Goal: Task Accomplishment & Management: Manage account settings

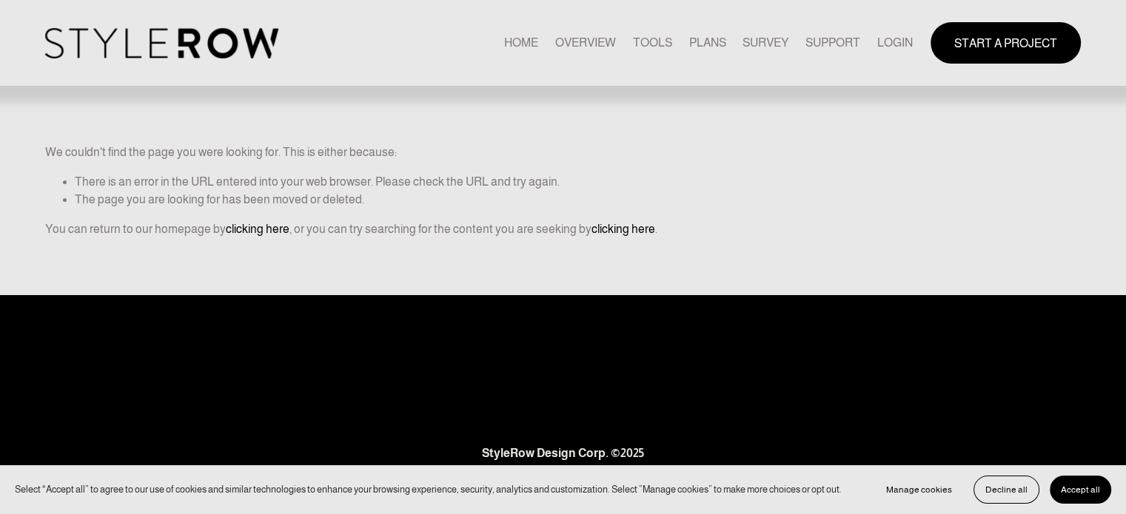
click at [894, 41] on link "LOGIN" at bounding box center [895, 43] width 36 height 20
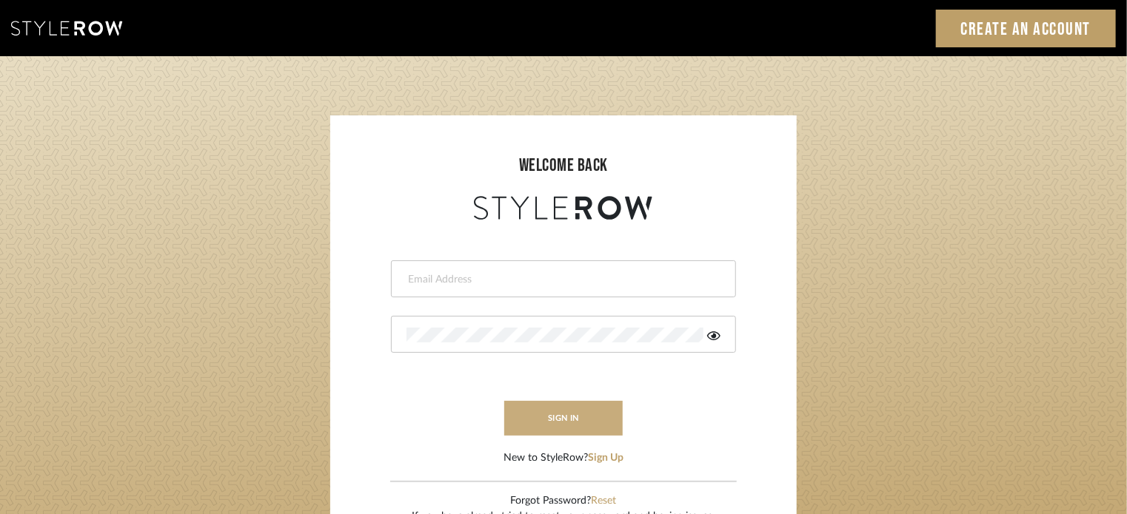
type input "ktyler@morgantewilson.com"
click at [583, 412] on button "sign in" at bounding box center [563, 418] width 118 height 35
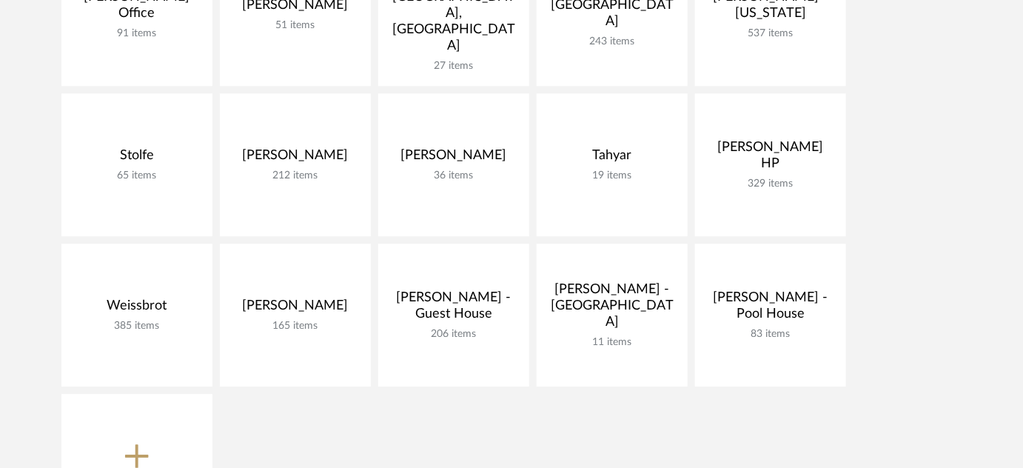
scroll to position [1274, 0]
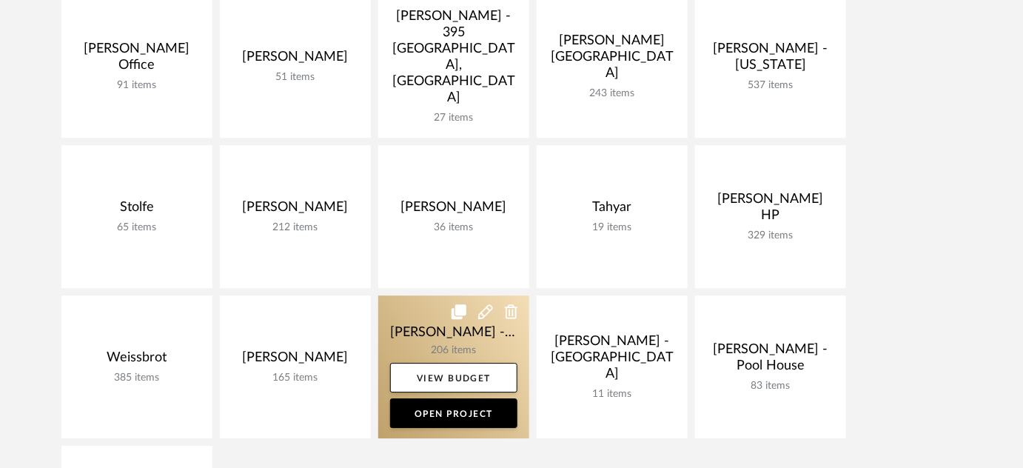
click at [452, 318] on link at bounding box center [453, 366] width 151 height 143
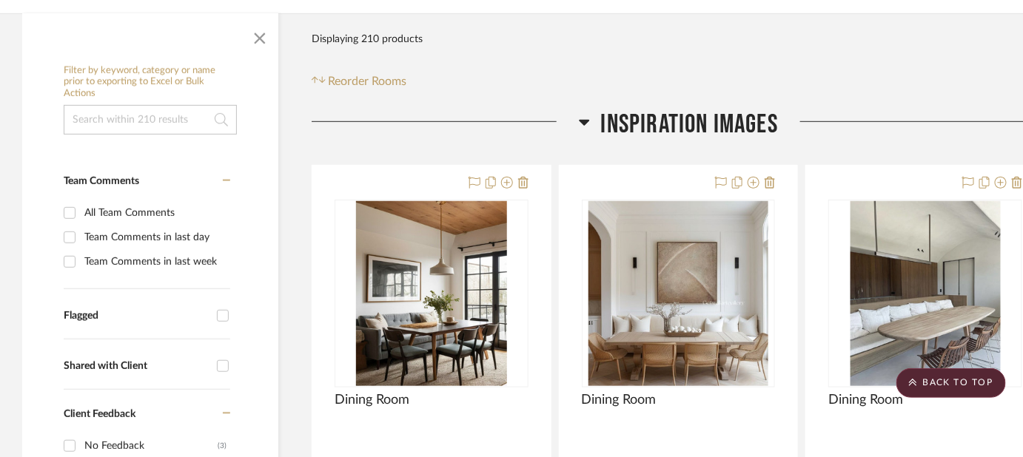
scroll to position [237, 0]
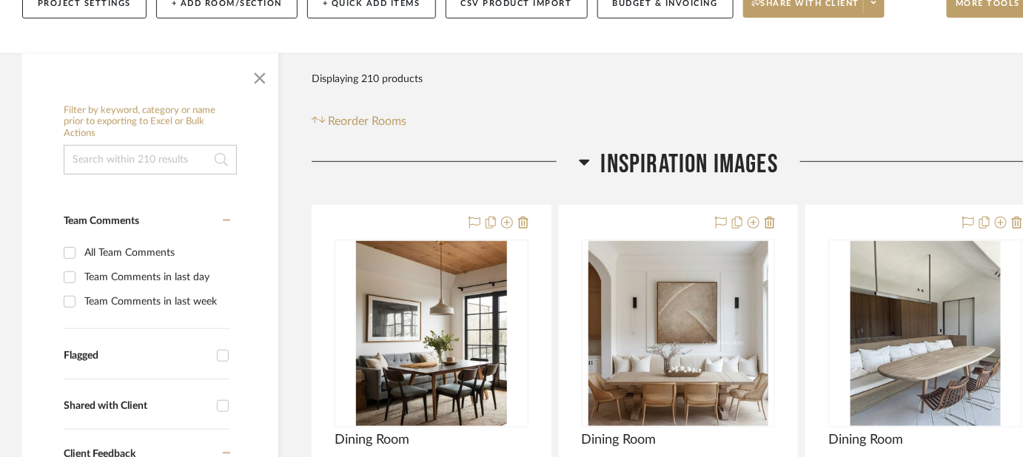
click at [585, 153] on icon at bounding box center [584, 162] width 11 height 18
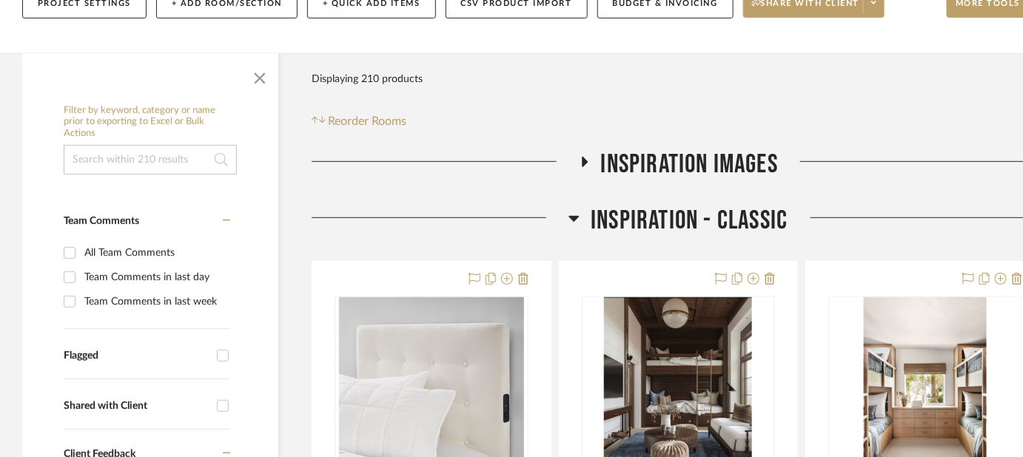
click at [574, 209] on icon at bounding box center [573, 218] width 11 height 18
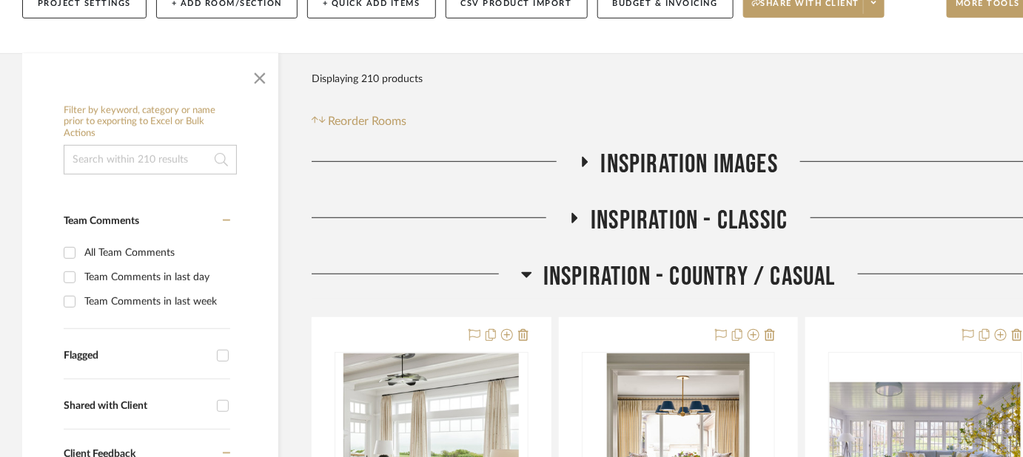
click at [532, 261] on h3 "Inspiration - Country / Casual" at bounding box center [678, 277] width 315 height 32
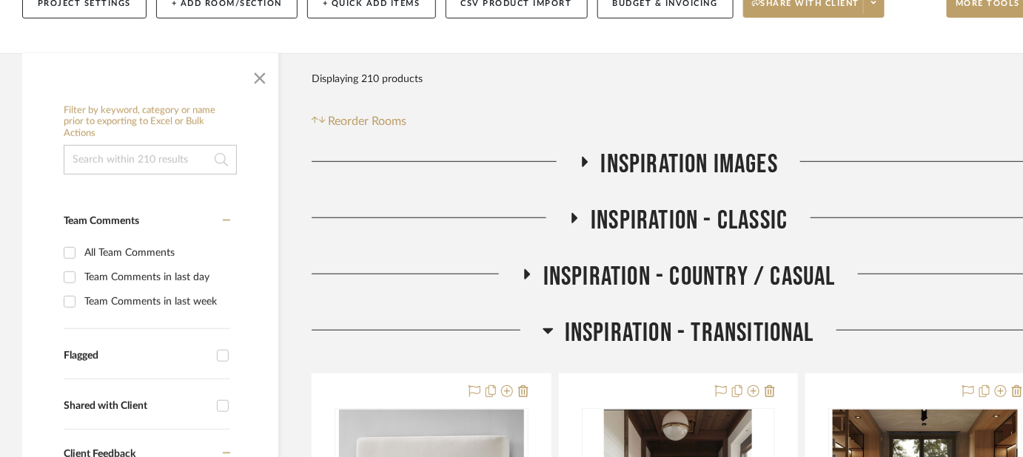
click at [545, 329] on icon at bounding box center [548, 332] width 10 height 6
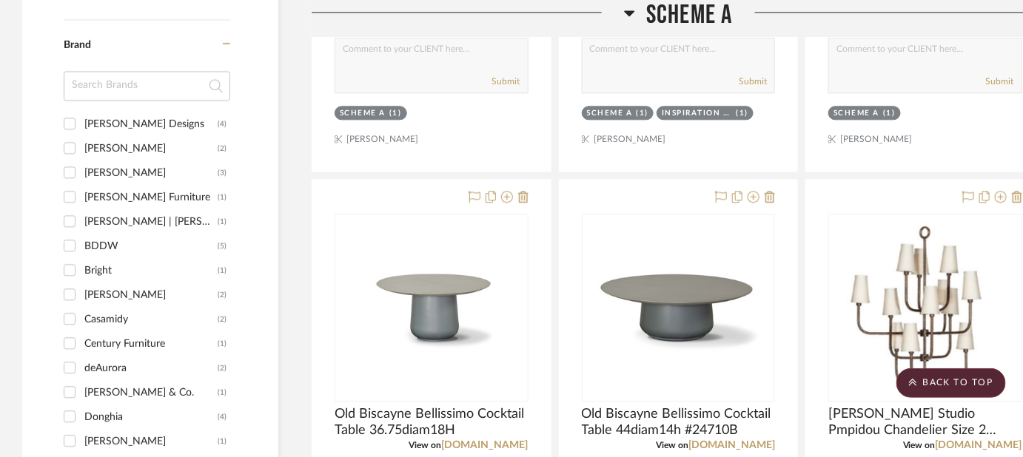
scroll to position [1114, 0]
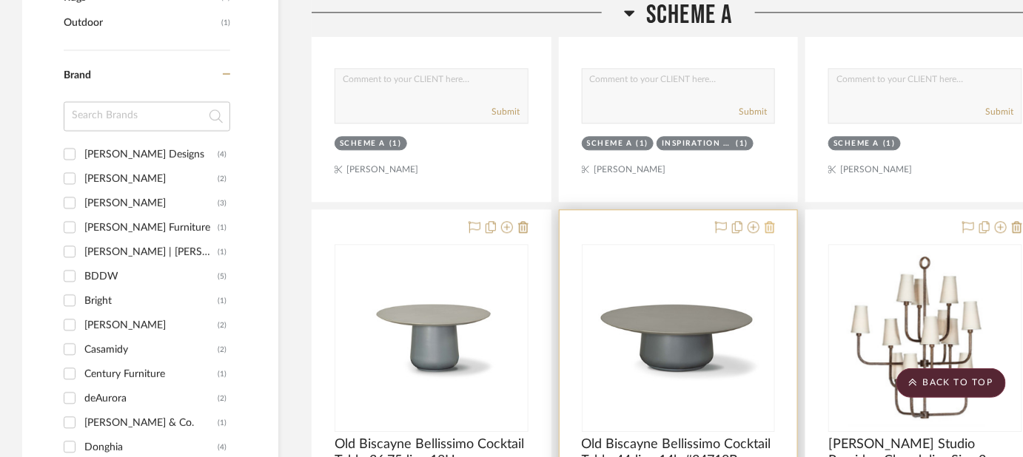
click at [770, 221] on icon at bounding box center [770, 227] width 10 height 12
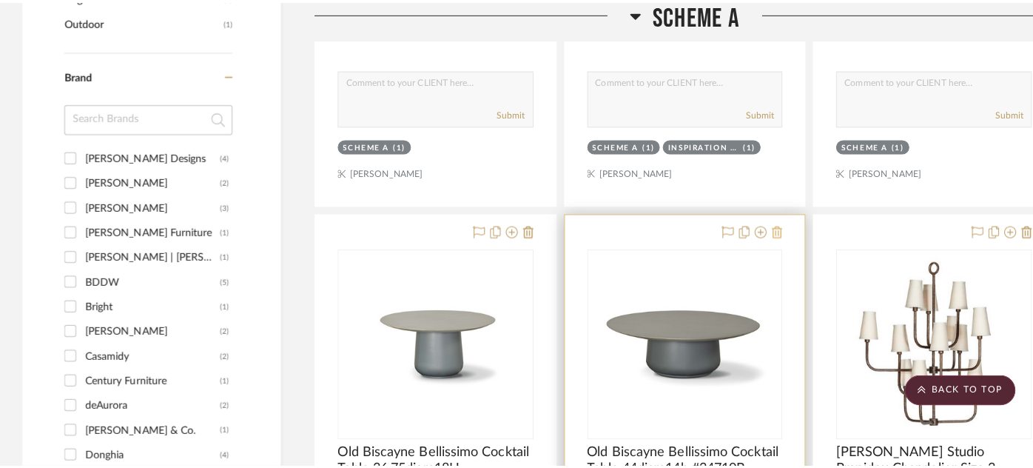
scroll to position [0, 0]
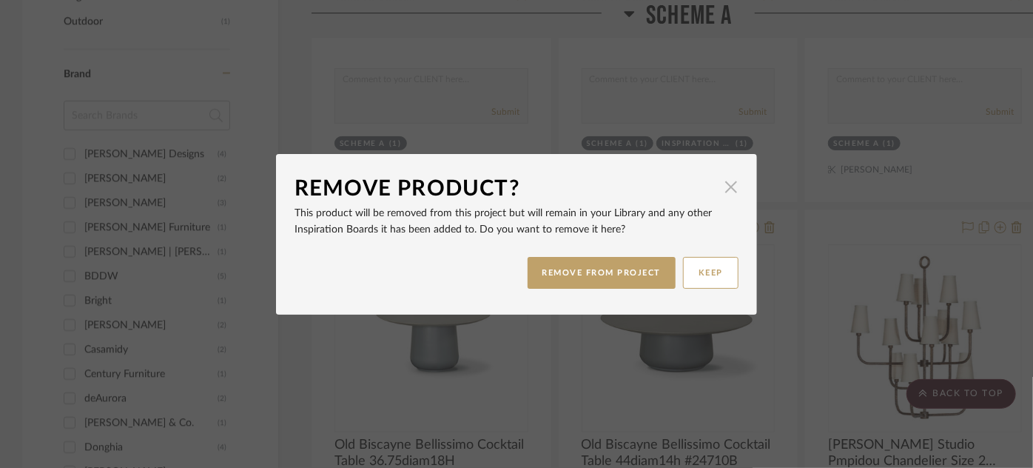
click at [727, 181] on span "button" at bounding box center [732, 187] width 30 height 30
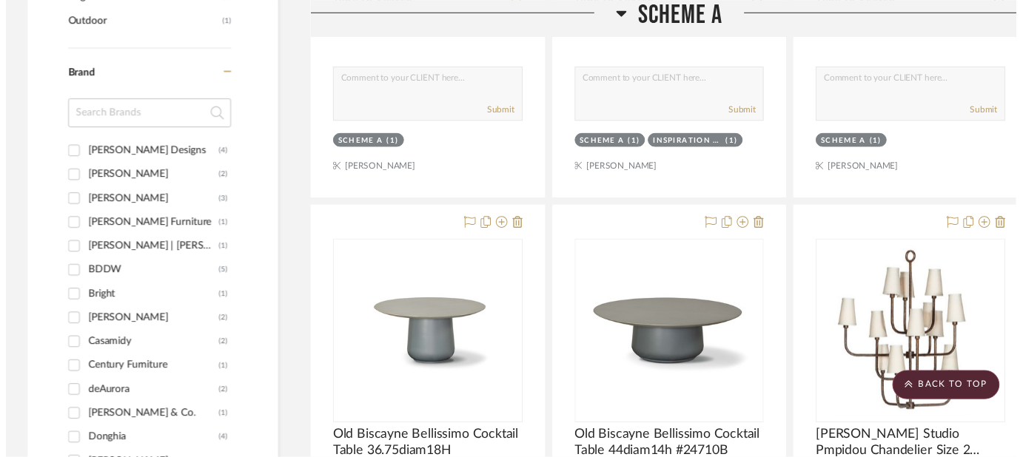
scroll to position [1114, 0]
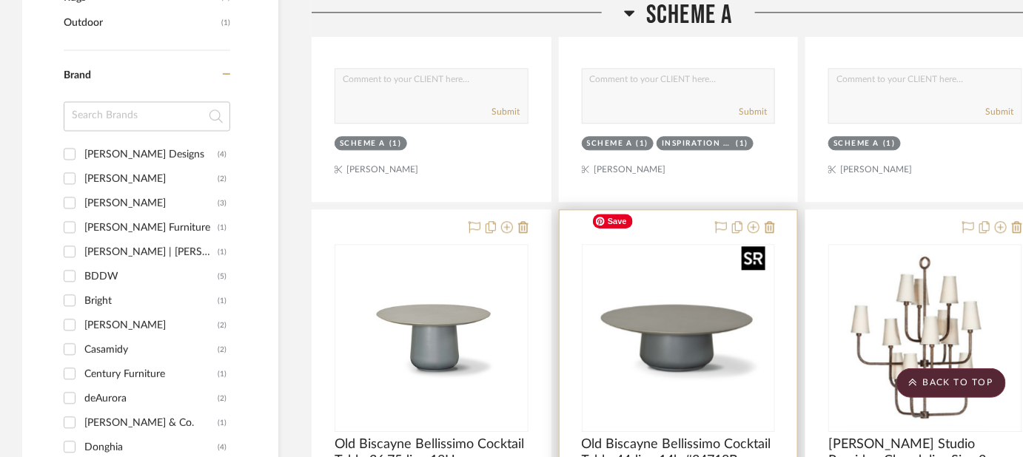
click at [682, 272] on img "0" at bounding box center [678, 338] width 185 height 185
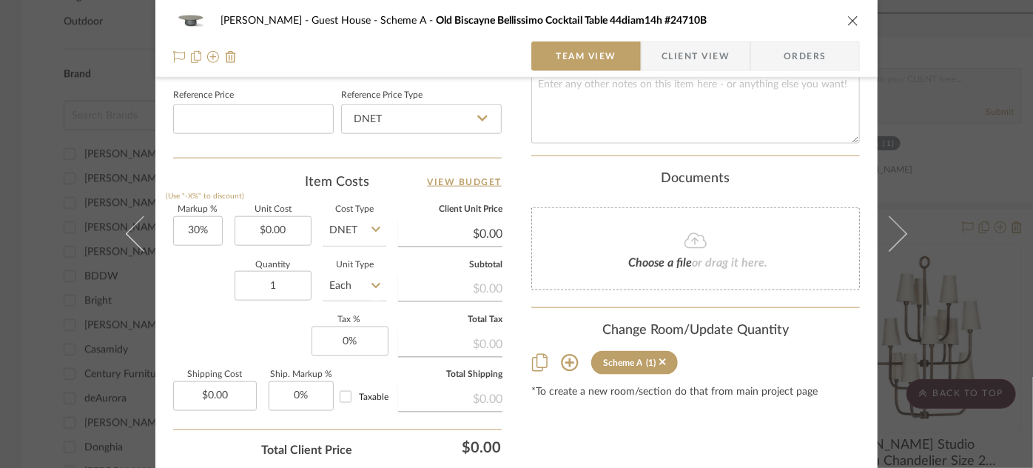
scroll to position [809, 0]
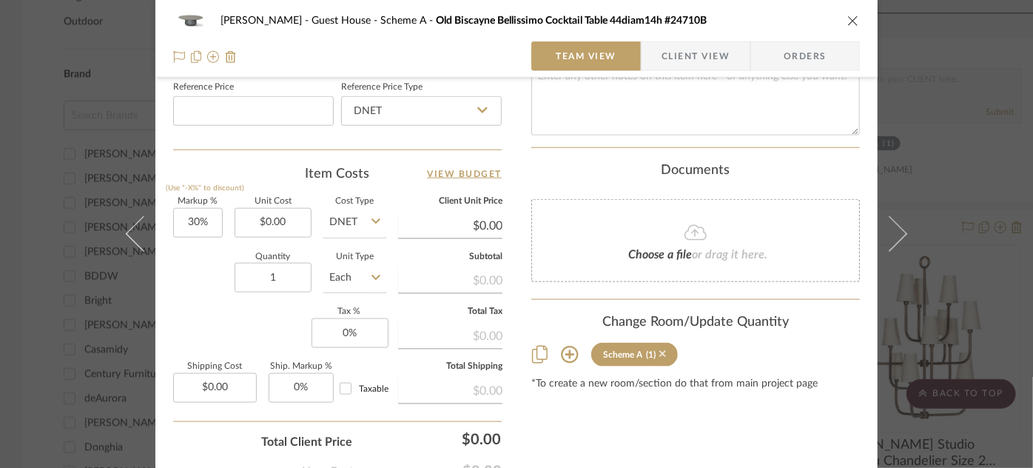
click at [660, 349] on icon at bounding box center [663, 354] width 7 height 10
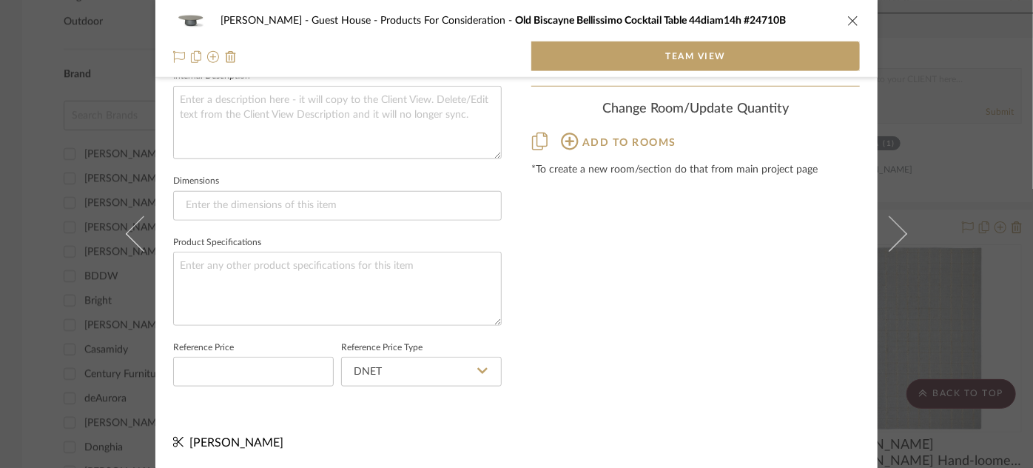
scroll to position [553, 0]
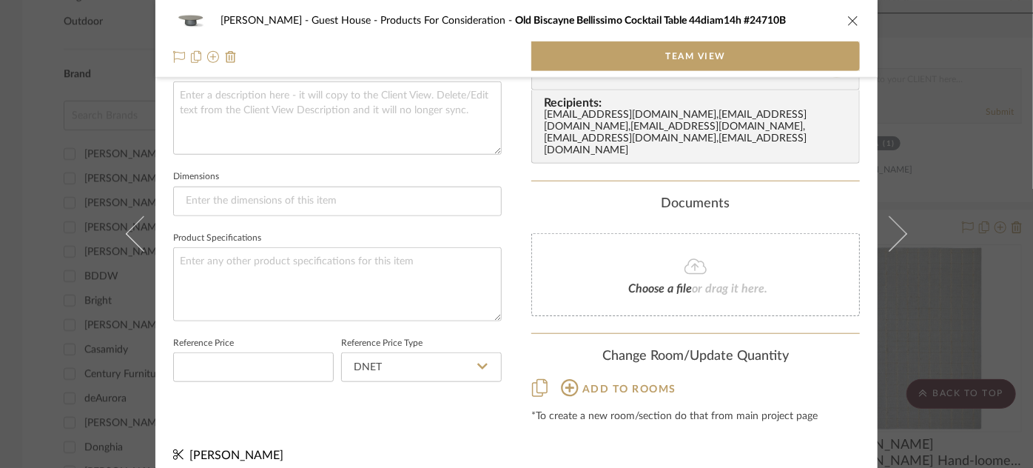
click at [931, 308] on div "Ziegler - Guest House Products For Consideration Old Biscayne Bellissimo Cockta…" at bounding box center [516, 234] width 1033 height 468
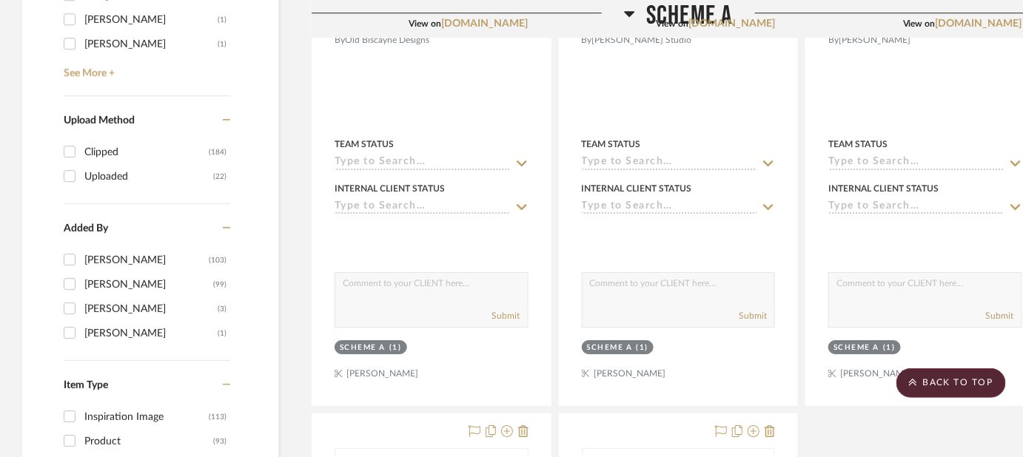
scroll to position [1571, 0]
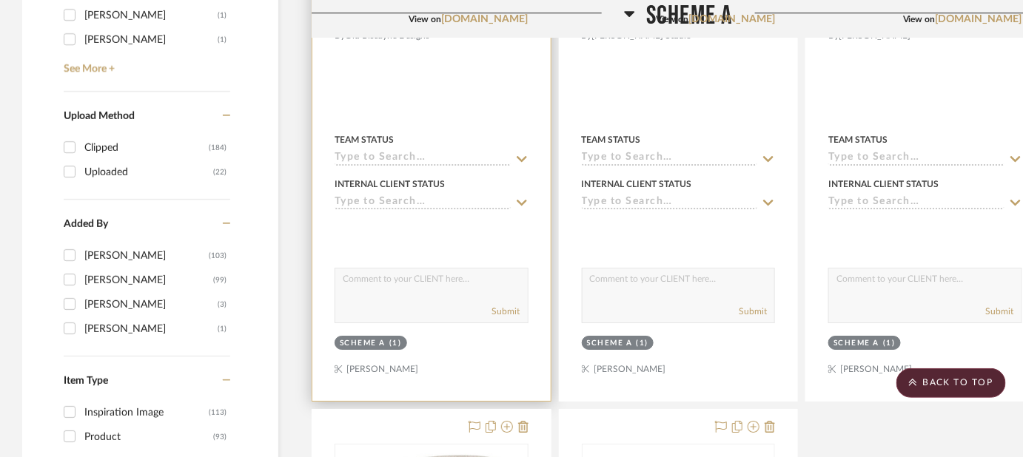
click at [380, 338] on div "Scheme A" at bounding box center [363, 343] width 46 height 11
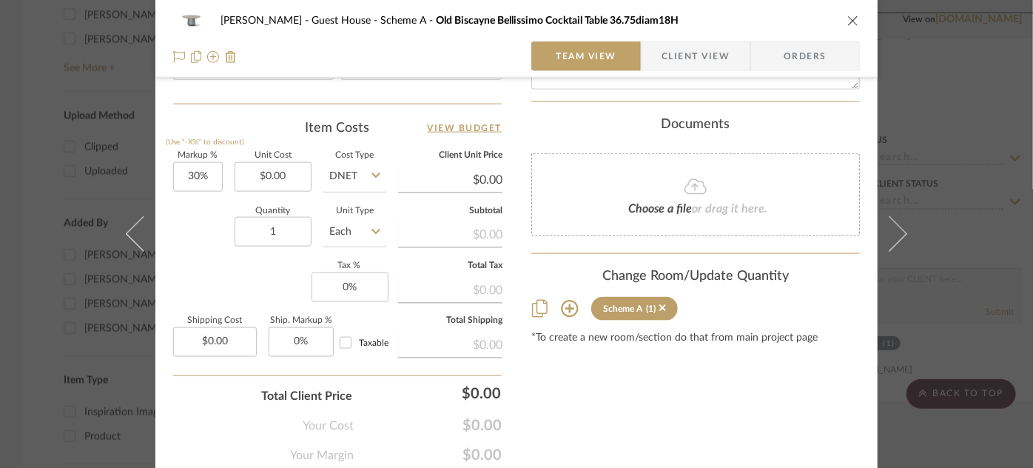
scroll to position [871, 0]
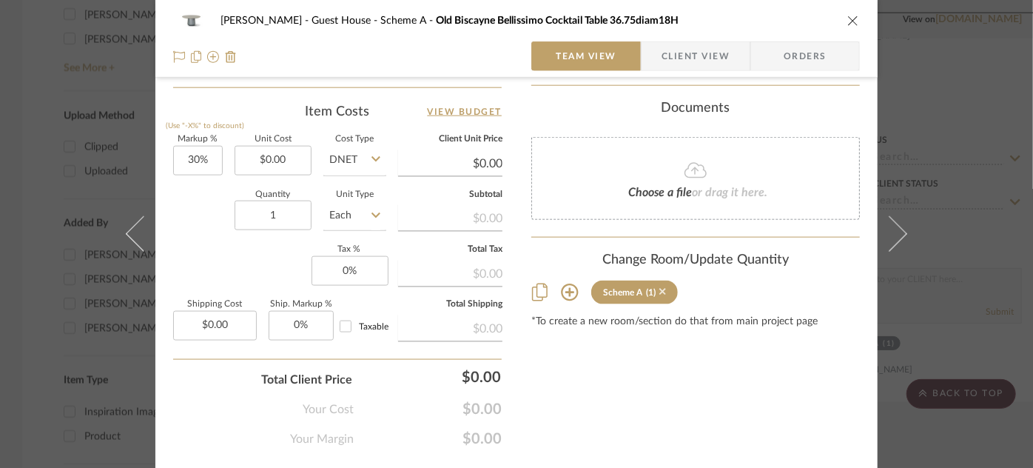
click at [660, 289] on icon at bounding box center [663, 292] width 7 height 7
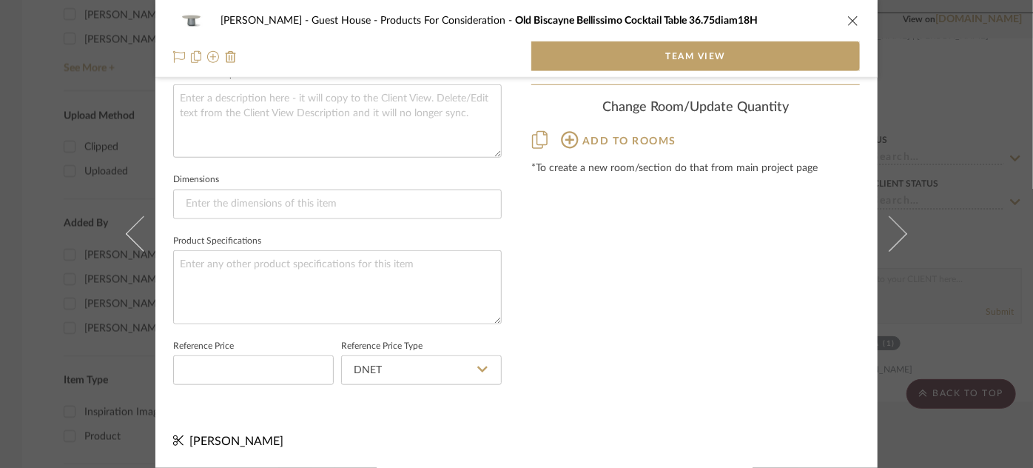
scroll to position [553, 0]
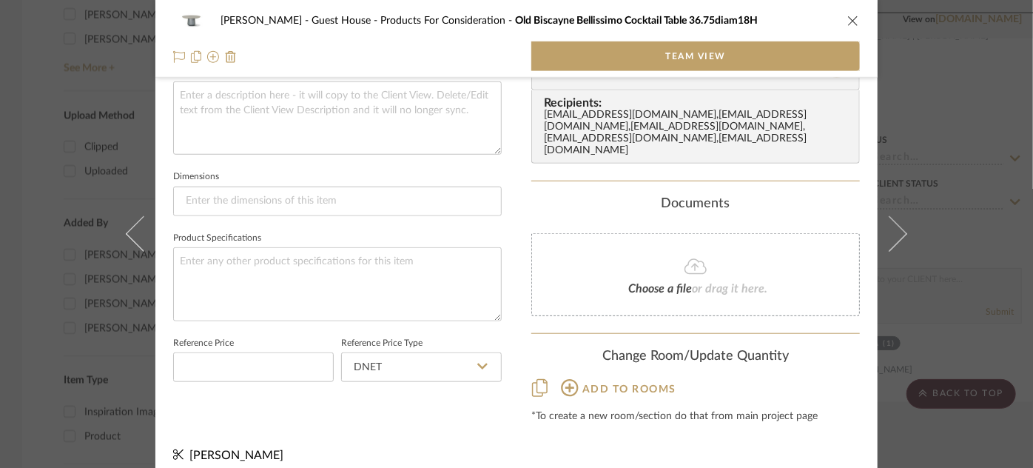
click at [993, 327] on div "Ziegler - Guest House Products For Consideration Old Biscayne Bellissimo Cockta…" at bounding box center [516, 234] width 1033 height 468
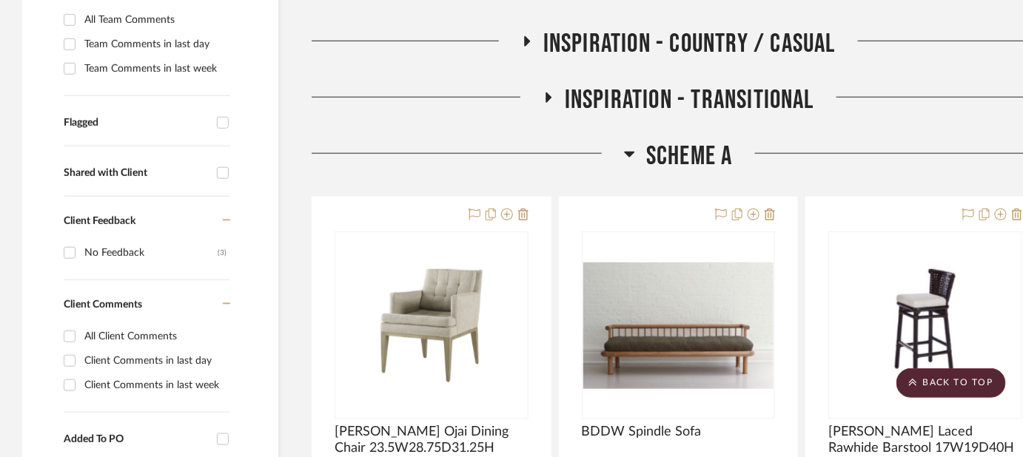
scroll to position [496, 0]
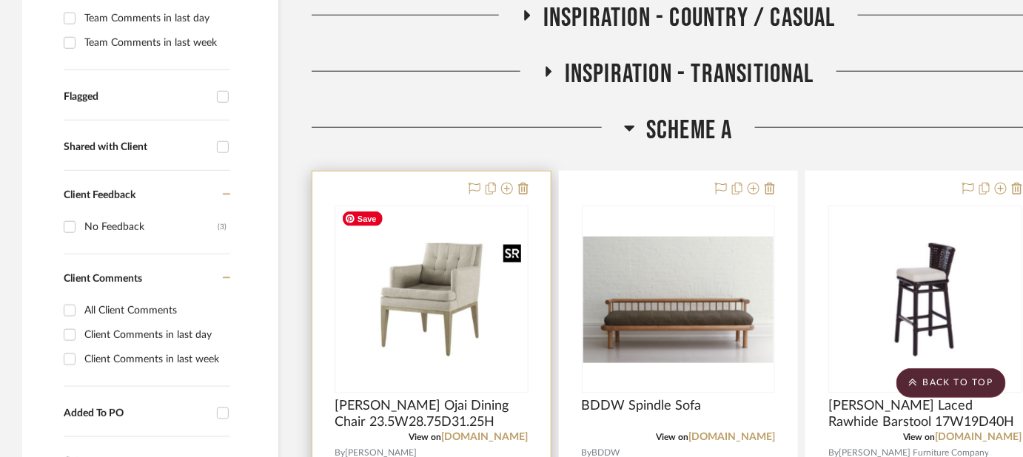
click at [493, 264] on img "0" at bounding box center [431, 300] width 191 height 113
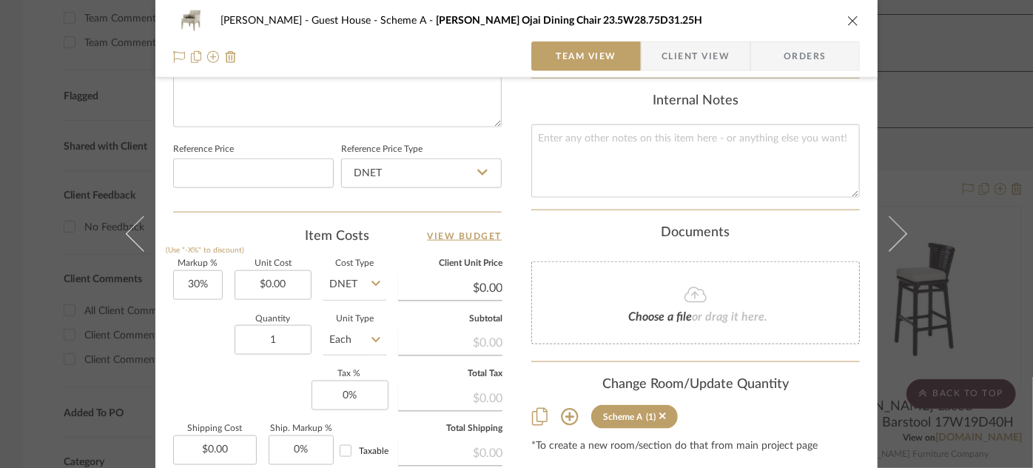
scroll to position [751, 0]
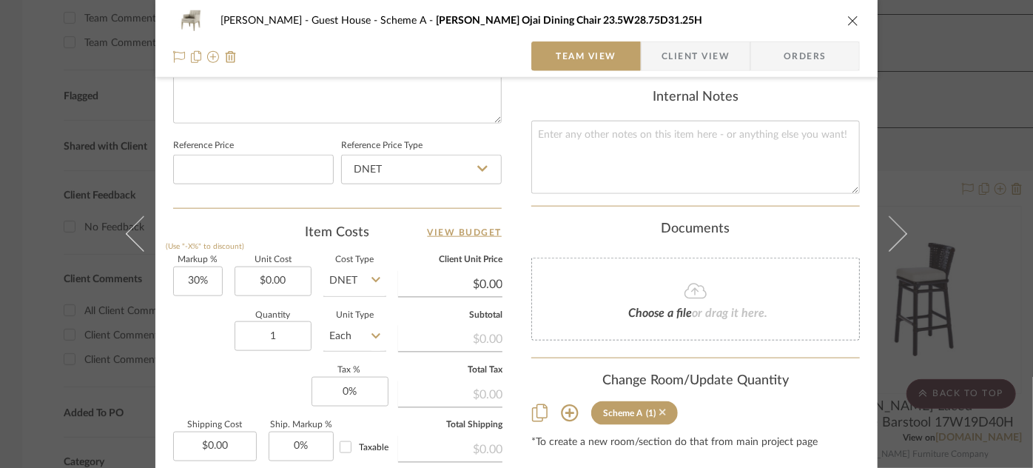
click at [660, 409] on icon at bounding box center [663, 412] width 7 height 7
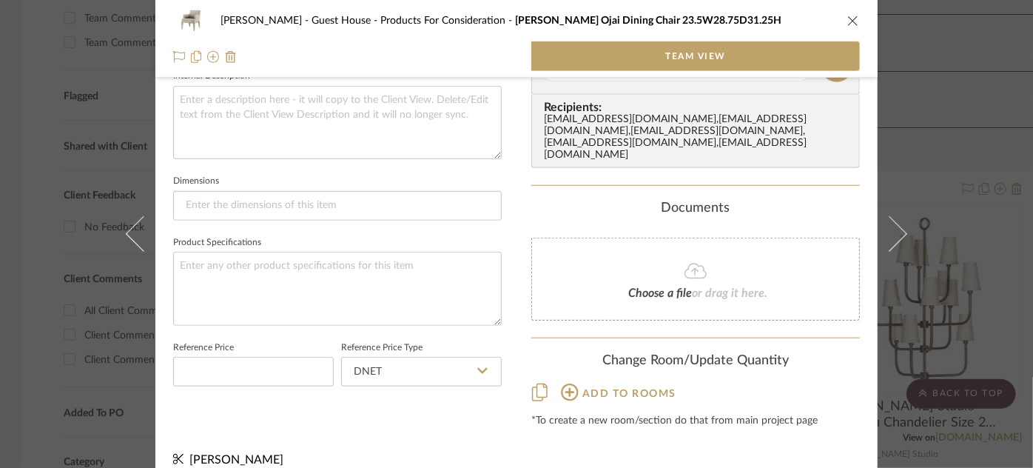
scroll to position [553, 0]
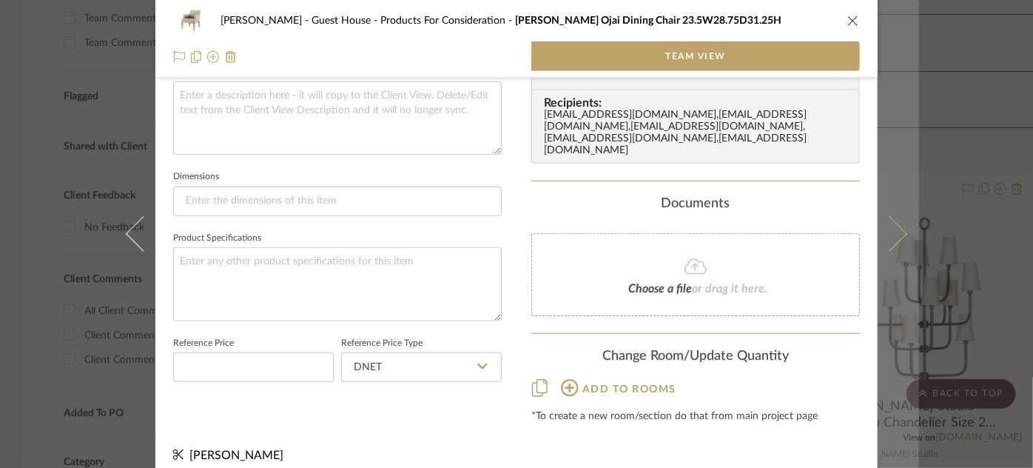
click at [894, 420] on button at bounding box center [898, 234] width 41 height 468
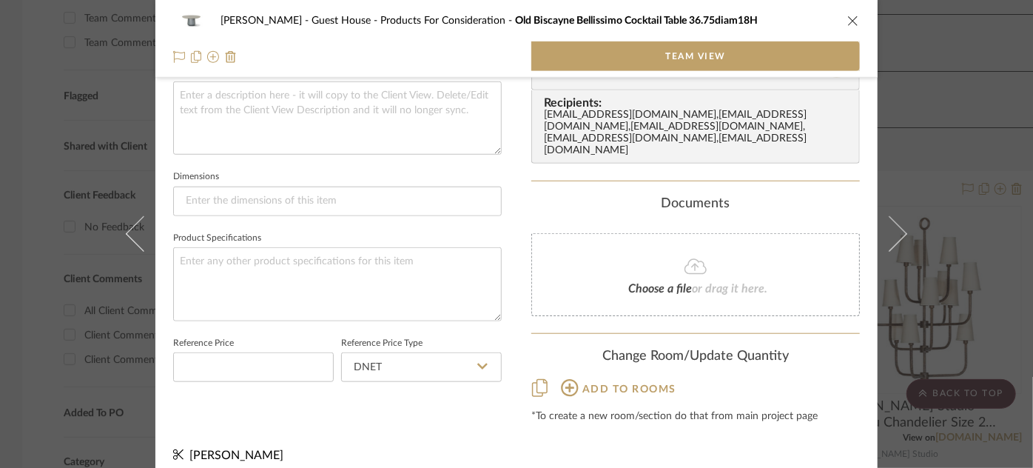
click at [1003, 187] on div "Ziegler - Guest House Products For Consideration Old Biscayne Bellissimo Cockta…" at bounding box center [516, 234] width 1033 height 468
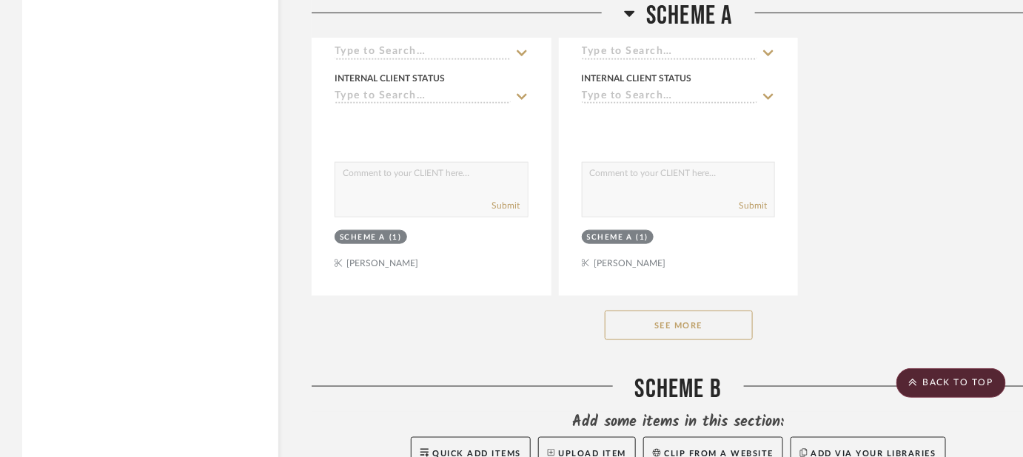
scroll to position [2334, 0]
click at [695, 310] on button "See More" at bounding box center [679, 325] width 148 height 30
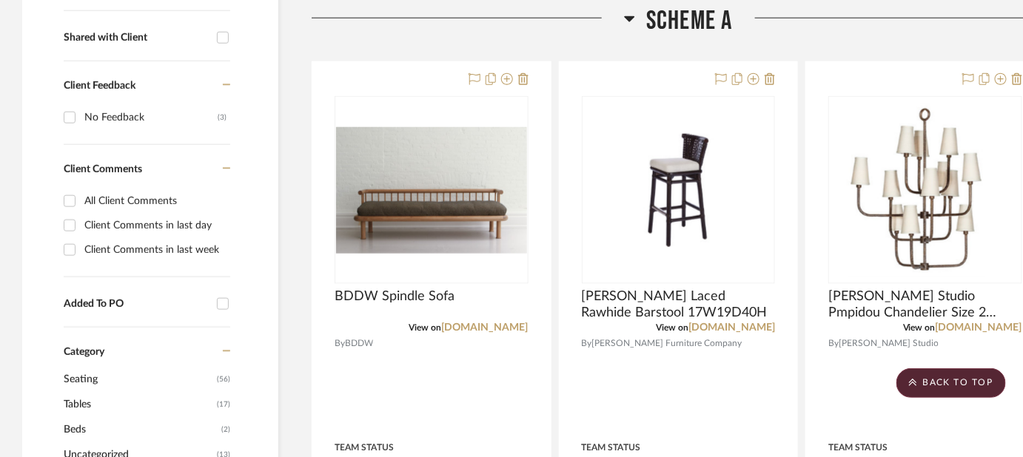
scroll to position [580, 0]
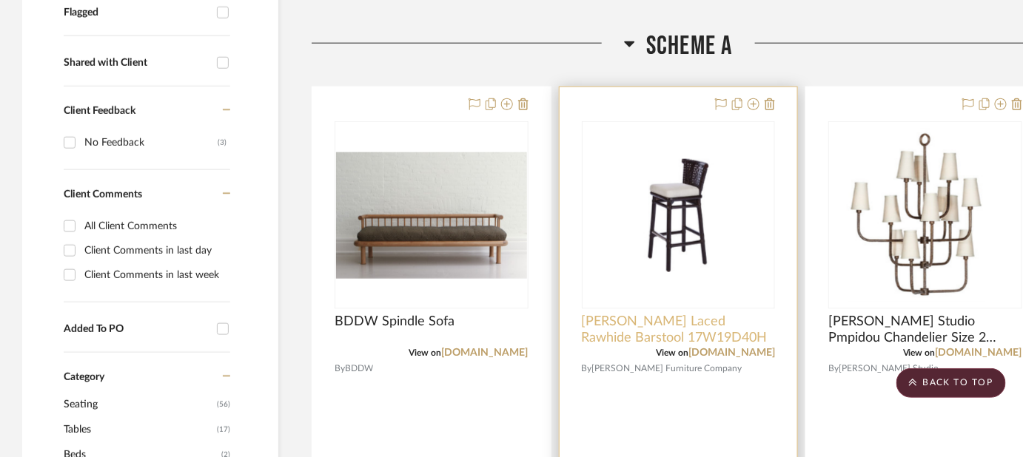
click at [697, 314] on span "McGuire Laced Rawhide Barstool 17W19D40H" at bounding box center [679, 330] width 194 height 33
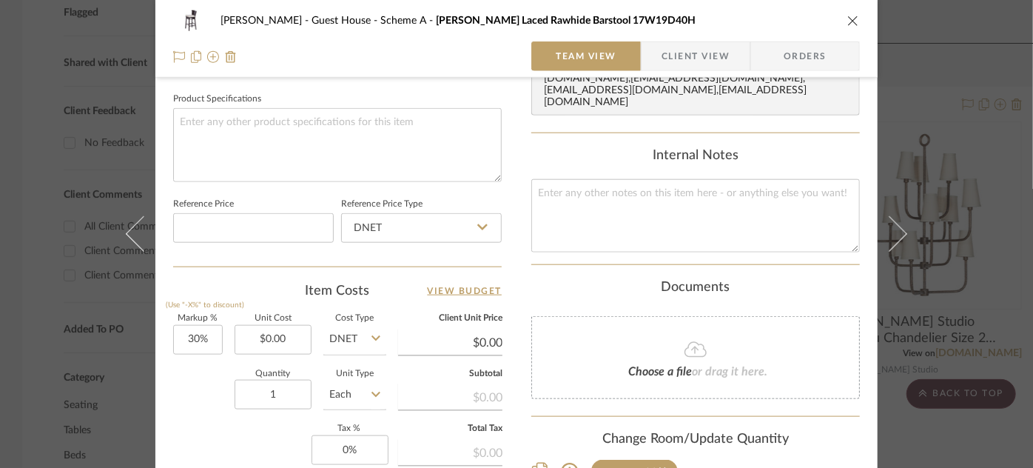
scroll to position [712, 0]
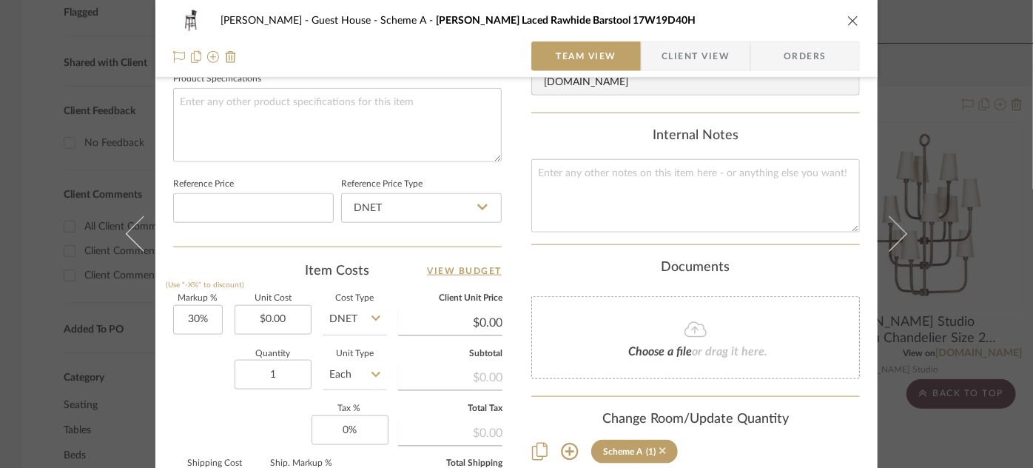
click at [660, 446] on icon at bounding box center [663, 451] width 7 height 10
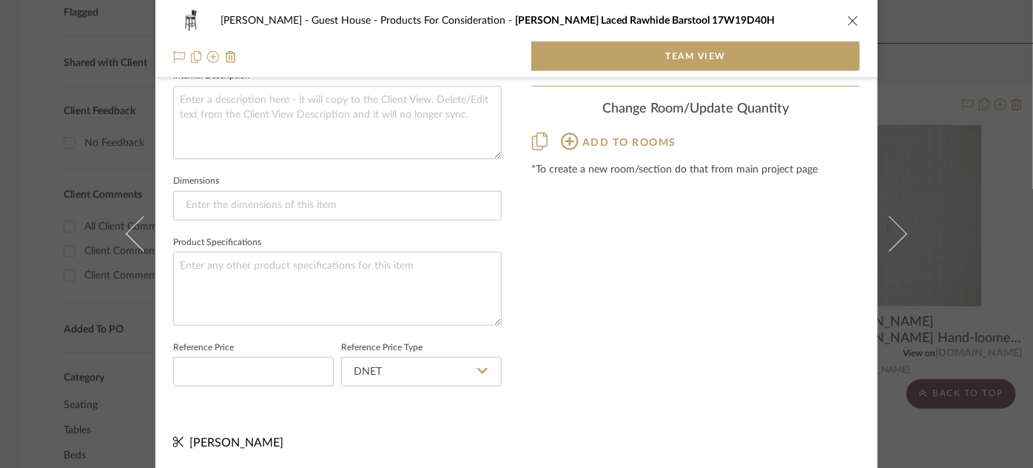
scroll to position [553, 0]
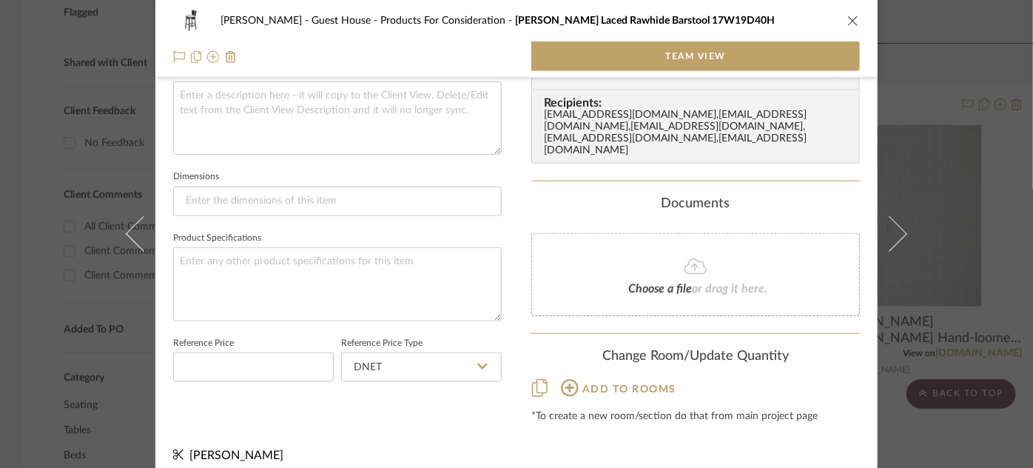
click at [933, 318] on div "Ziegler - Guest House Products For Consideration McGuire Laced Rawhide Barstool…" at bounding box center [516, 234] width 1033 height 468
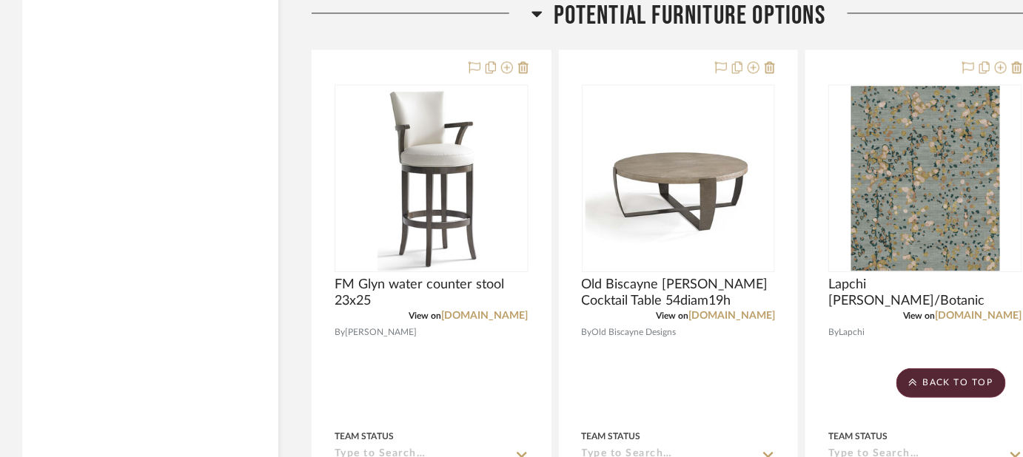
scroll to position [2979, 0]
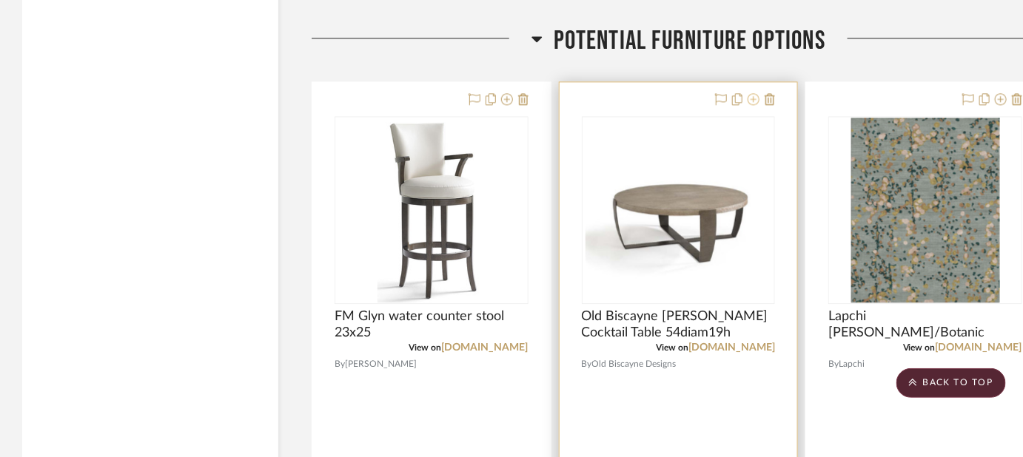
click at [754, 93] on icon at bounding box center [754, 99] width 12 height 12
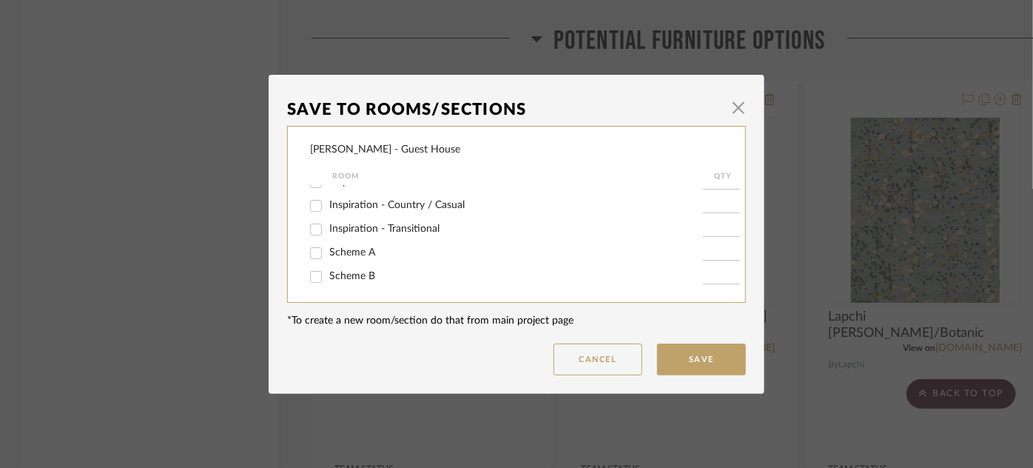
scroll to position [45, 0]
click at [323, 250] on div at bounding box center [316, 247] width 25 height 24
click at [309, 249] on input "Scheme A" at bounding box center [316, 247] width 24 height 24
checkbox input "true"
type input "1"
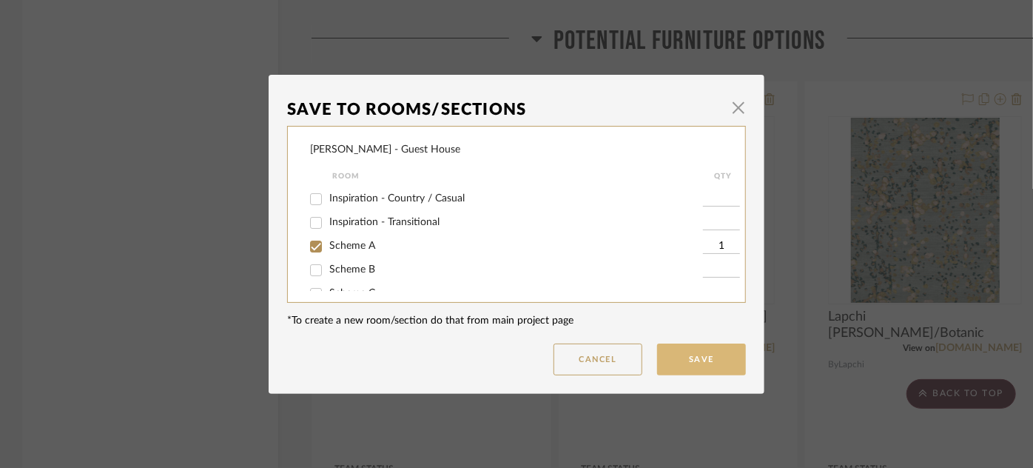
click at [681, 354] on button "Save" at bounding box center [701, 359] width 89 height 32
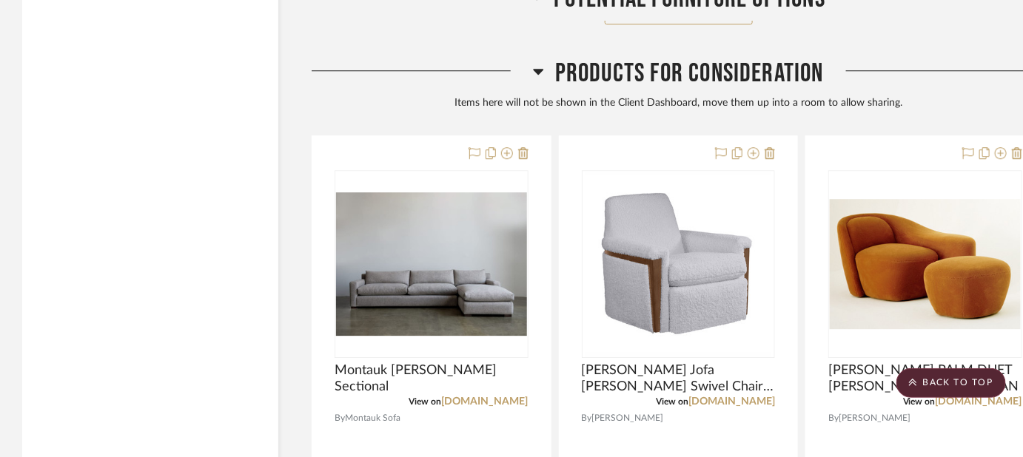
scroll to position [5002, 0]
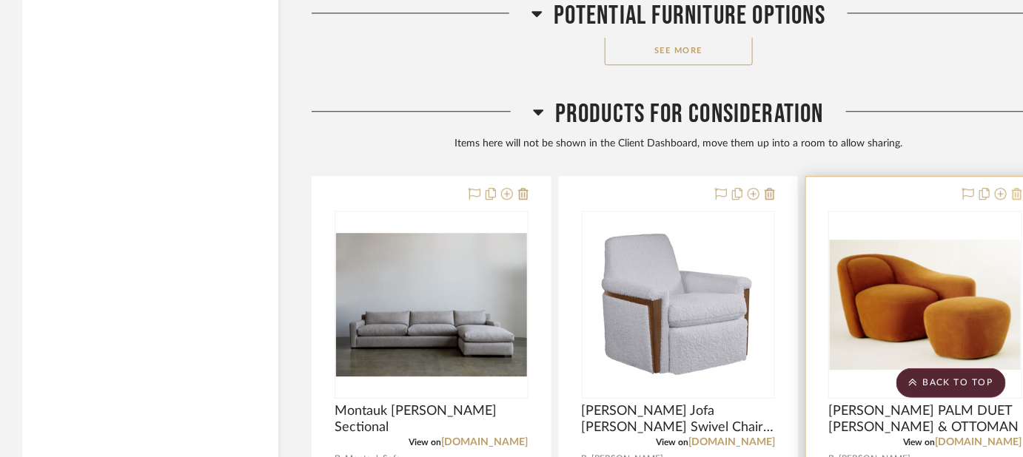
click at [1021, 188] on icon at bounding box center [1017, 194] width 10 height 12
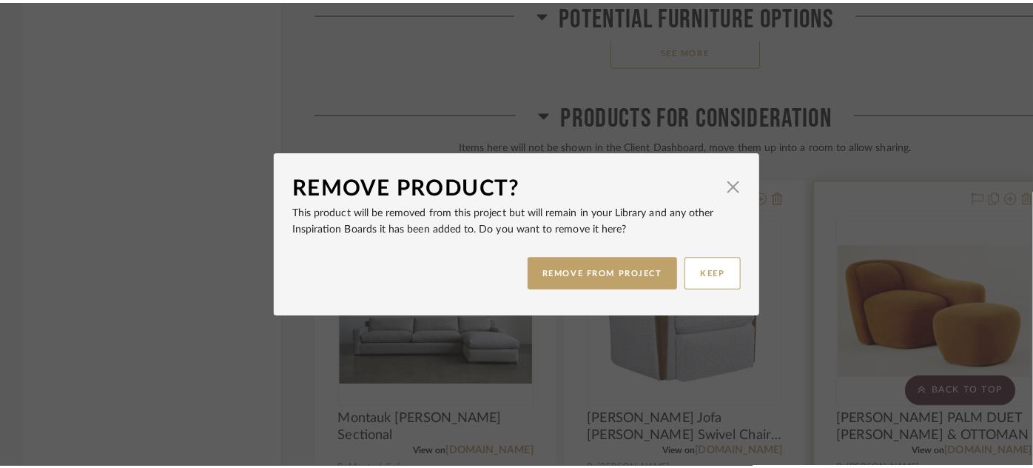
scroll to position [0, 0]
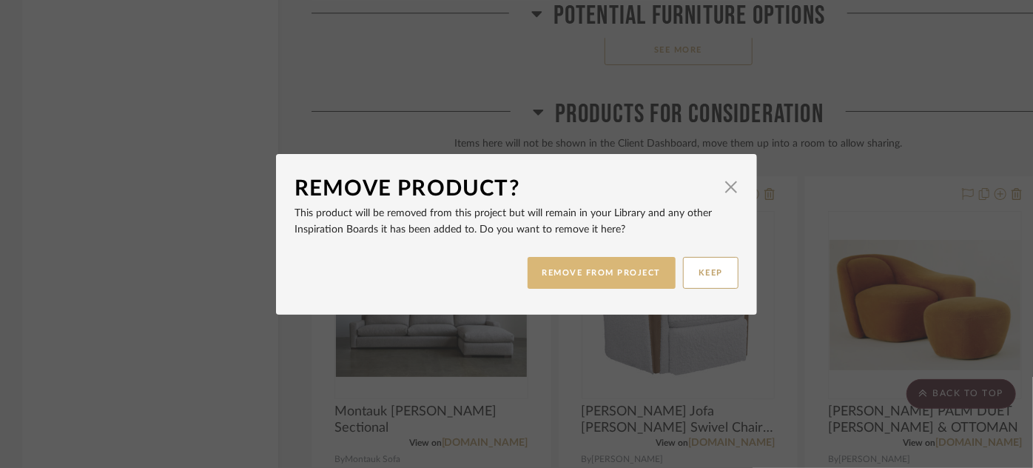
click at [634, 264] on button "REMOVE FROM PROJECT" at bounding box center [602, 273] width 149 height 32
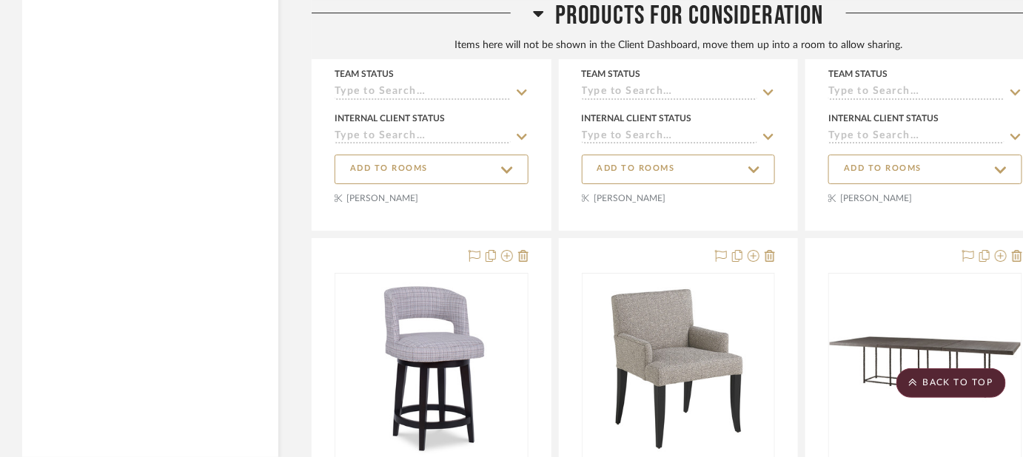
scroll to position [5507, 0]
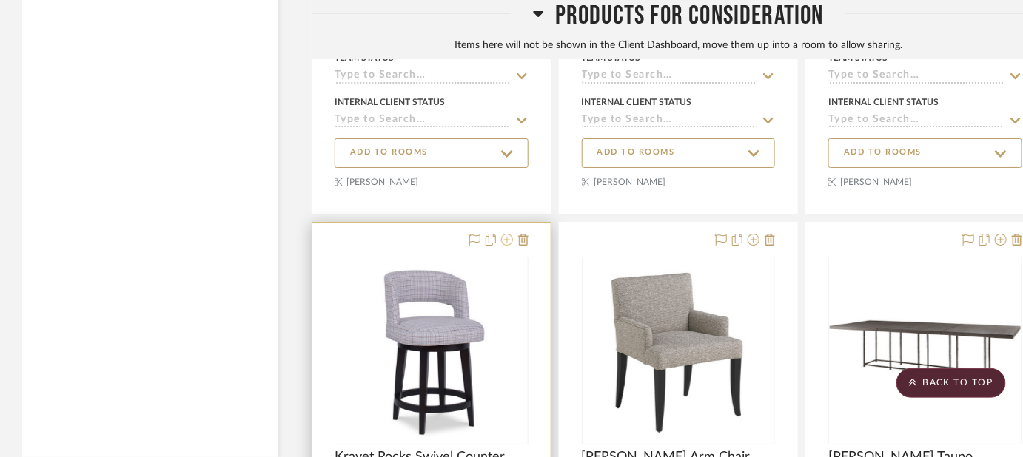
click at [507, 234] on icon at bounding box center [507, 240] width 12 height 12
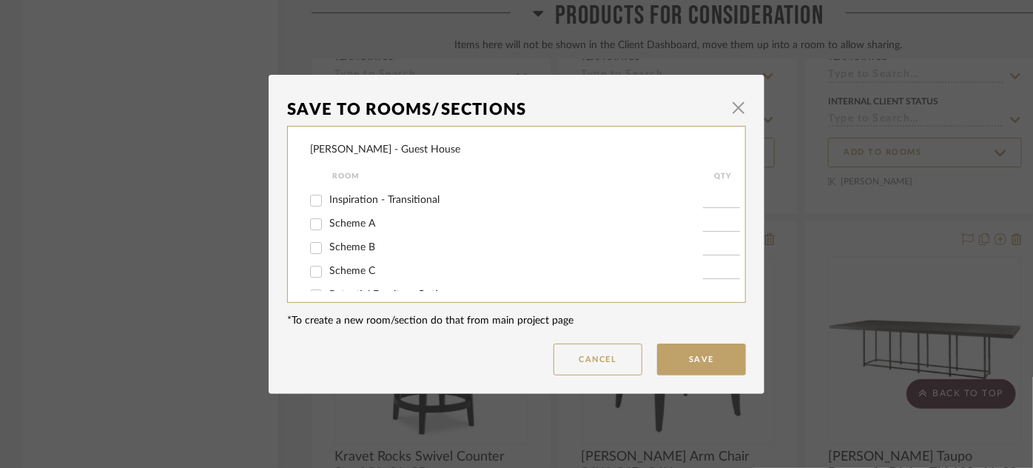
scroll to position [70, 0]
click at [314, 222] on input "Scheme A" at bounding box center [316, 222] width 24 height 24
checkbox input "true"
type input "1"
click at [677, 351] on button "Save" at bounding box center [701, 359] width 89 height 32
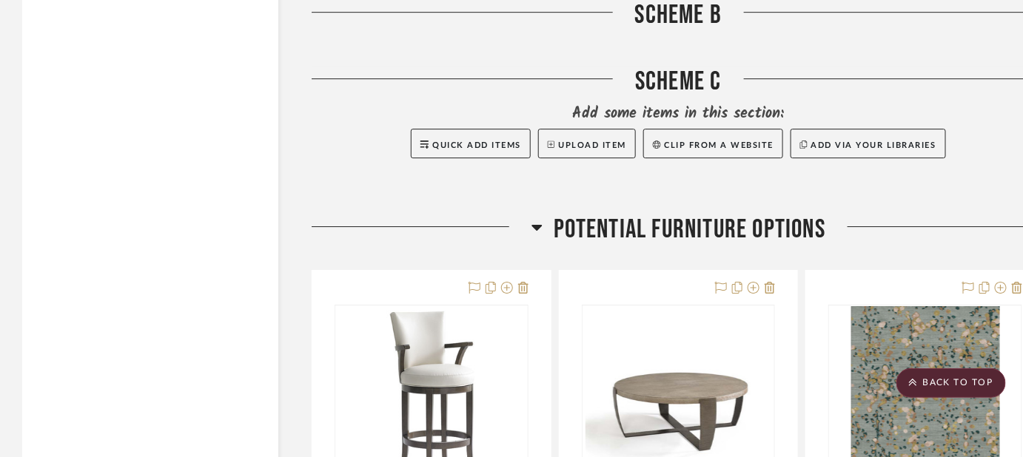
scroll to position [3482, 0]
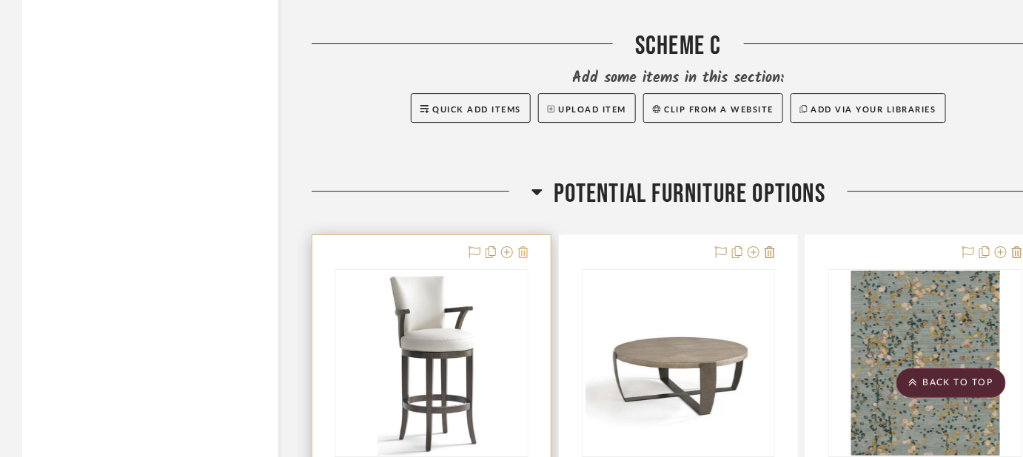
click at [526, 246] on icon at bounding box center [523, 252] width 10 height 12
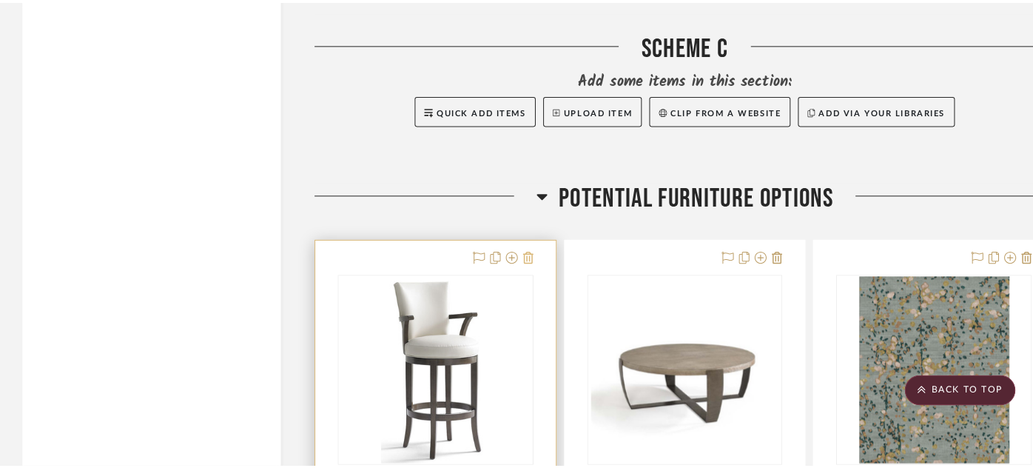
scroll to position [0, 0]
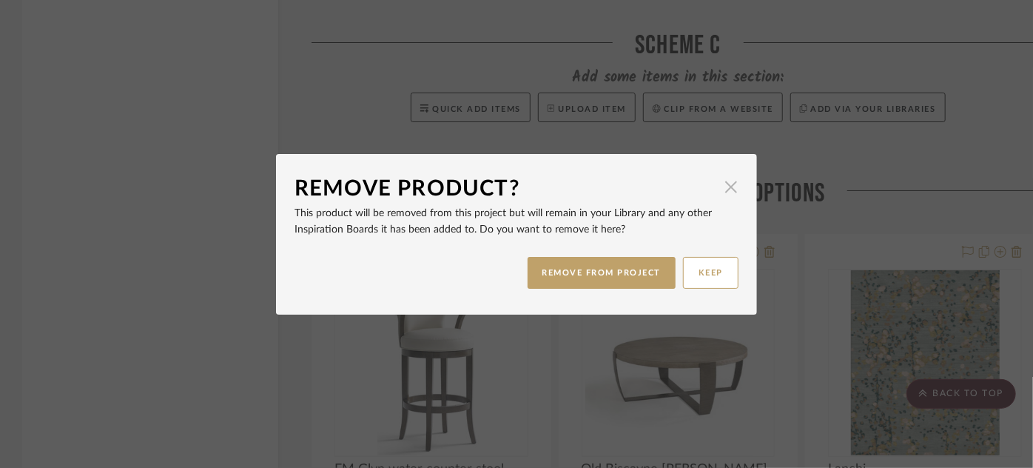
click at [719, 187] on span "button" at bounding box center [732, 187] width 30 height 30
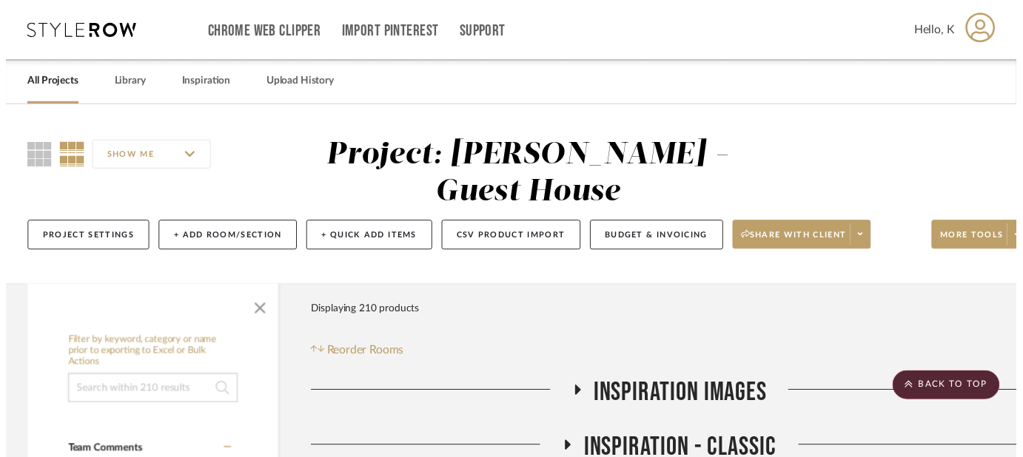
scroll to position [3482, 0]
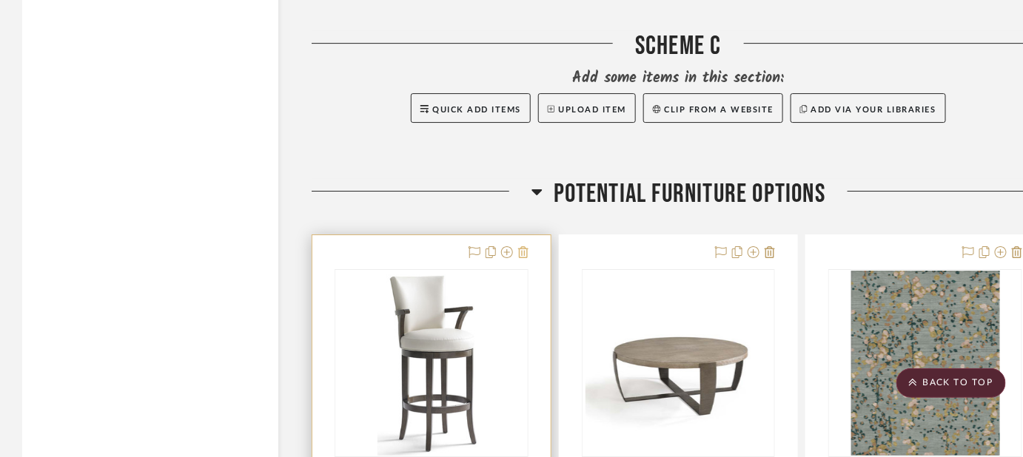
click at [525, 246] on icon at bounding box center [523, 252] width 10 height 12
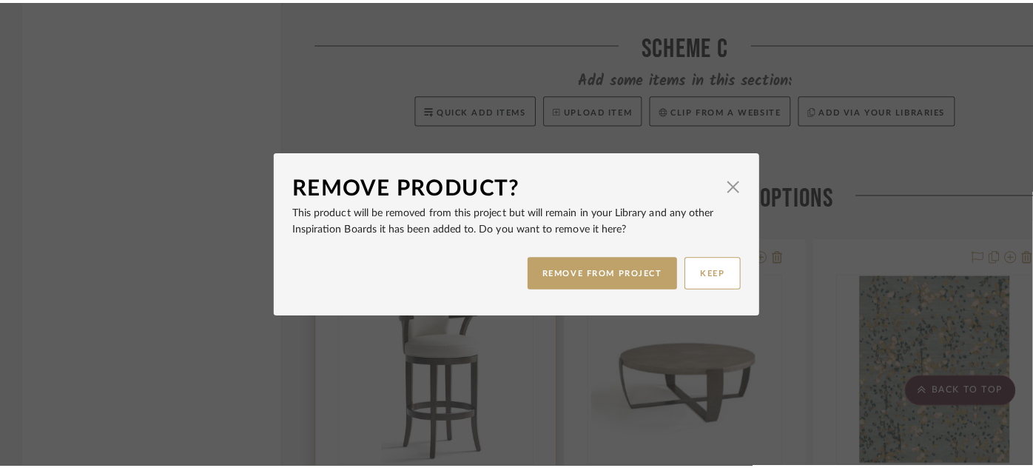
scroll to position [0, 0]
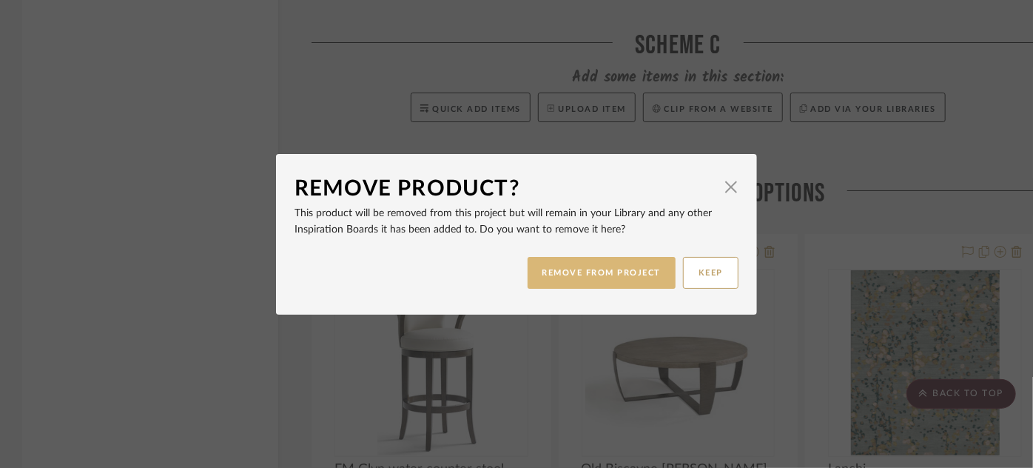
click at [593, 273] on button "REMOVE FROM PROJECT" at bounding box center [602, 273] width 149 height 32
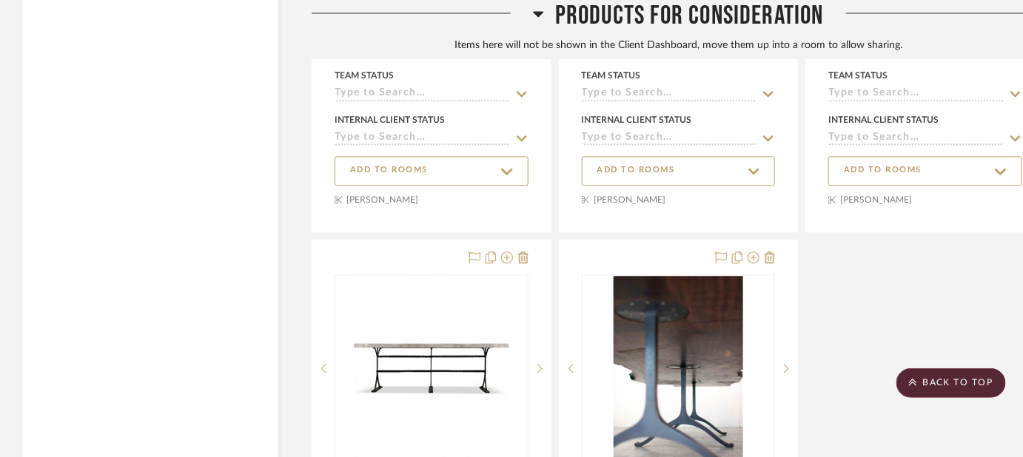
scroll to position [6751, 0]
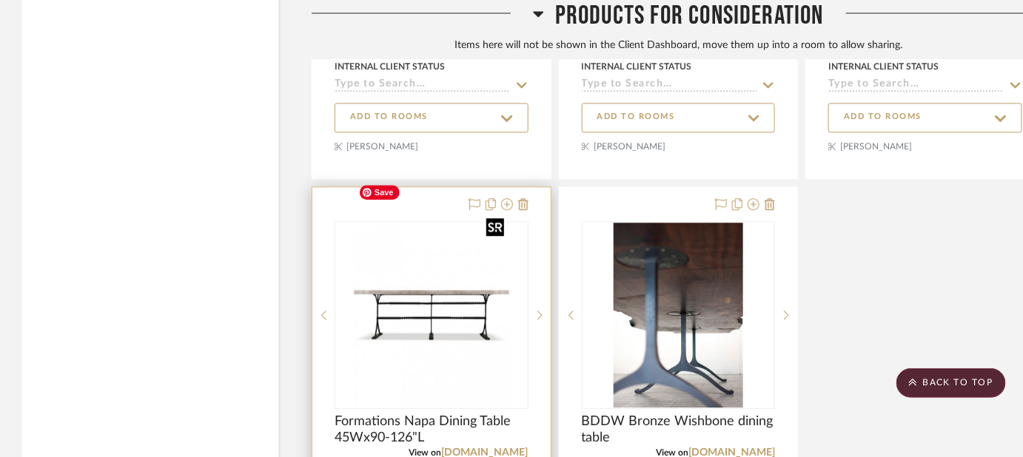
click at [422, 284] on img "0" at bounding box center [431, 315] width 158 height 185
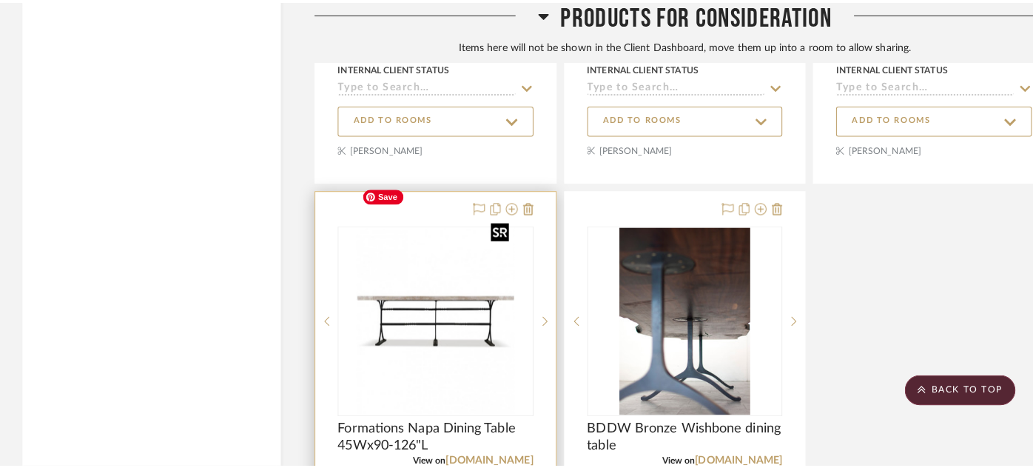
scroll to position [0, 0]
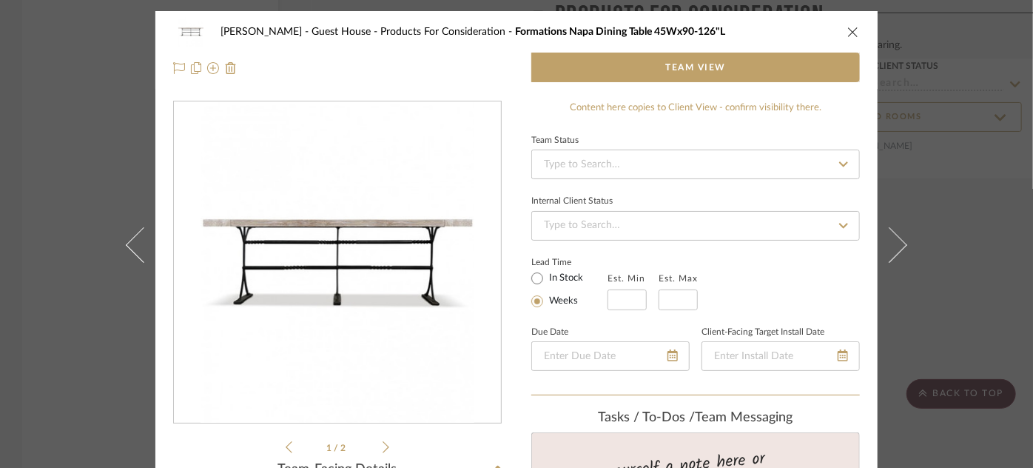
click at [78, 176] on div "Ziegler - Guest House Products For Consideration Formations Napa Dining Table 4…" at bounding box center [516, 234] width 1033 height 468
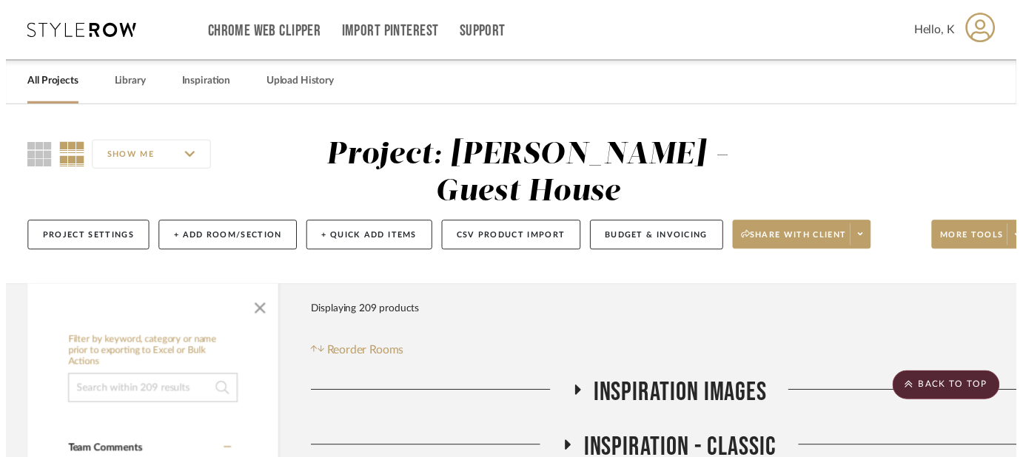
scroll to position [6751, 0]
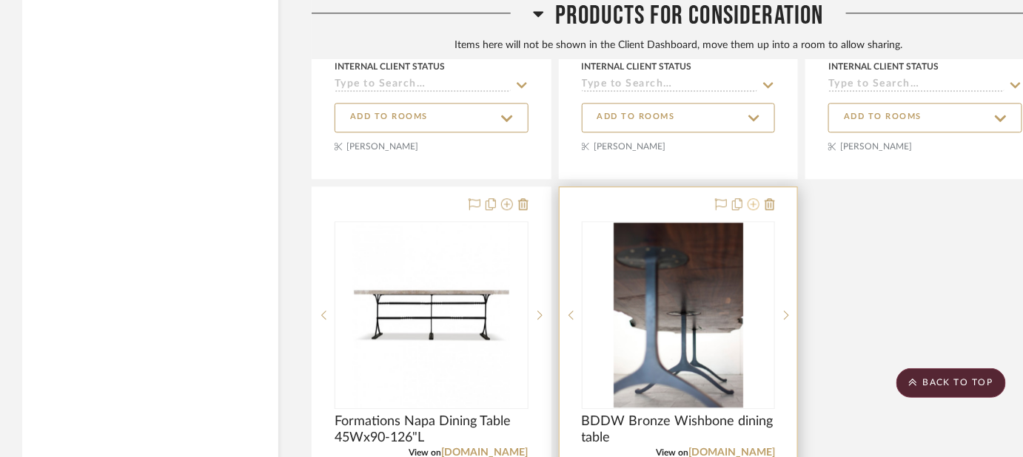
click at [755, 198] on icon at bounding box center [754, 204] width 12 height 12
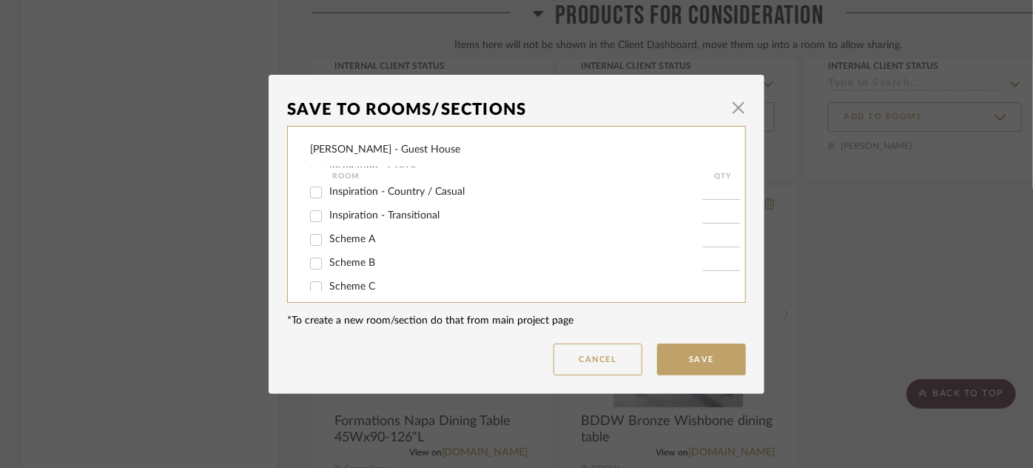
scroll to position [60, 0]
click at [341, 255] on span "Scheme B" at bounding box center [352, 254] width 46 height 10
click at [328, 255] on input "Scheme B" at bounding box center [316, 256] width 24 height 24
checkbox input "true"
type input "1"
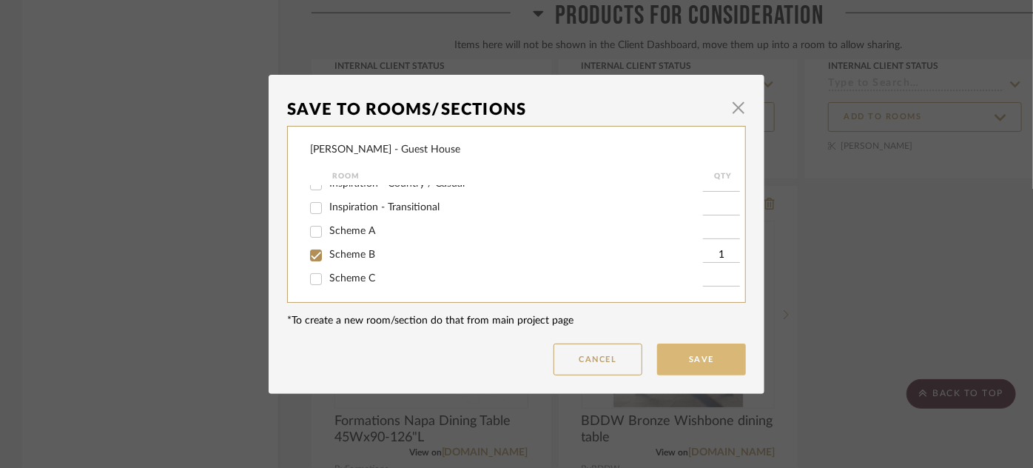
click at [682, 358] on button "Save" at bounding box center [701, 359] width 89 height 32
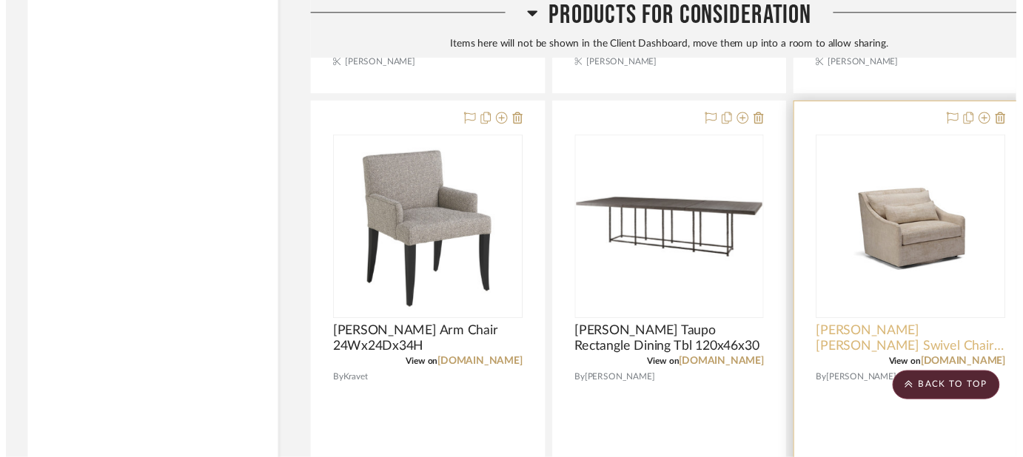
scroll to position [6751, 0]
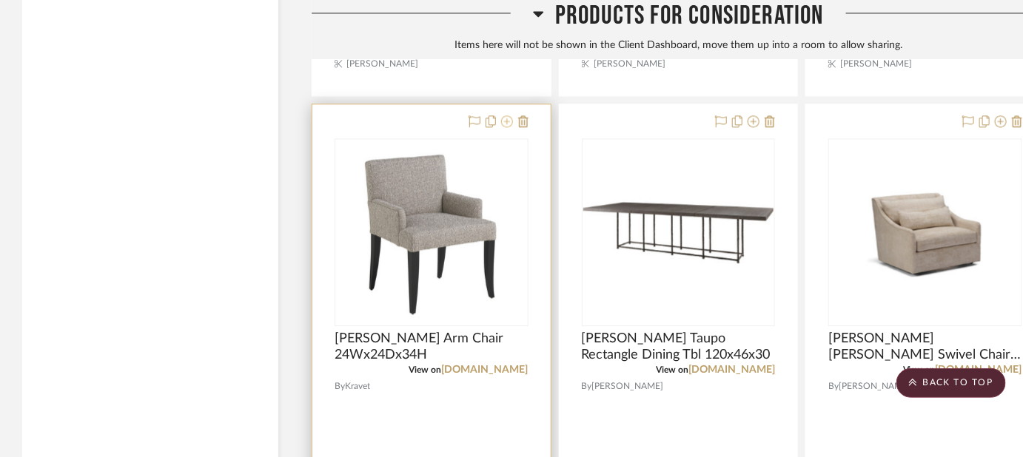
click at [505, 115] on icon at bounding box center [507, 121] width 12 height 12
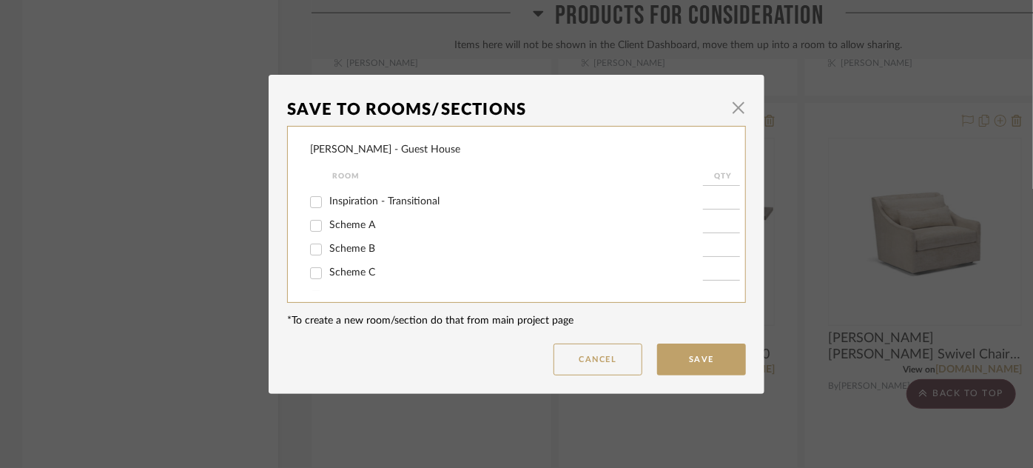
scroll to position [67, 0]
click at [309, 248] on input "Scheme B" at bounding box center [316, 248] width 24 height 24
checkbox input "true"
type input "1"
click at [682, 360] on button "Save" at bounding box center [701, 359] width 89 height 32
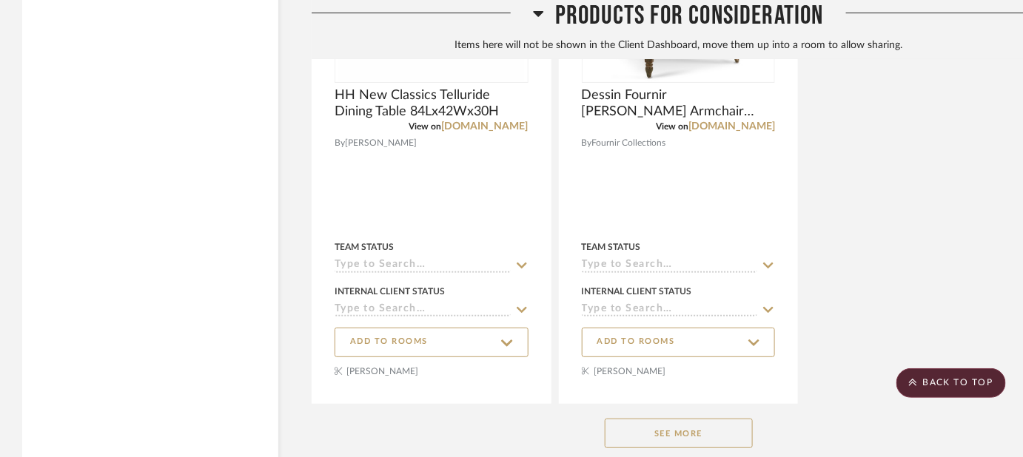
scroll to position [7556, 0]
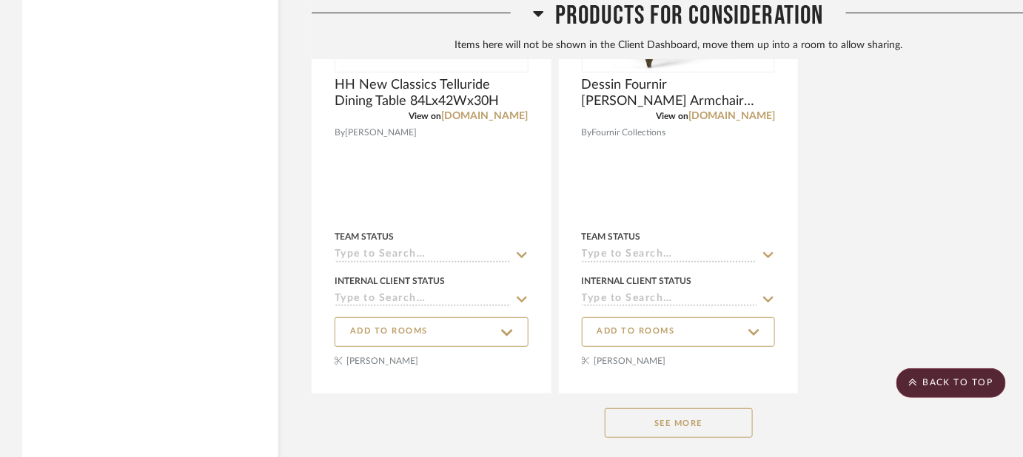
click at [727, 409] on button "See More" at bounding box center [679, 424] width 148 height 30
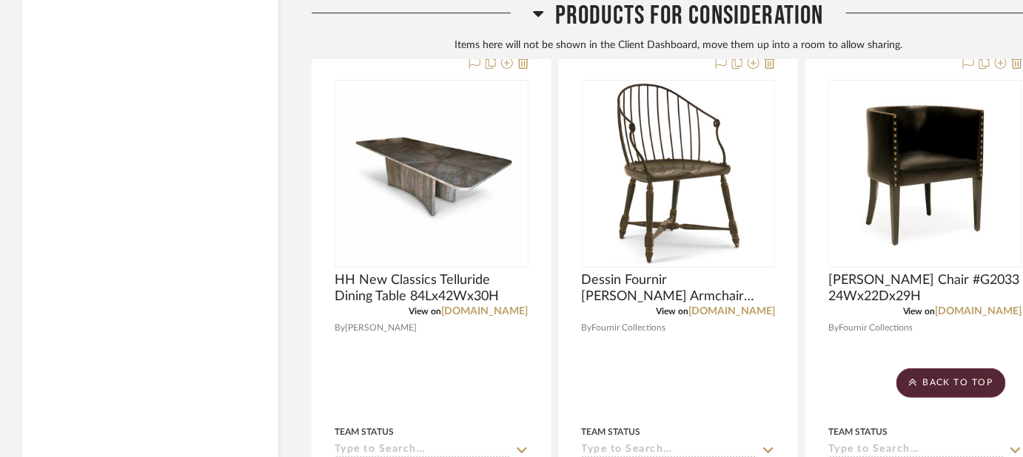
scroll to position [7284, 0]
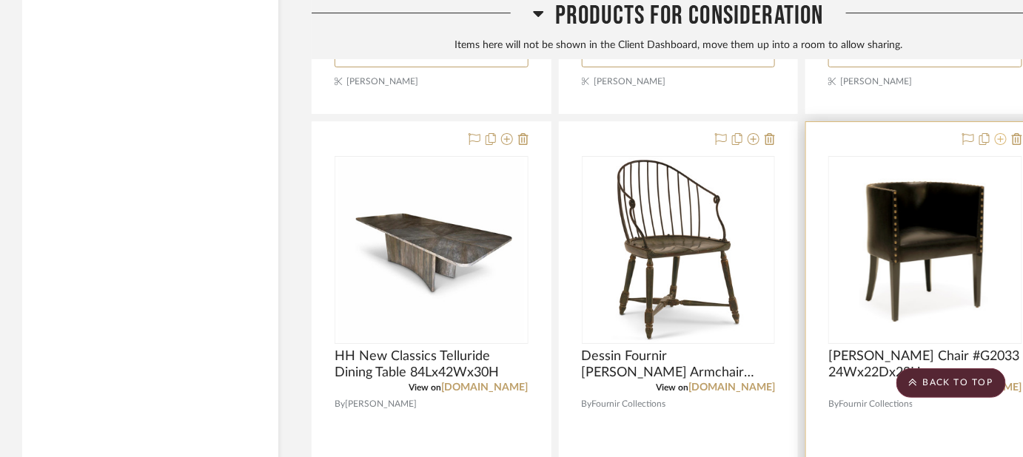
click at [1002, 133] on icon at bounding box center [1001, 139] width 12 height 12
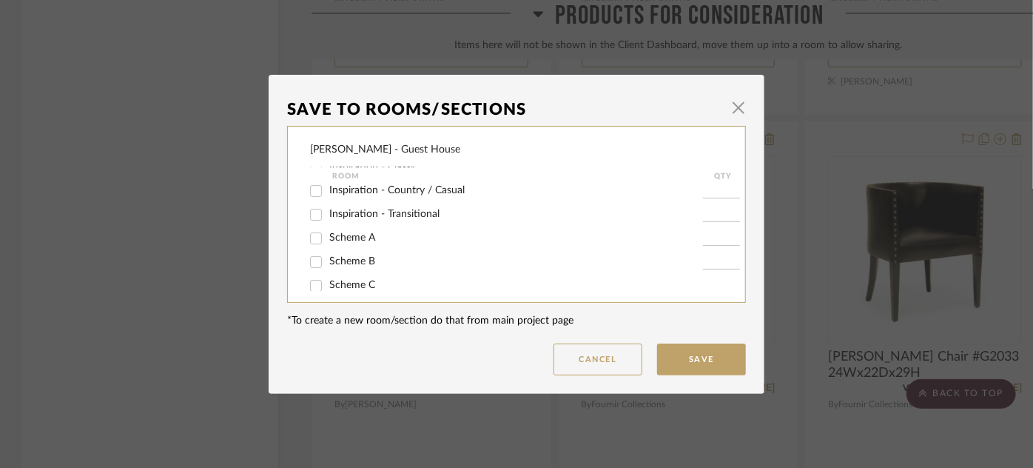
scroll to position [67, 0]
click at [340, 248] on span "Scheme B" at bounding box center [352, 248] width 46 height 10
click at [328, 248] on input "Scheme B" at bounding box center [316, 249] width 24 height 24
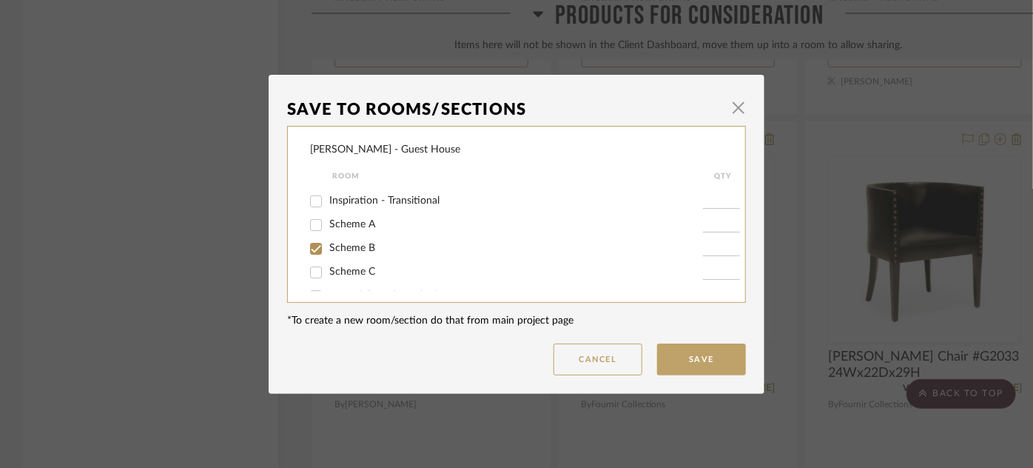
checkbox input "true"
type input "1"
click at [687, 372] on button "Save" at bounding box center [701, 359] width 89 height 32
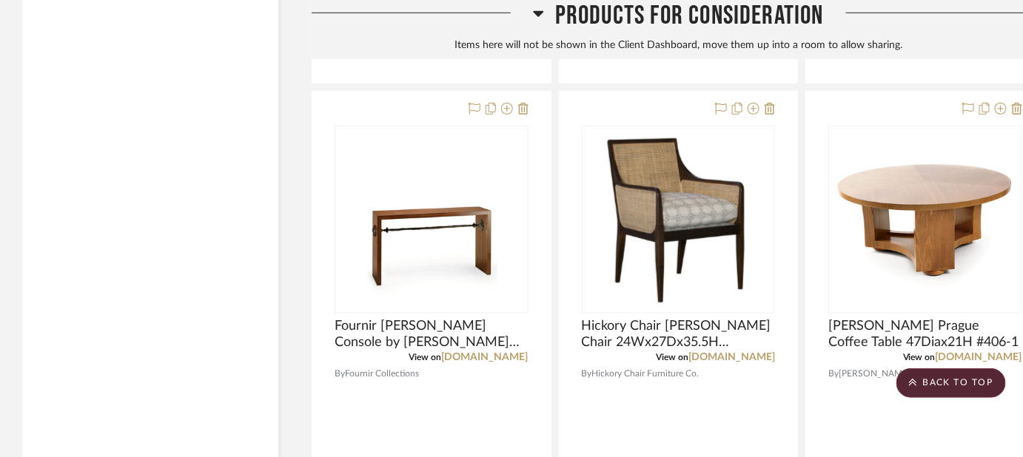
scroll to position [7836, 0]
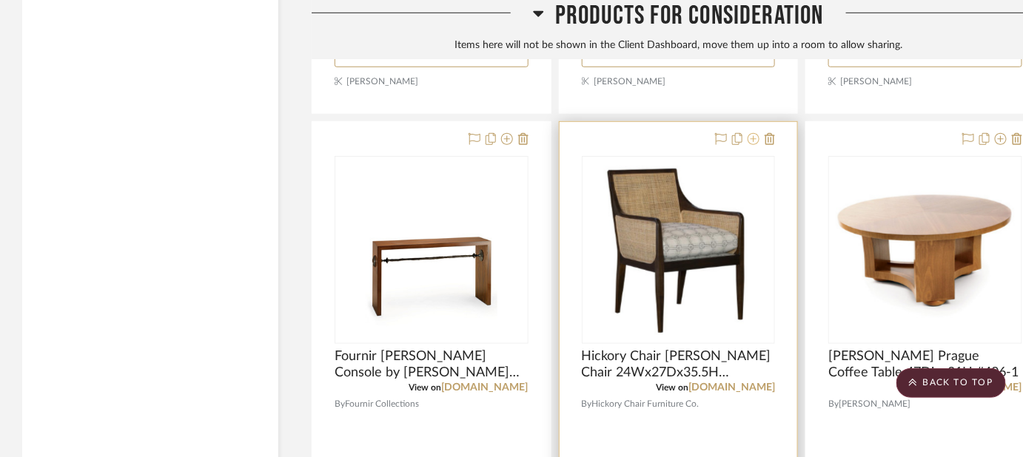
click at [755, 133] on icon at bounding box center [754, 139] width 12 height 12
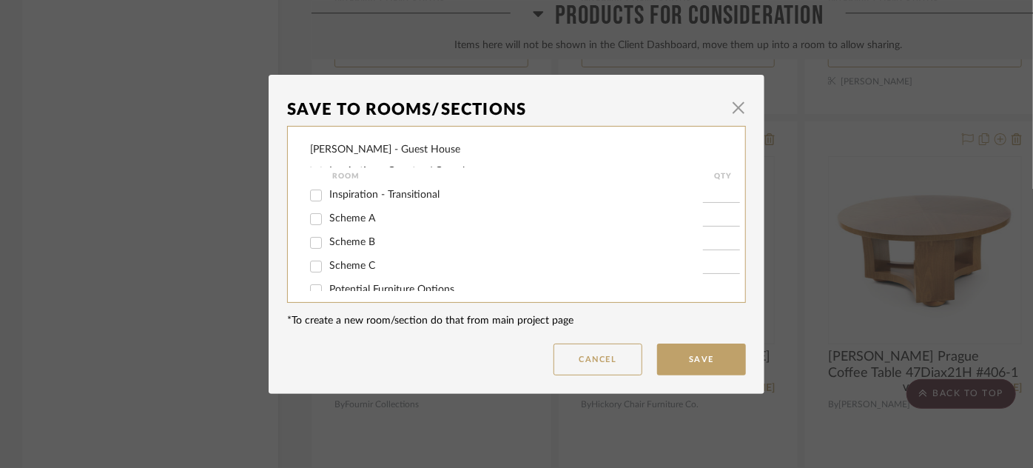
scroll to position [73, 0]
click at [332, 237] on span "Scheme B" at bounding box center [352, 242] width 46 height 10
click at [328, 237] on input "Scheme B" at bounding box center [316, 243] width 24 height 24
checkbox input "true"
type input "1"
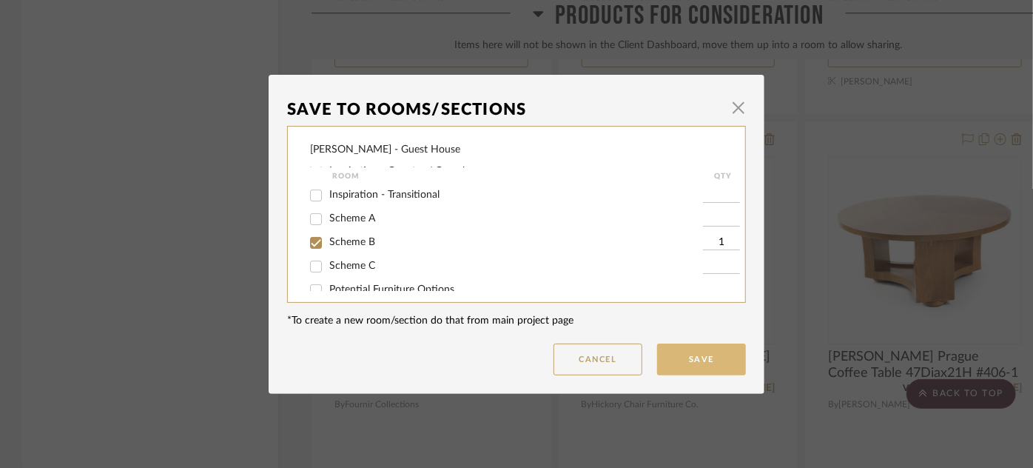
click at [673, 352] on button "Save" at bounding box center [701, 359] width 89 height 32
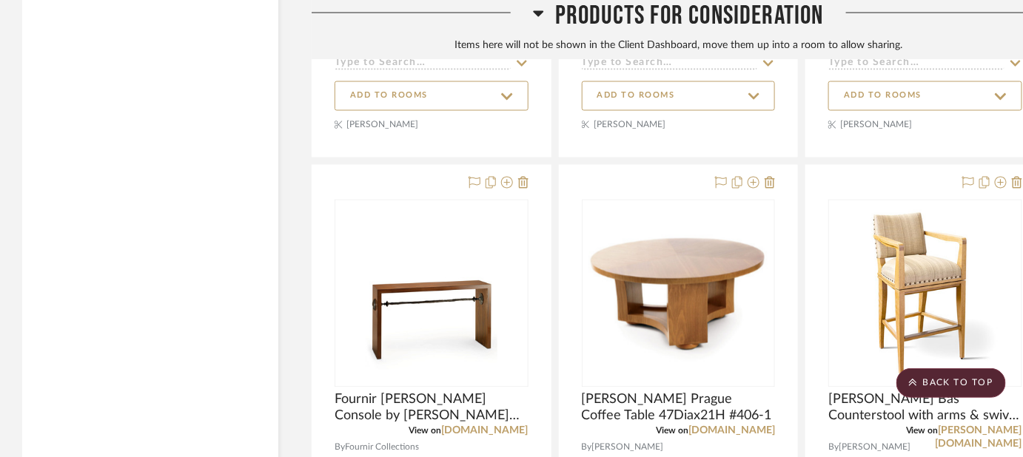
scroll to position [8356, 0]
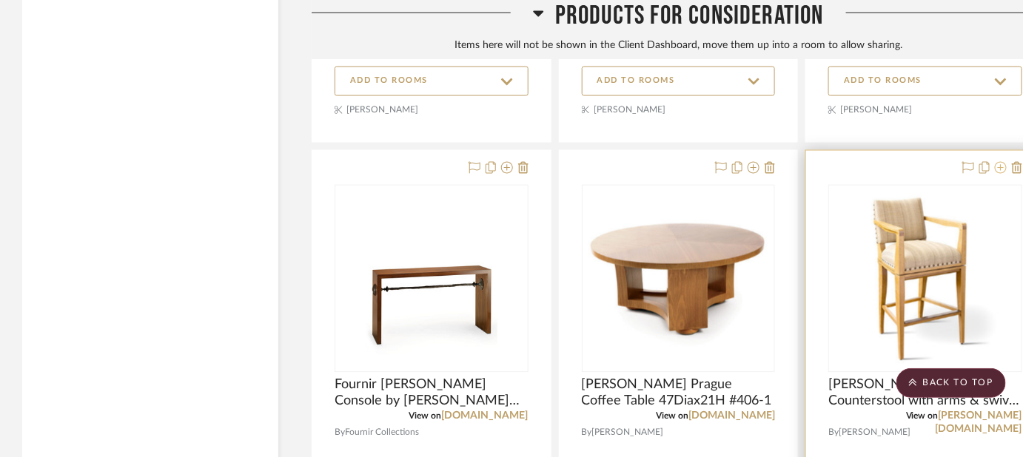
click at [1001, 162] on icon at bounding box center [1001, 168] width 12 height 12
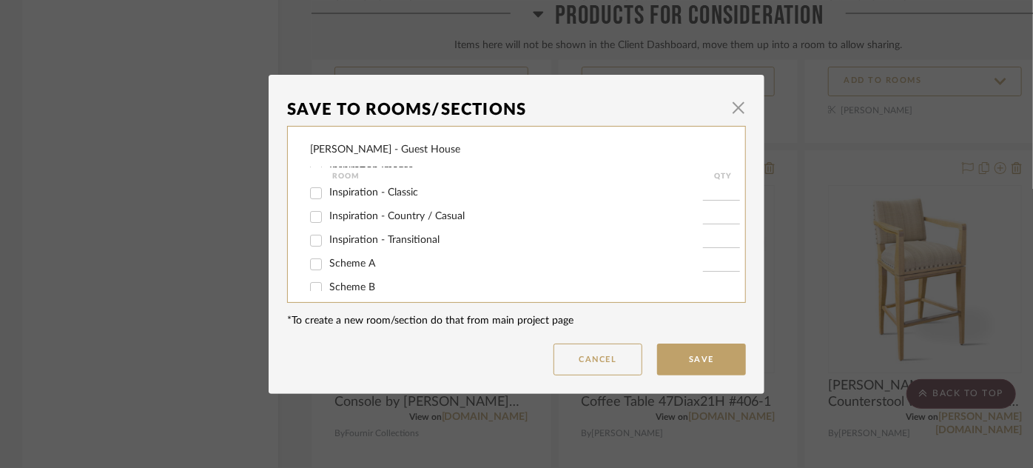
scroll to position [30, 0]
click at [309, 263] on input "Scheme A" at bounding box center [316, 262] width 24 height 24
checkbox input "true"
type input "1"
click at [677, 372] on button "Save" at bounding box center [701, 359] width 89 height 32
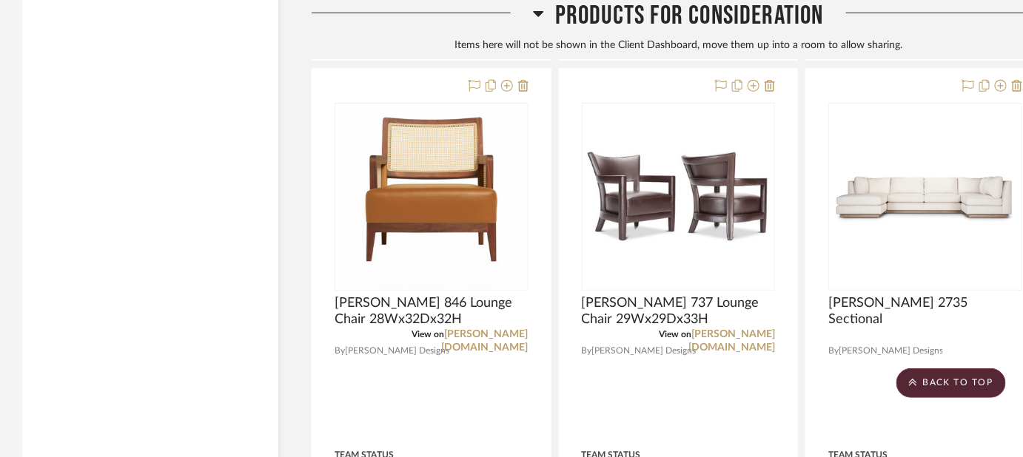
scroll to position [9480, 0]
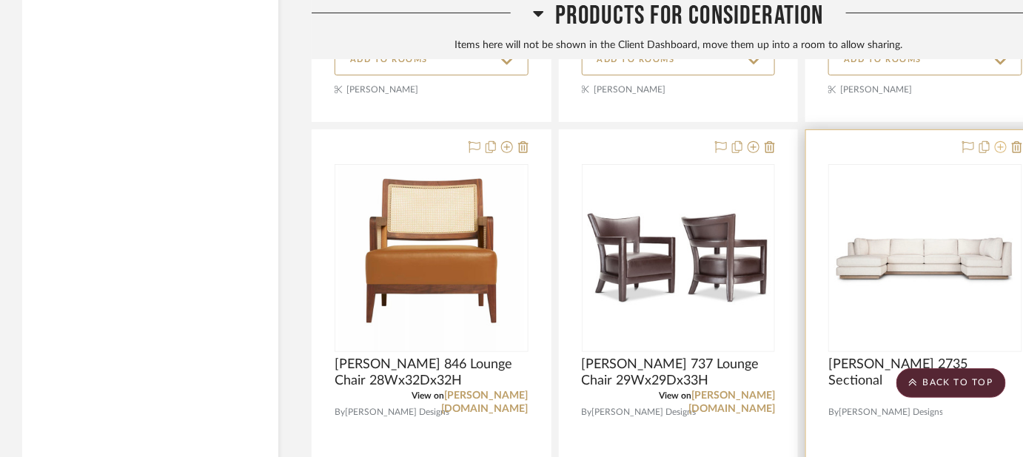
click at [999, 141] on icon at bounding box center [1001, 147] width 12 height 12
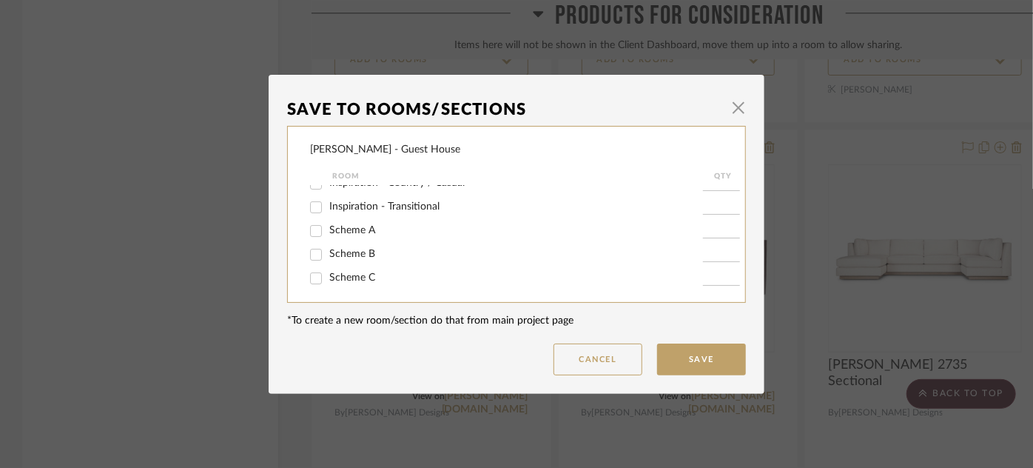
scroll to position [61, 0]
click at [365, 253] on span "Scheme B" at bounding box center [352, 254] width 46 height 10
click at [328, 253] on input "Scheme B" at bounding box center [316, 255] width 24 height 24
checkbox input "true"
type input "1"
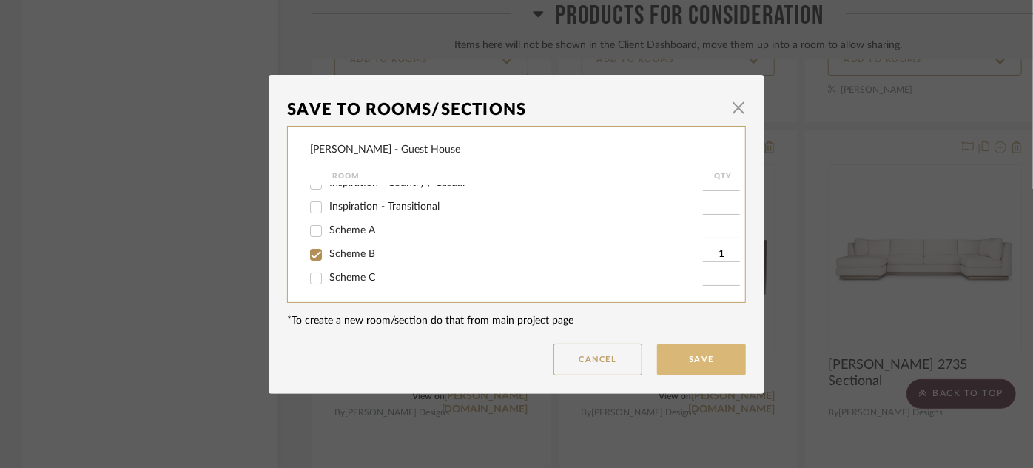
click at [674, 357] on button "Save" at bounding box center [701, 359] width 89 height 32
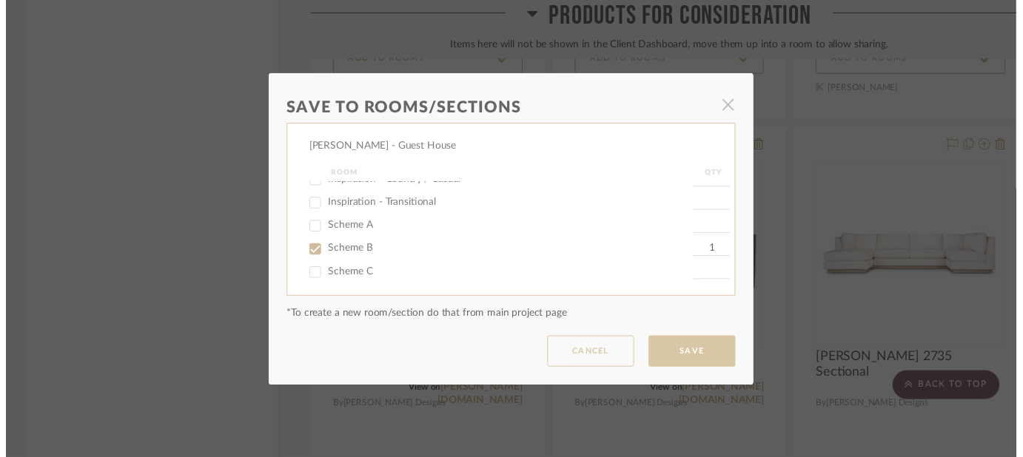
scroll to position [9480, 0]
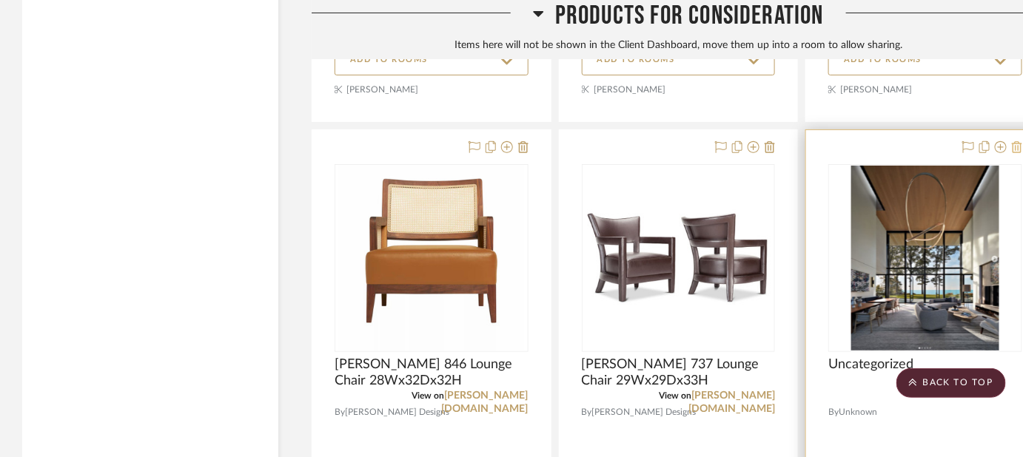
click at [1016, 141] on icon at bounding box center [1017, 147] width 10 height 12
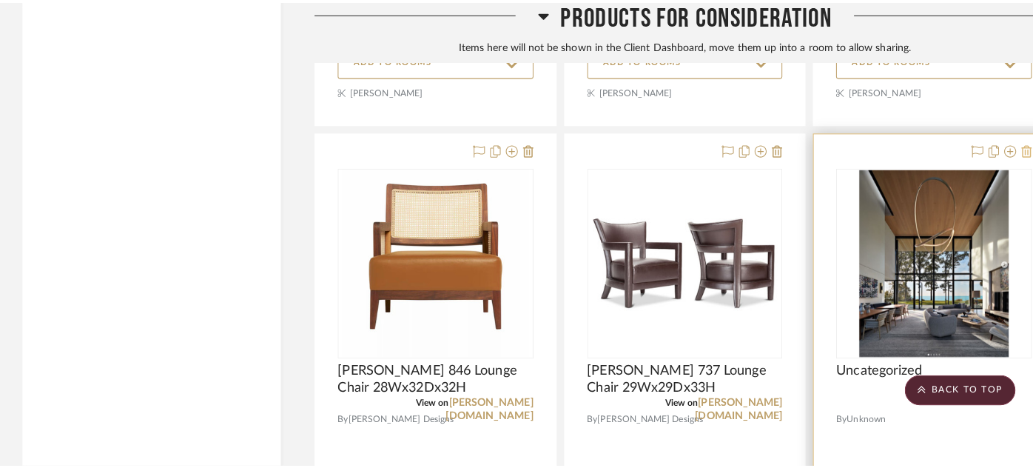
scroll to position [0, 0]
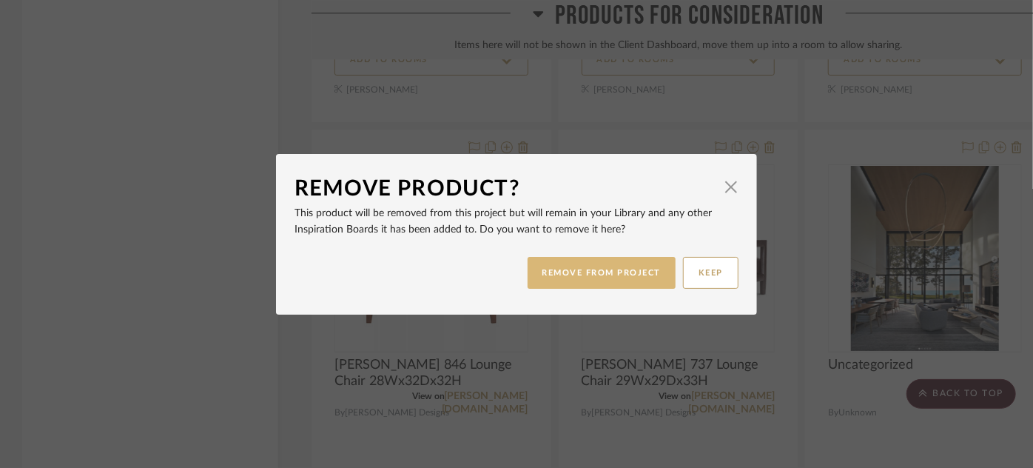
click at [643, 264] on button "REMOVE FROM PROJECT" at bounding box center [602, 273] width 149 height 32
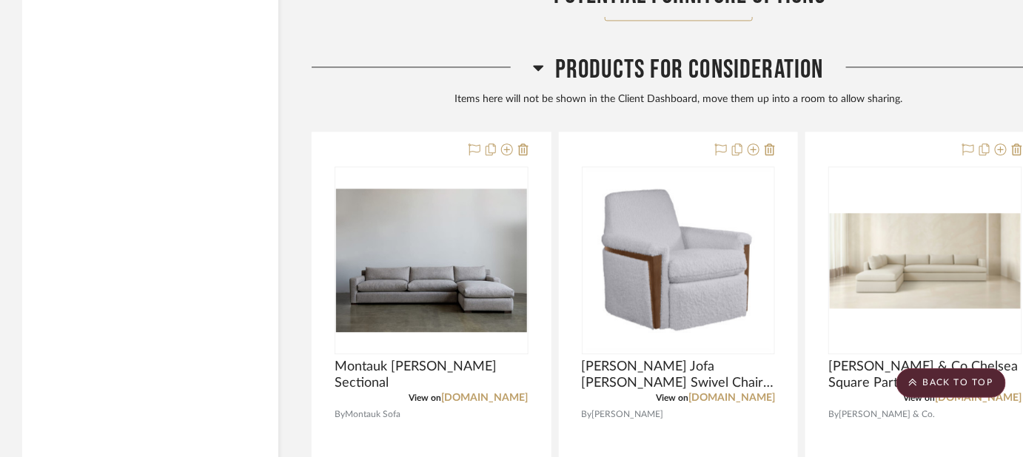
scroll to position [6691, 0]
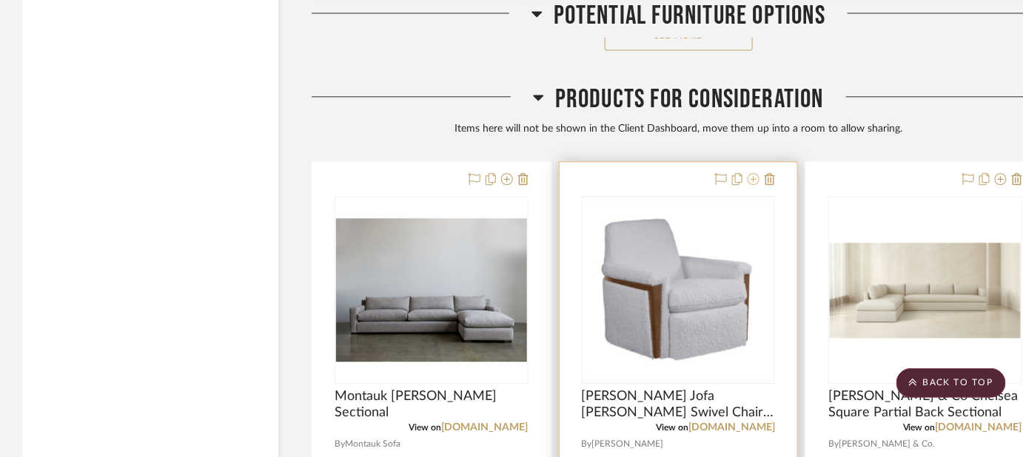
click at [754, 173] on icon at bounding box center [754, 179] width 12 height 12
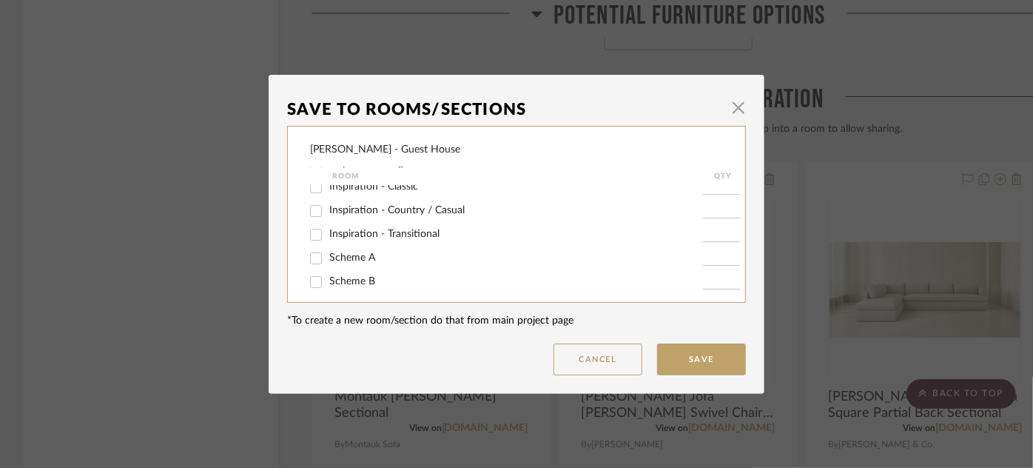
scroll to position [35, 0]
click at [355, 284] on span "Scheme B" at bounding box center [352, 280] width 46 height 10
click at [328, 284] on input "Scheme B" at bounding box center [316, 281] width 24 height 24
checkbox input "true"
type input "1"
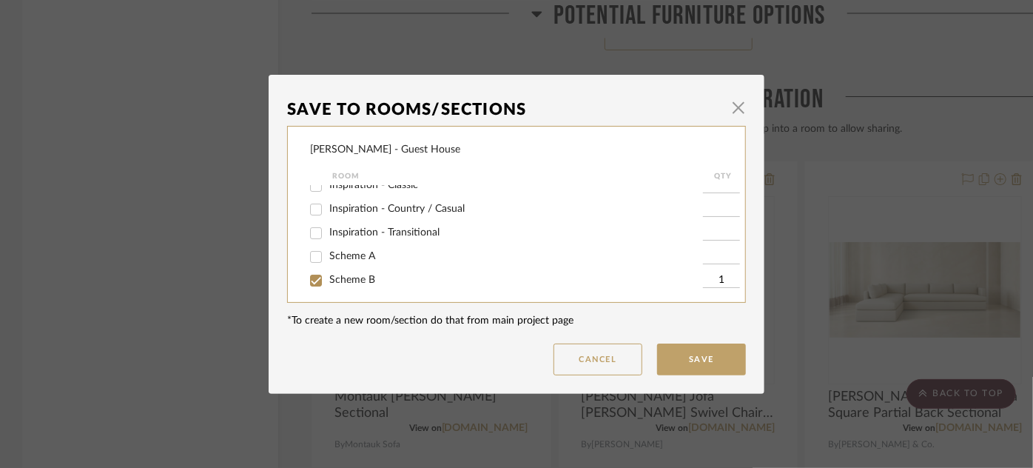
scroll to position [36, 0]
click at [683, 364] on button "Save" at bounding box center [701, 359] width 89 height 32
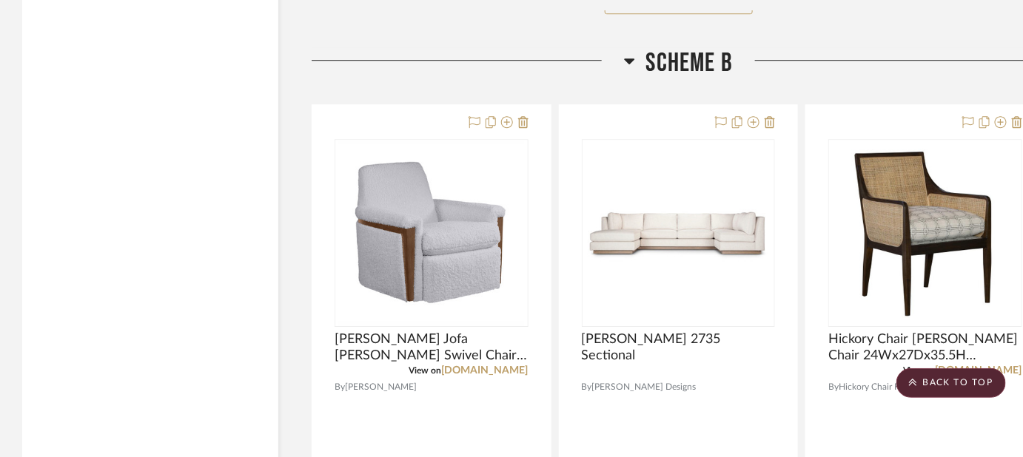
scroll to position [3286, 0]
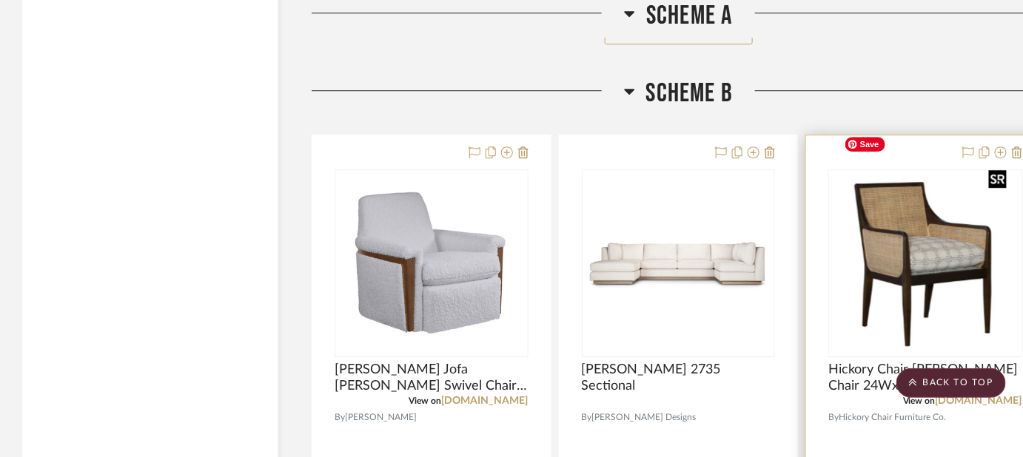
click at [0, 0] on img at bounding box center [0, 0] width 0 height 0
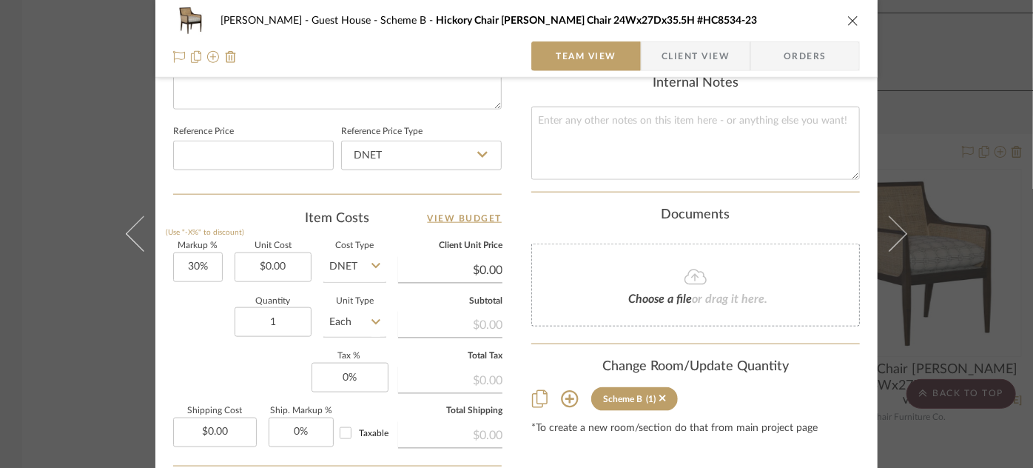
scroll to position [784, 0]
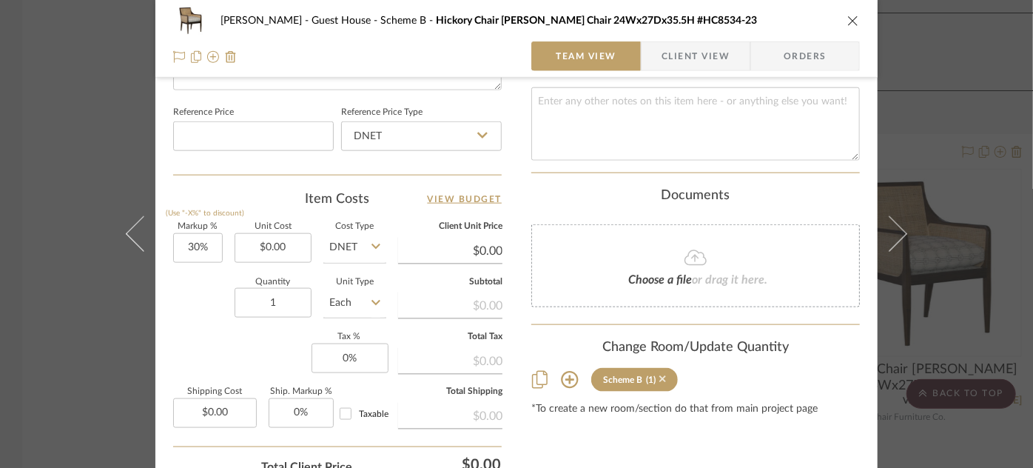
click at [660, 376] on icon at bounding box center [663, 379] width 7 height 7
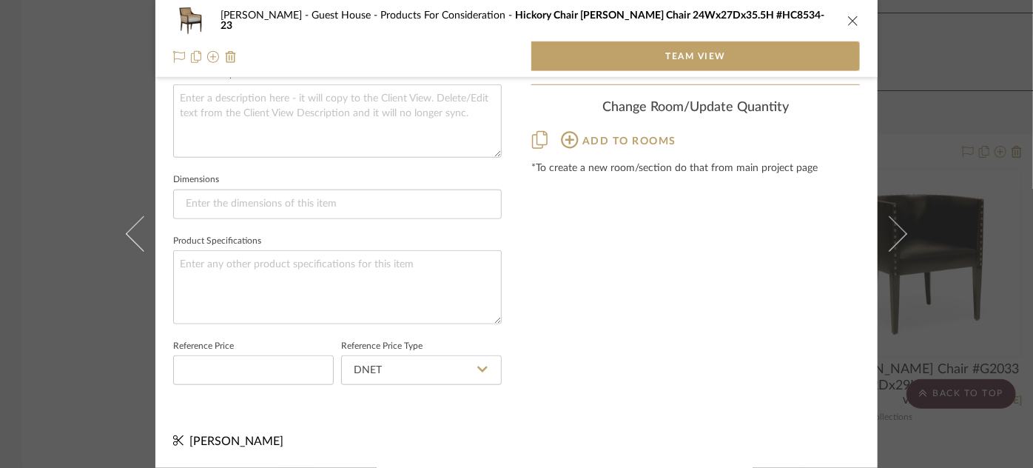
scroll to position [553, 0]
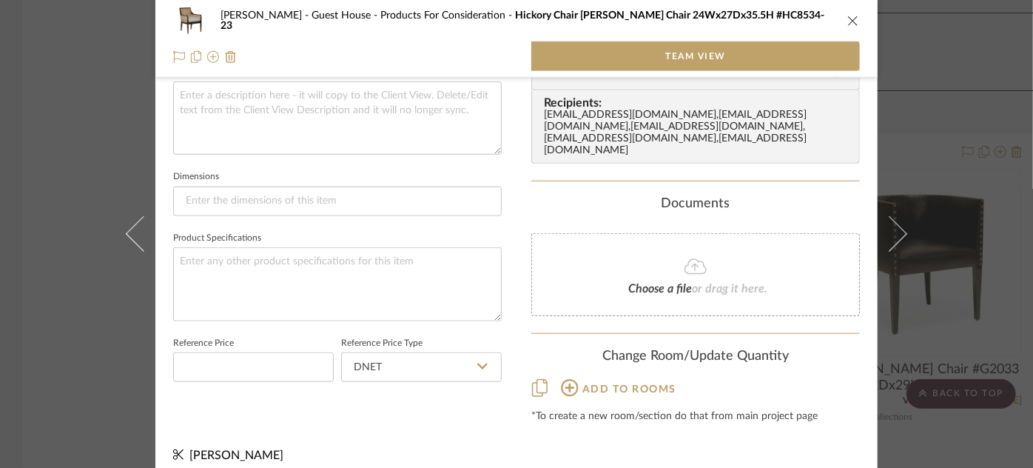
click at [966, 300] on div "Ziegler - Guest House Products For Consideration Hickory Chair Wallace Chair 24…" at bounding box center [516, 234] width 1033 height 468
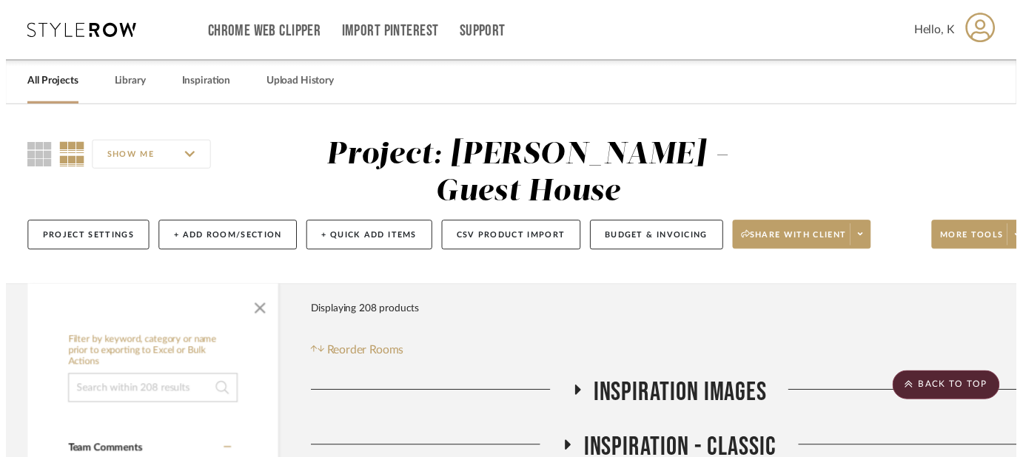
scroll to position [3286, 0]
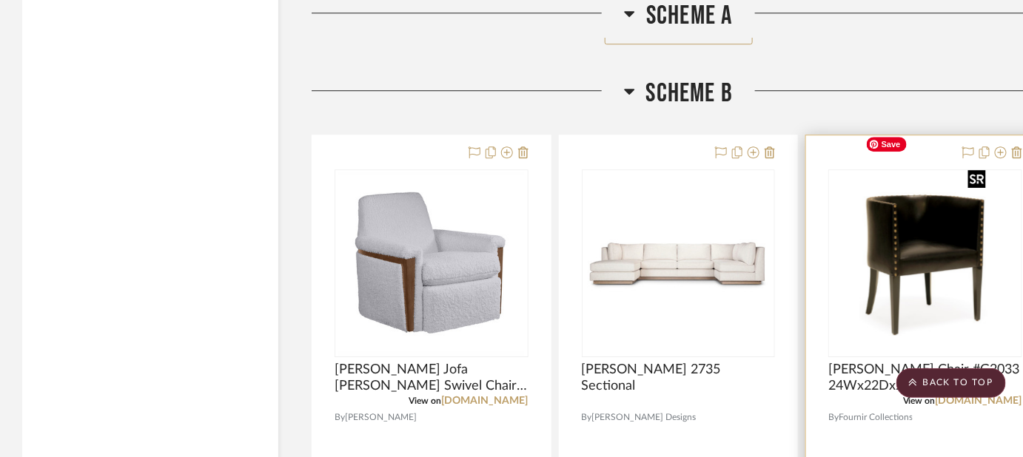
click at [0, 0] on img at bounding box center [0, 0] width 0 height 0
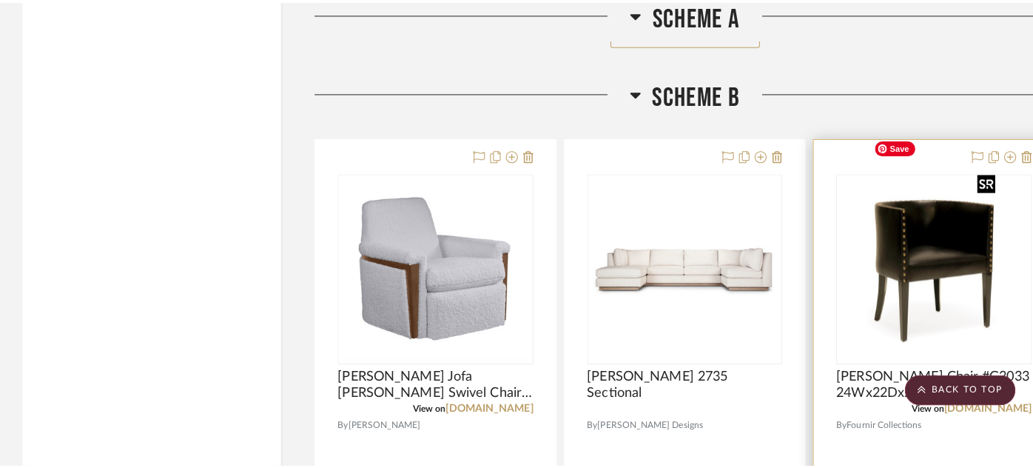
scroll to position [0, 0]
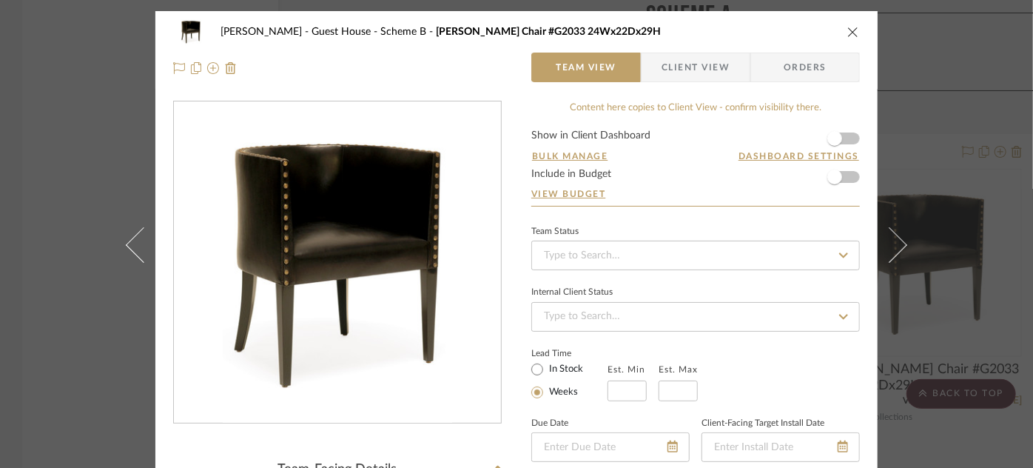
click at [848, 27] on icon "close" at bounding box center [854, 32] width 12 height 12
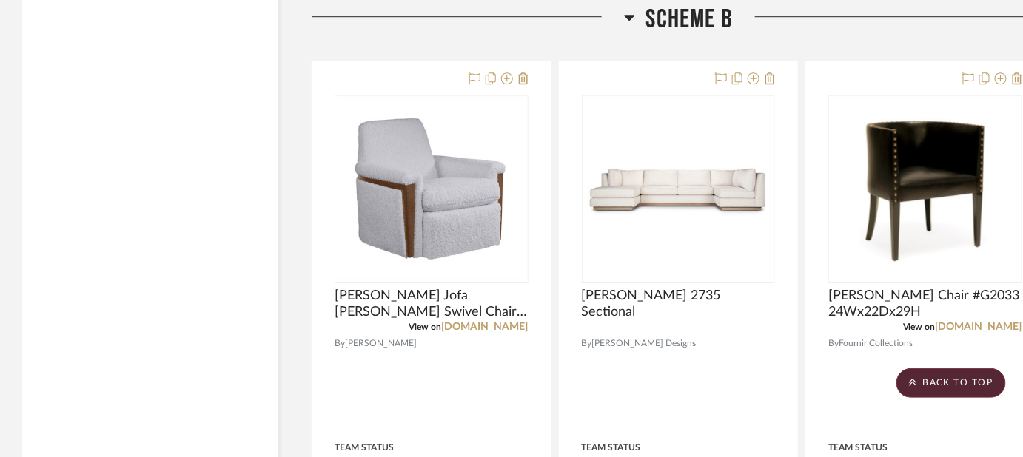
scroll to position [3329, 0]
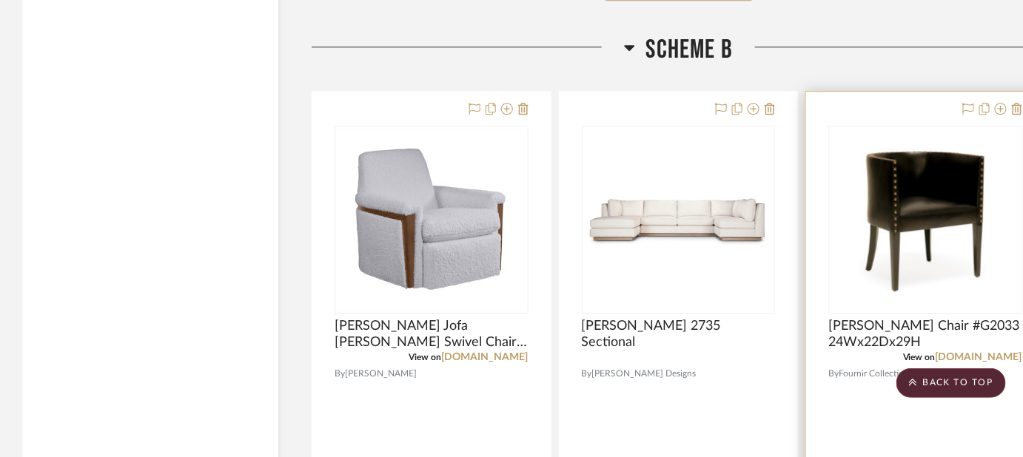
click at [991, 327] on div at bounding box center [925, 416] width 238 height 648
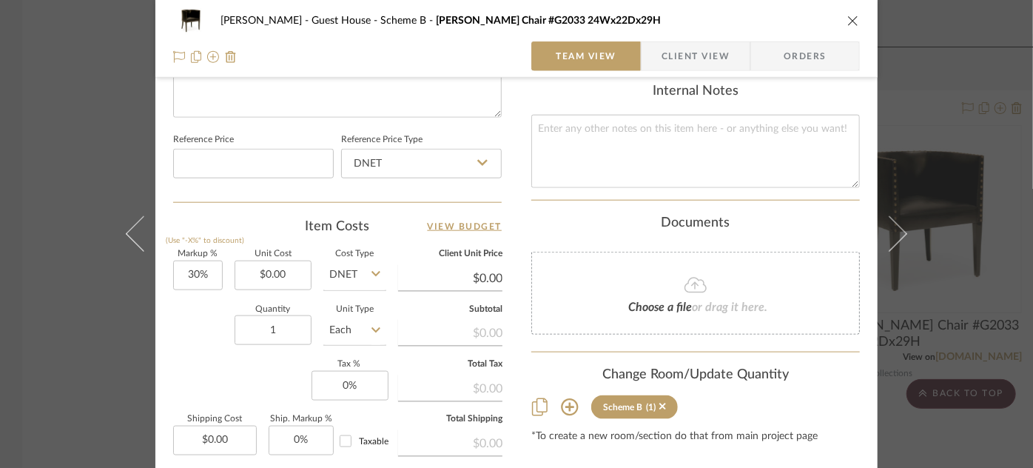
scroll to position [759, 0]
click at [660, 399] on icon at bounding box center [663, 404] width 7 height 10
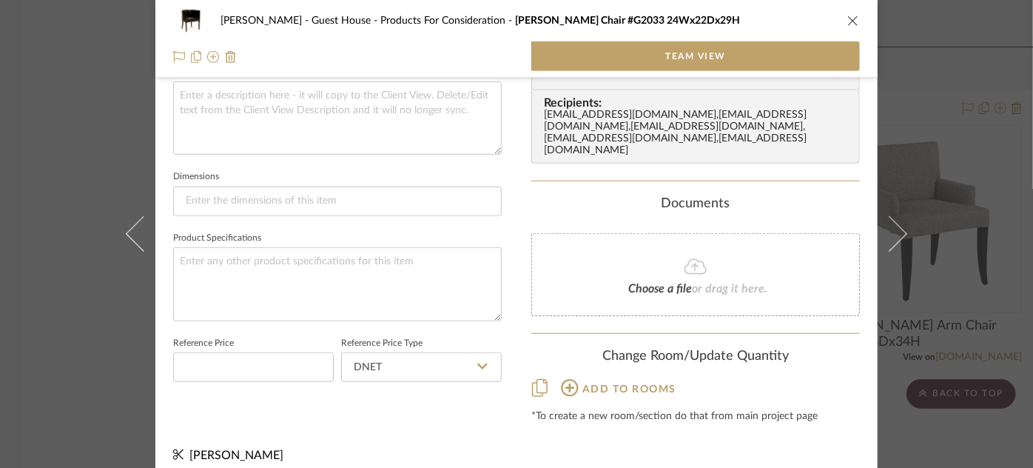
click at [950, 343] on div "Ziegler - Guest House Products For Consideration Gerard Cascade Chair #G2033 24…" at bounding box center [516, 234] width 1033 height 468
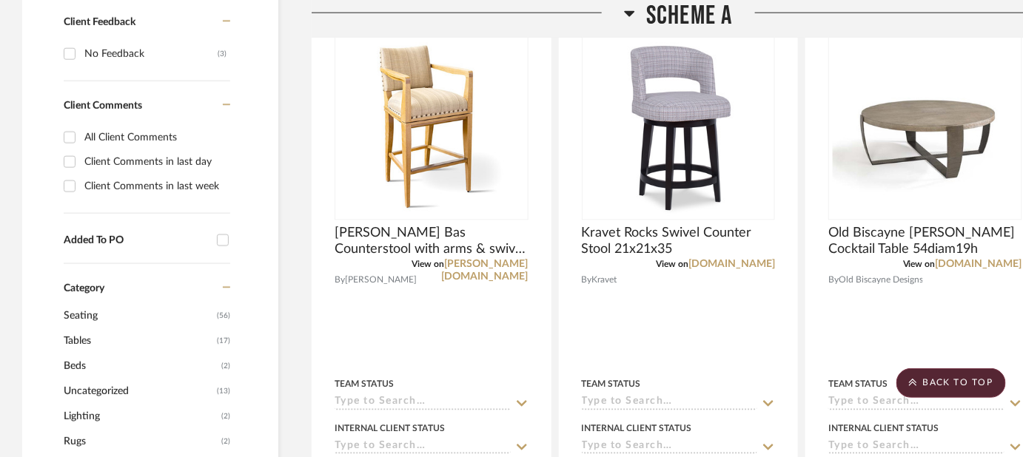
scroll to position [592, 0]
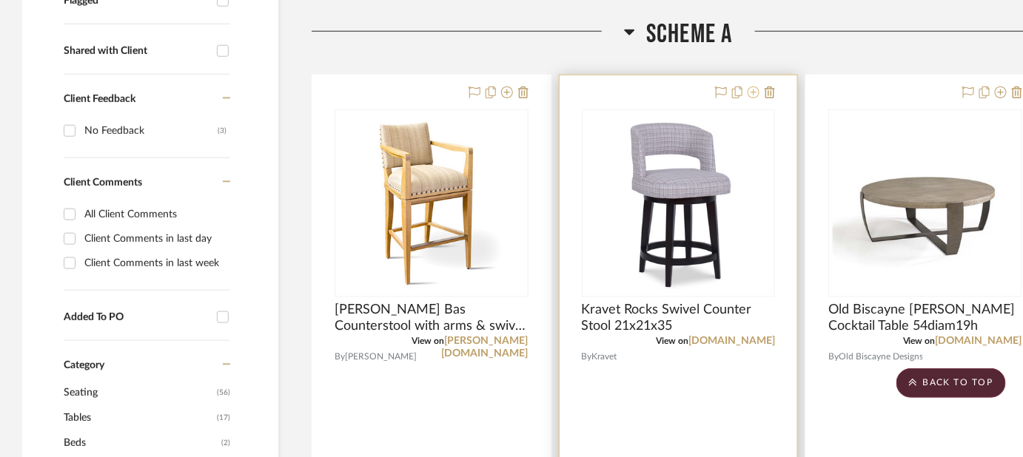
click at [753, 87] on icon at bounding box center [754, 93] width 12 height 12
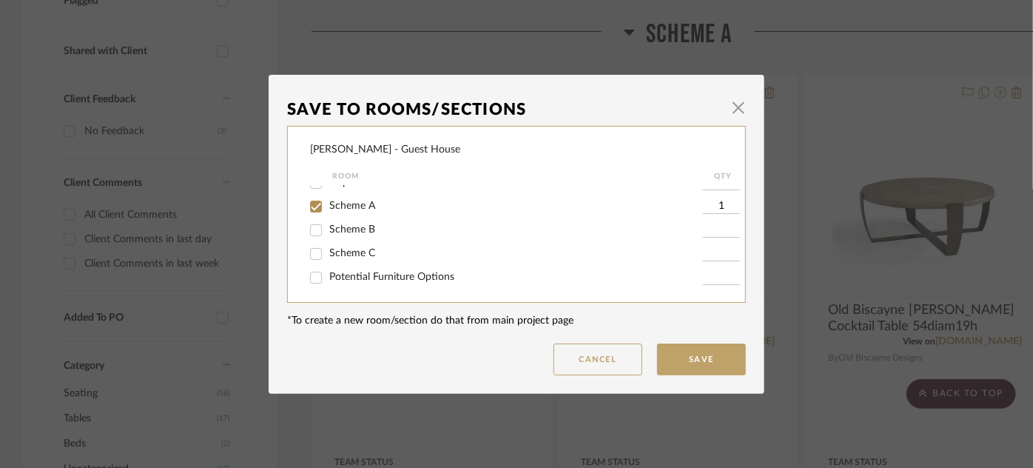
scroll to position [87, 0]
click at [329, 229] on span "Scheme B" at bounding box center [352, 228] width 46 height 10
click at [328, 229] on input "Scheme B" at bounding box center [316, 229] width 24 height 24
checkbox input "true"
type input "1"
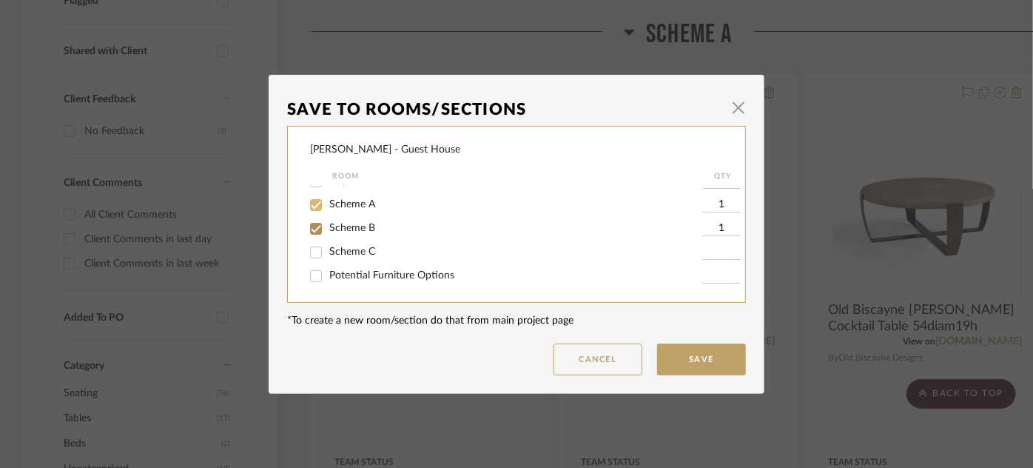
click at [323, 212] on div at bounding box center [317, 205] width 24 height 24
checkbox input "false"
click at [684, 369] on button "Save" at bounding box center [701, 359] width 89 height 32
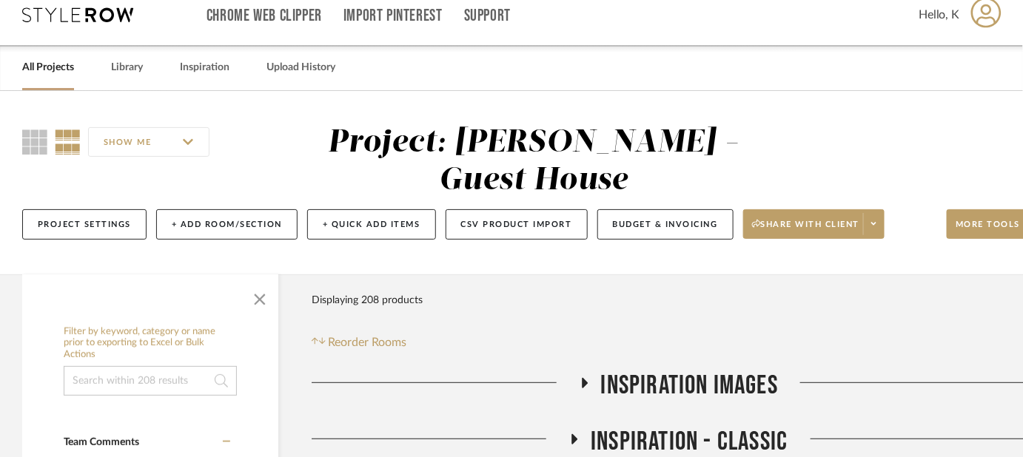
scroll to position [0, 0]
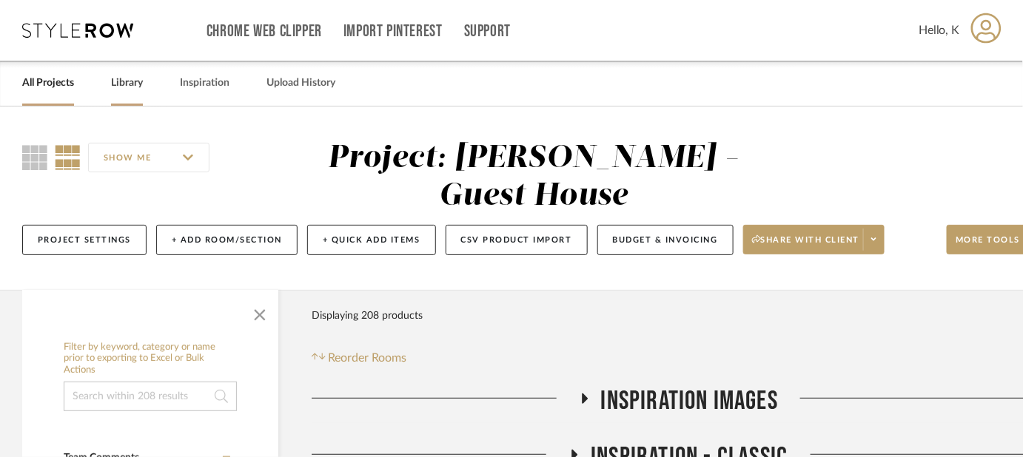
click at [118, 86] on link "Library" at bounding box center [127, 83] width 32 height 20
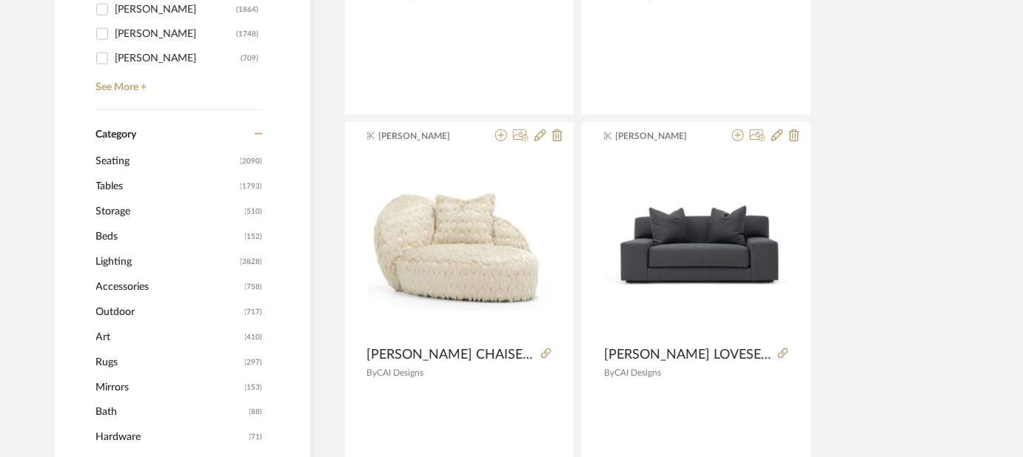
scroll to position [531, 0]
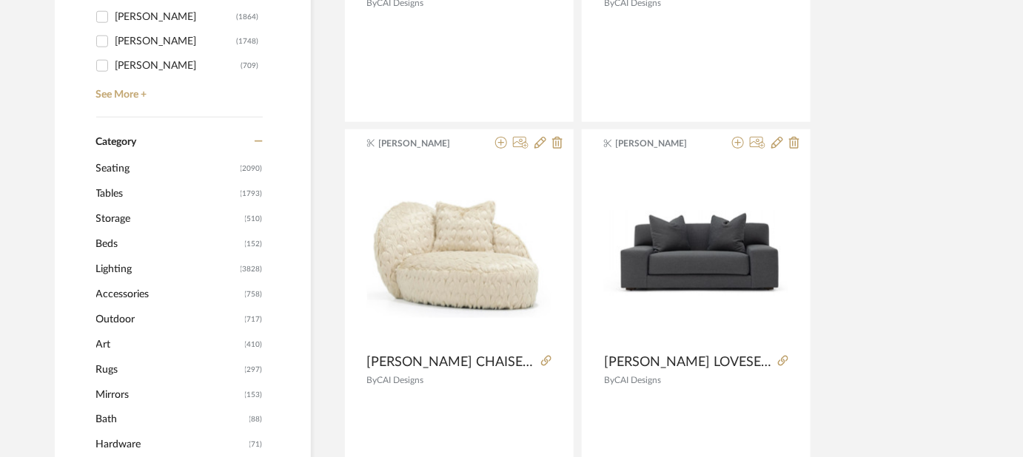
click at [117, 192] on span "Tables" at bounding box center [166, 193] width 141 height 25
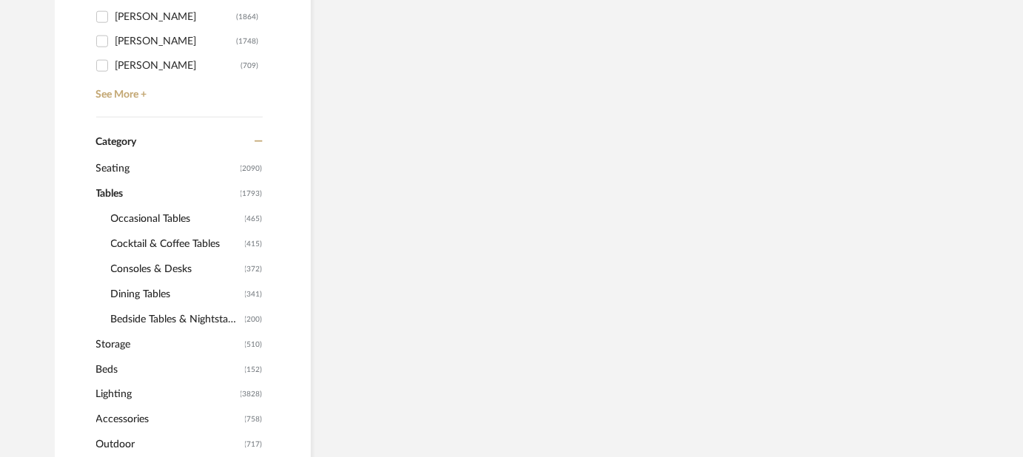
scroll to position [529, 0]
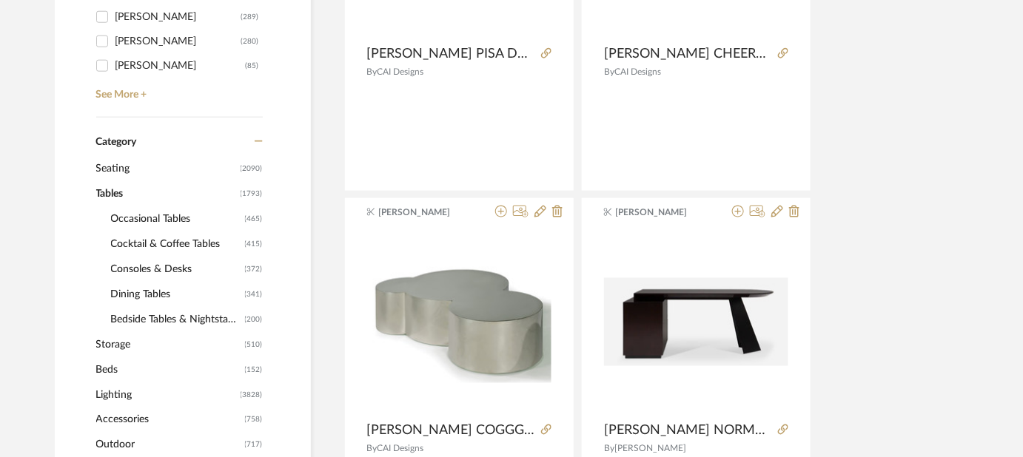
click at [143, 242] on span "Cocktail & Coffee Tables" at bounding box center [176, 244] width 130 height 25
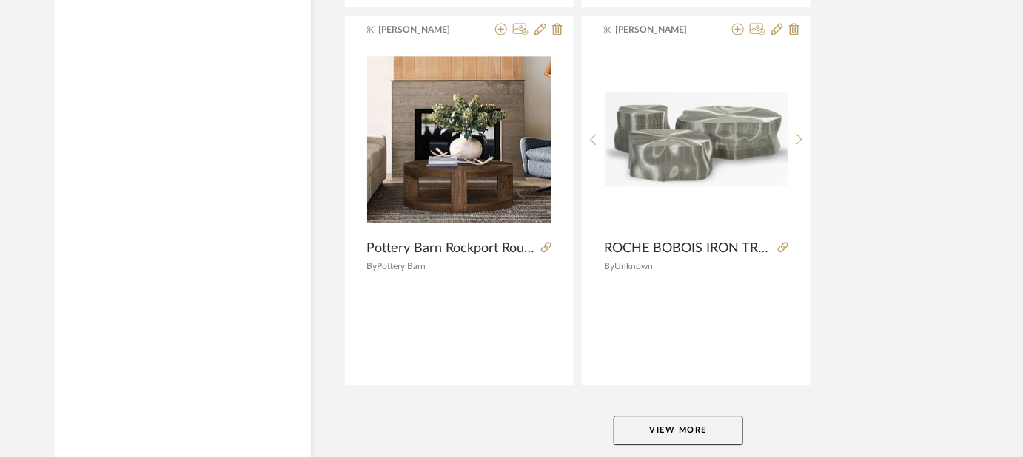
scroll to position [6848, 0]
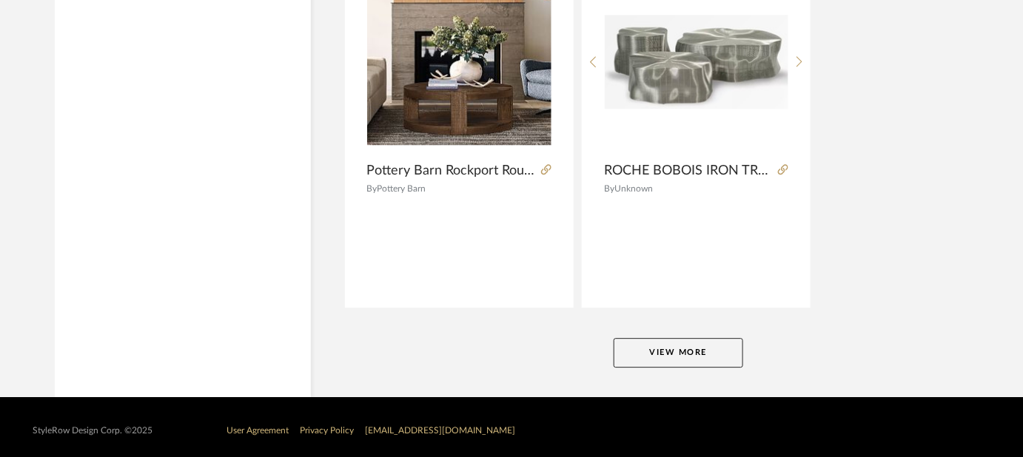
click at [717, 343] on button "View More" at bounding box center [679, 353] width 130 height 30
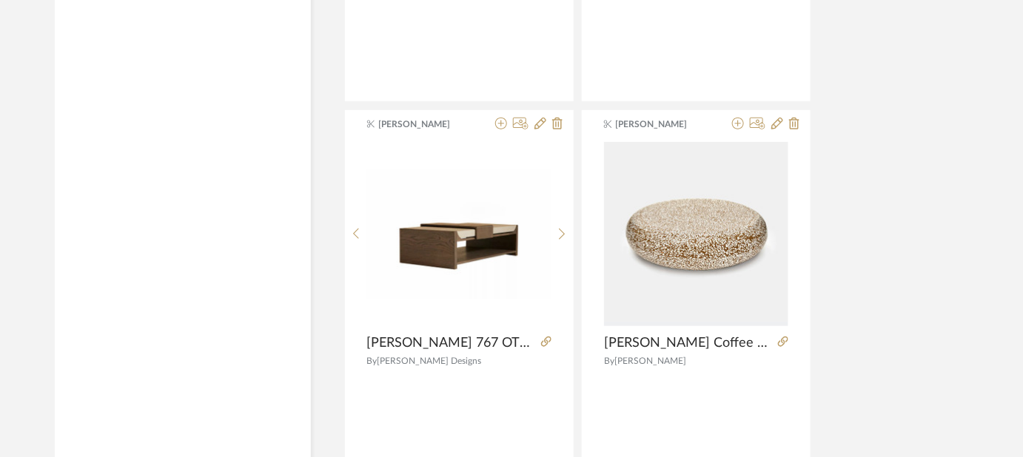
scroll to position [13656, 0]
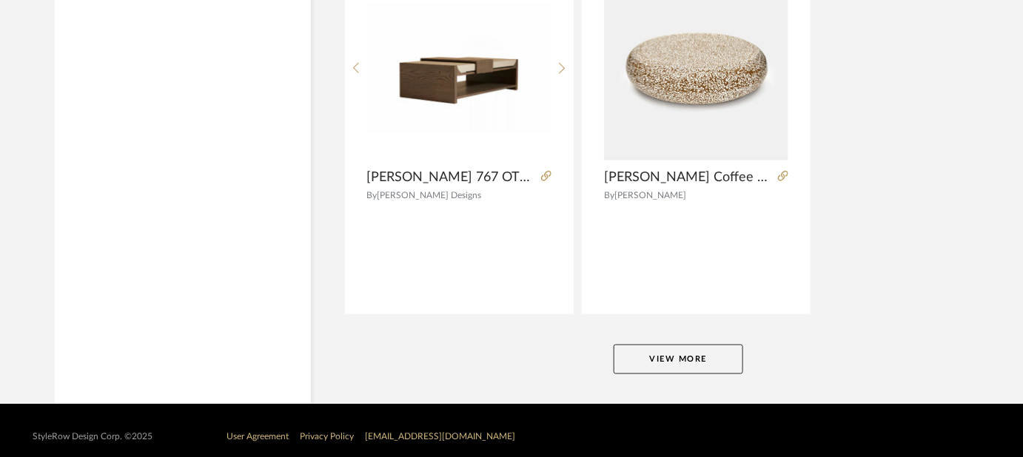
click at [708, 346] on button "View More" at bounding box center [679, 360] width 130 height 30
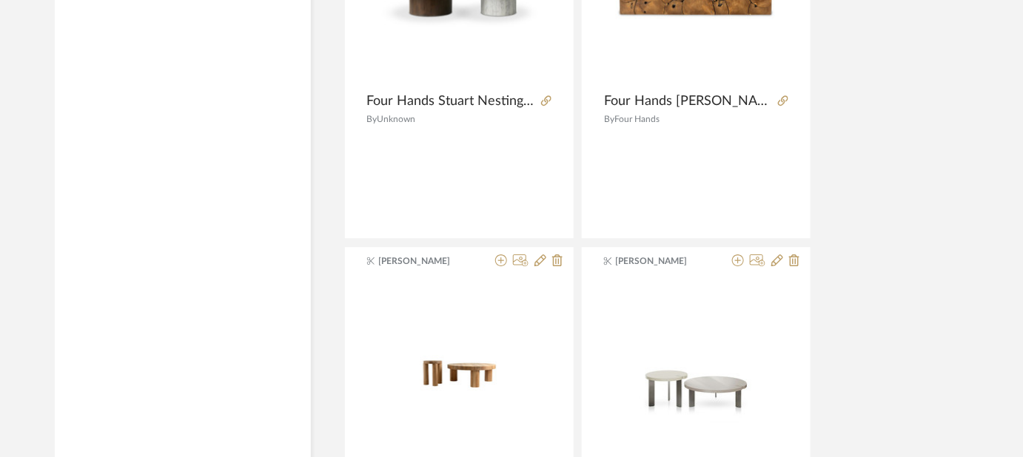
scroll to position [20414, 0]
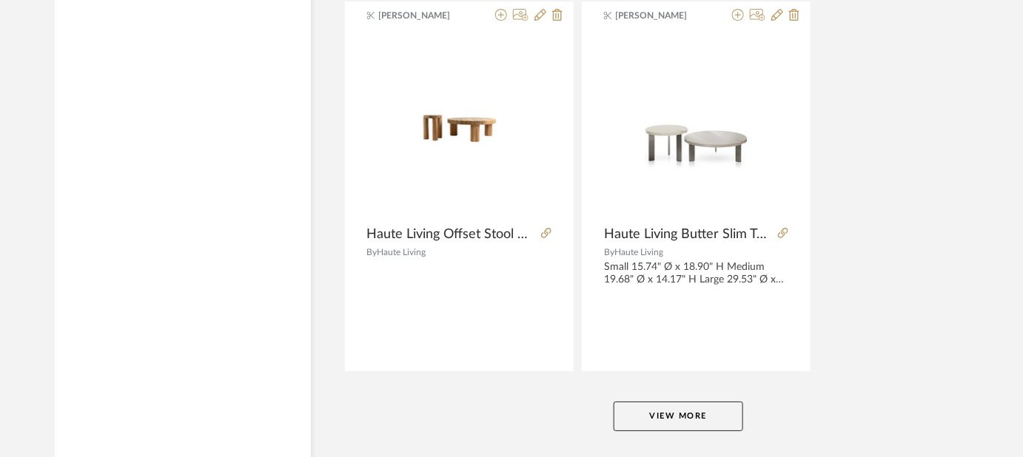
click at [672, 408] on button "View More" at bounding box center [679, 417] width 130 height 30
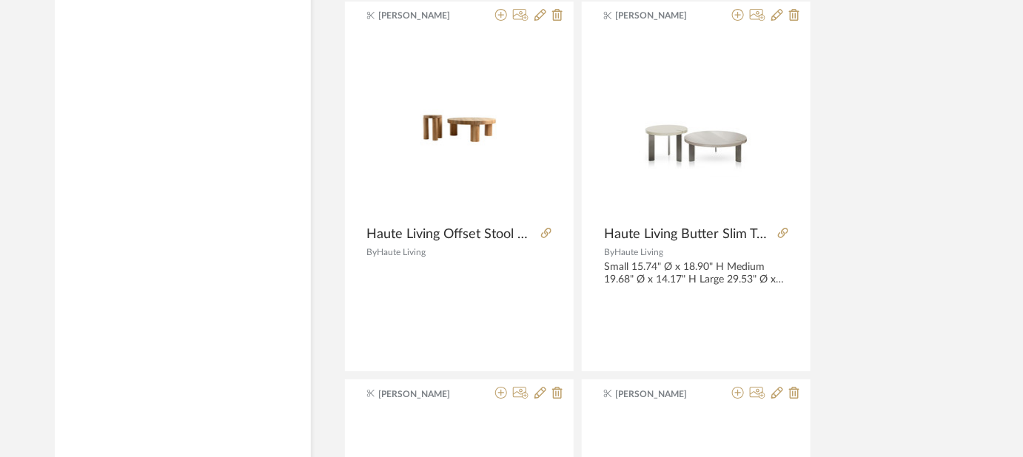
click at [0, 0] on div at bounding box center [0, 0] width 0 height 0
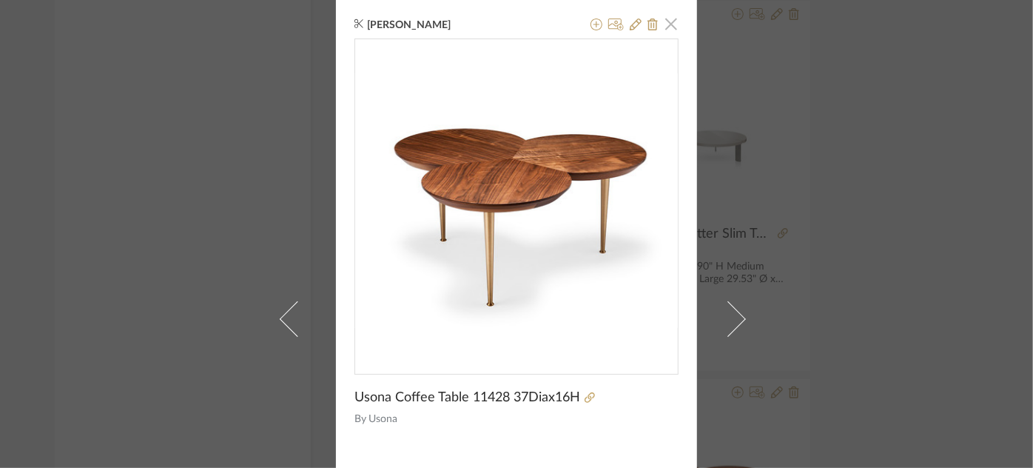
click at [667, 21] on span "button" at bounding box center [672, 24] width 30 height 30
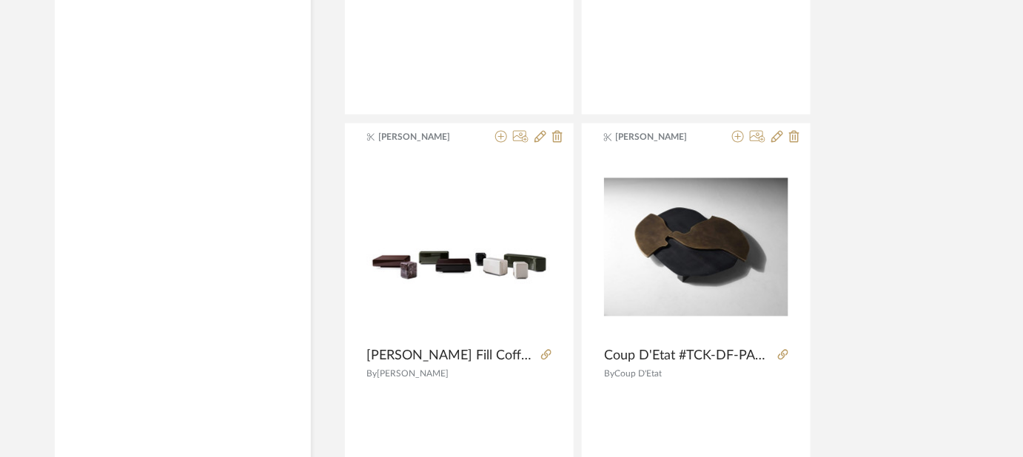
scroll to position [27272, 0]
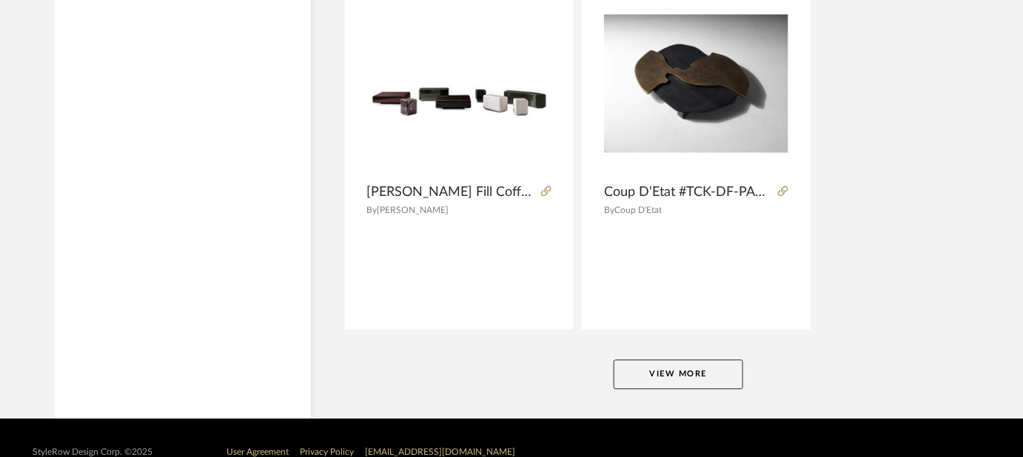
click at [686, 360] on button "View More" at bounding box center [679, 375] width 130 height 30
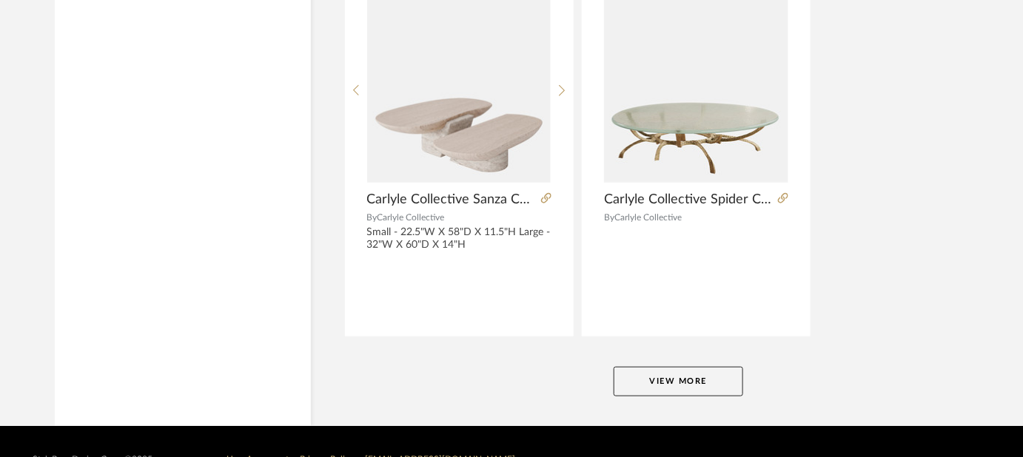
scroll to position [34039, 0]
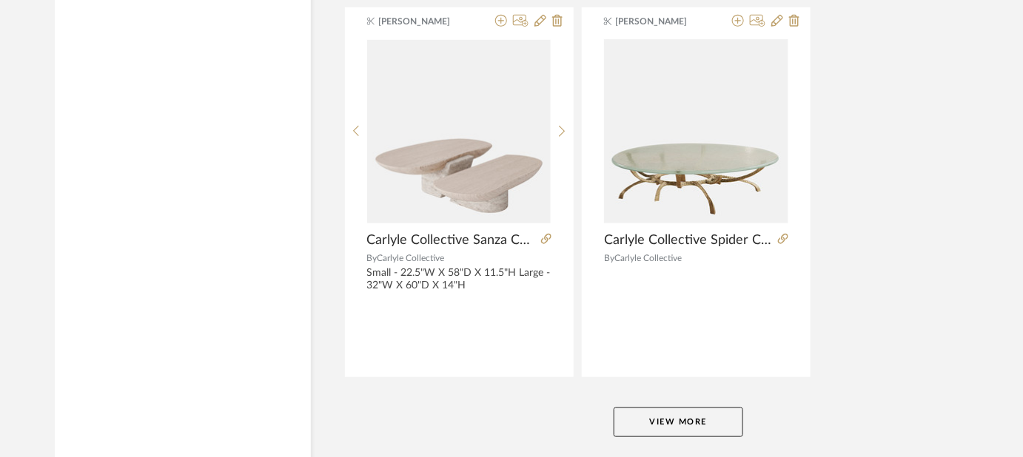
click at [721, 408] on button "View More" at bounding box center [679, 423] width 130 height 30
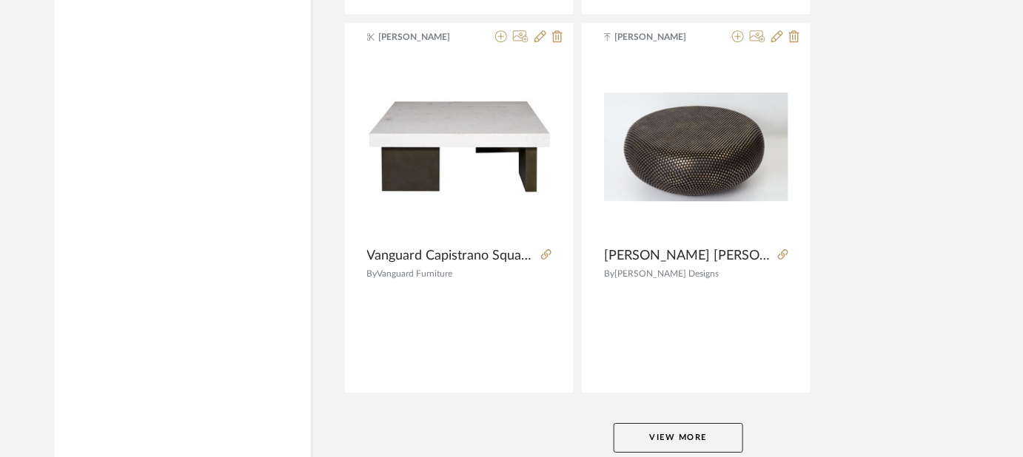
scroll to position [40887, 0]
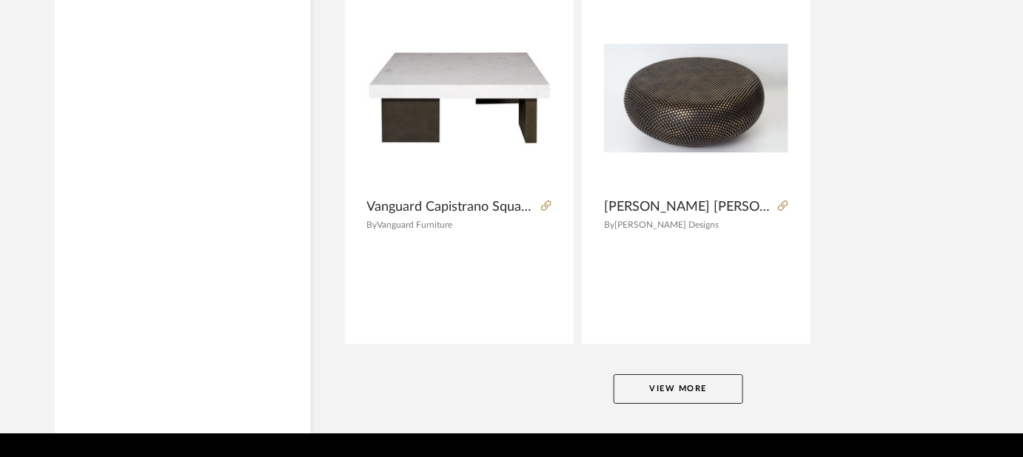
click at [706, 375] on button "View More" at bounding box center [679, 390] width 130 height 30
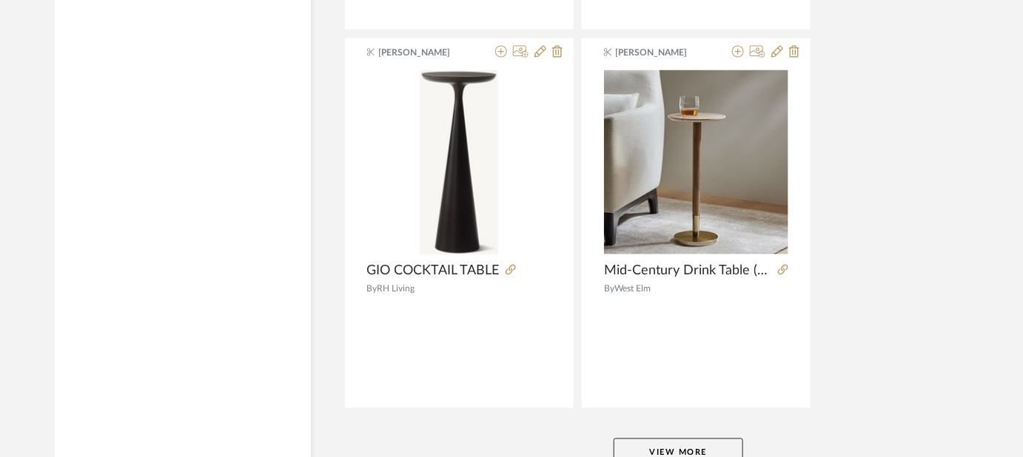
scroll to position [47695, 0]
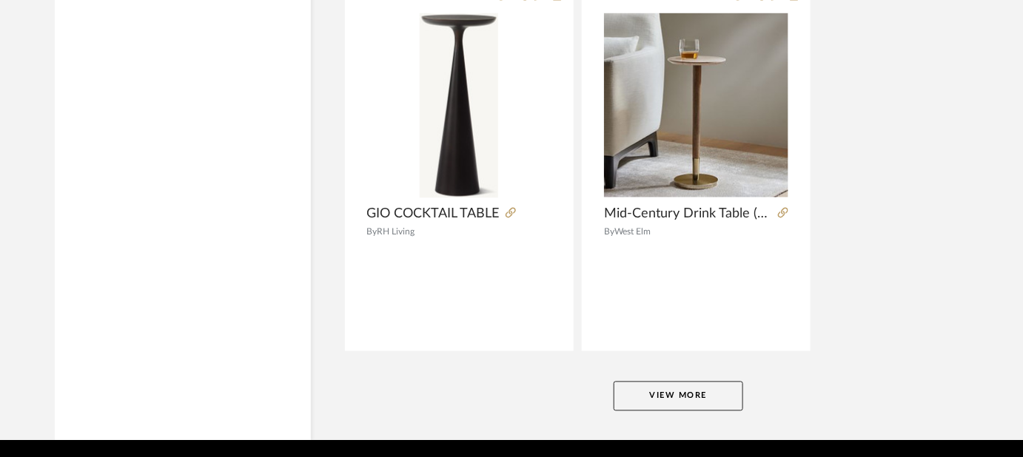
click at [721, 382] on button "View More" at bounding box center [679, 397] width 130 height 30
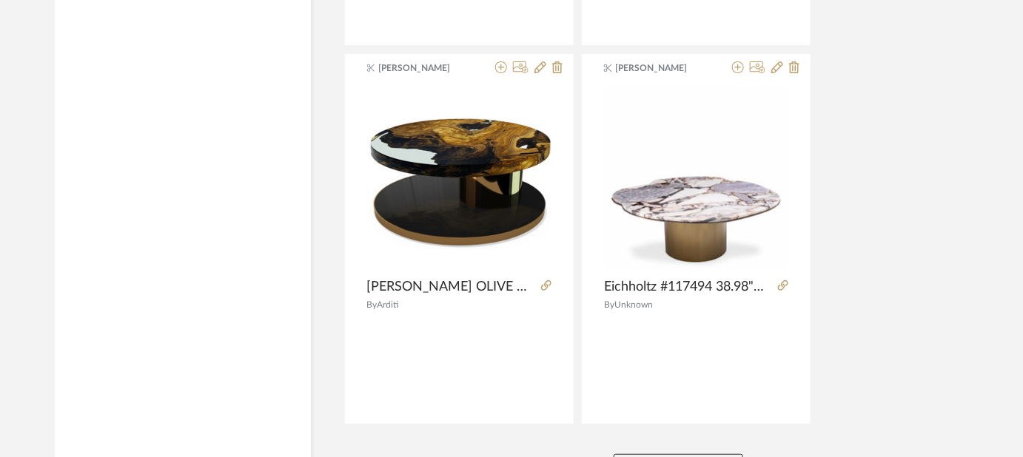
scroll to position [54503, 0]
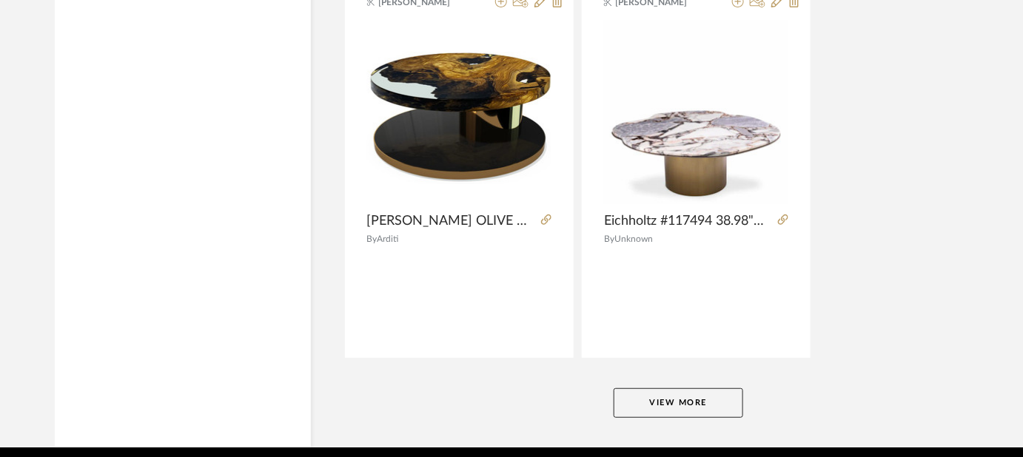
click at [702, 389] on button "View More" at bounding box center [679, 404] width 130 height 30
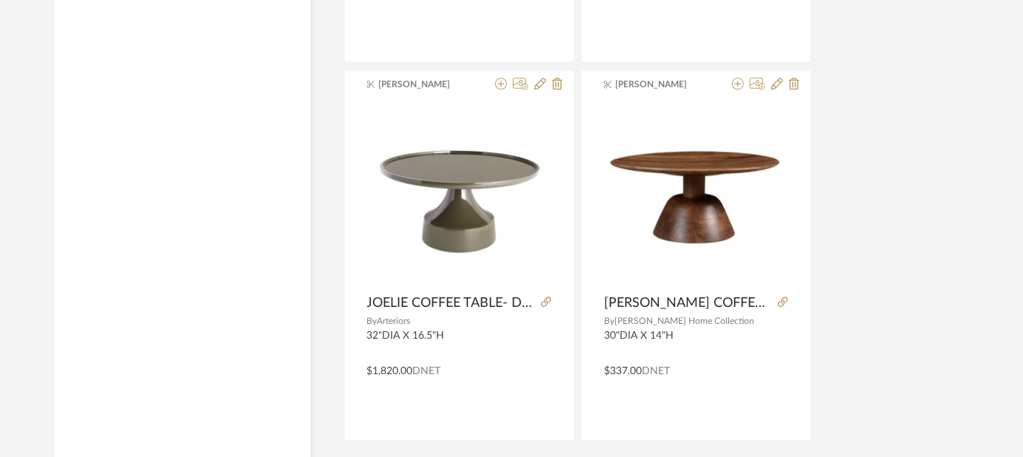
scroll to position [61311, 0]
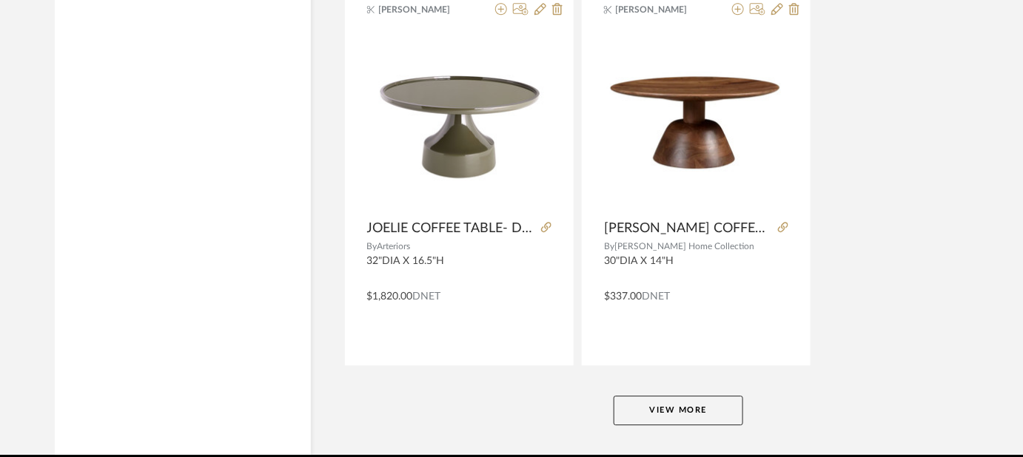
click at [697, 396] on button "View More" at bounding box center [679, 411] width 130 height 30
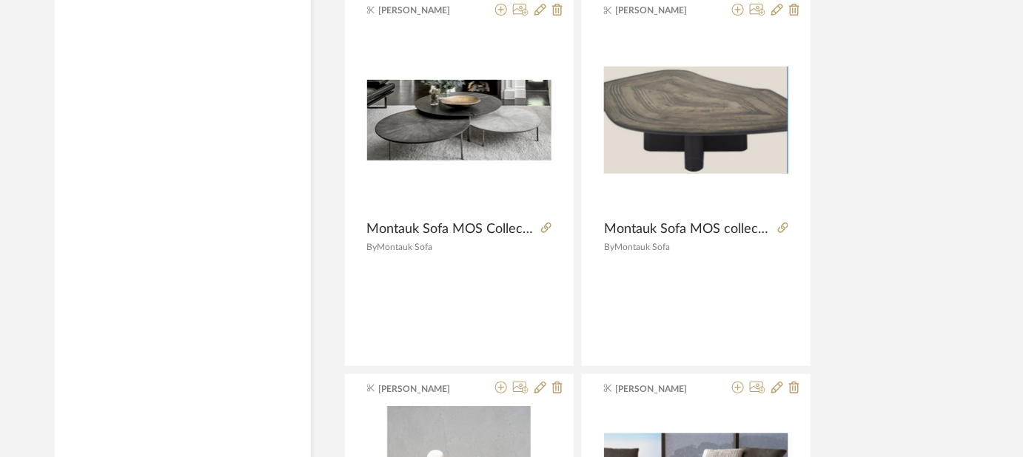
scroll to position [26395, 0]
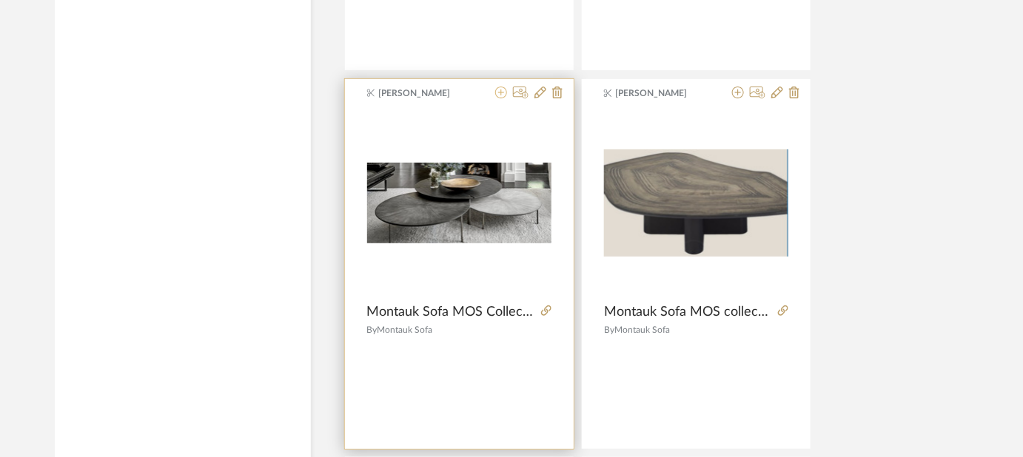
click at [503, 87] on icon at bounding box center [501, 93] width 12 height 12
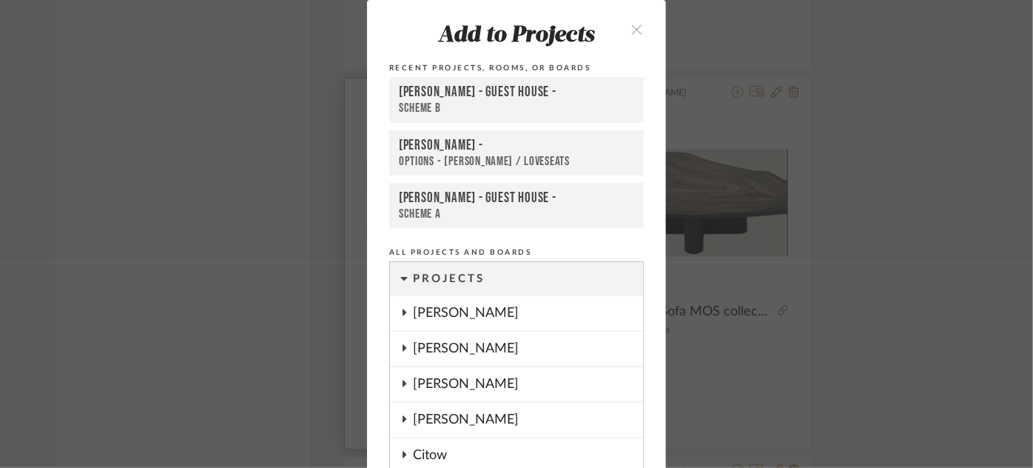
scroll to position [201, 0]
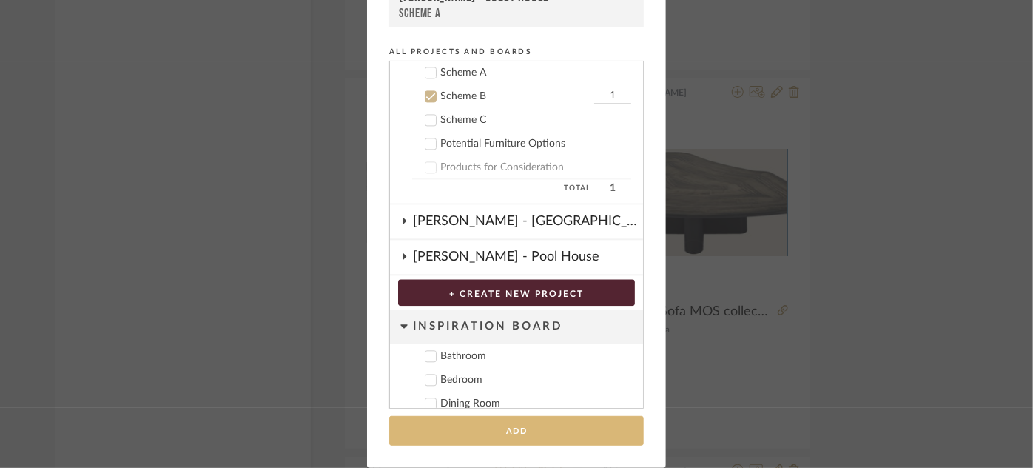
click at [528, 428] on button "Add" at bounding box center [516, 431] width 255 height 30
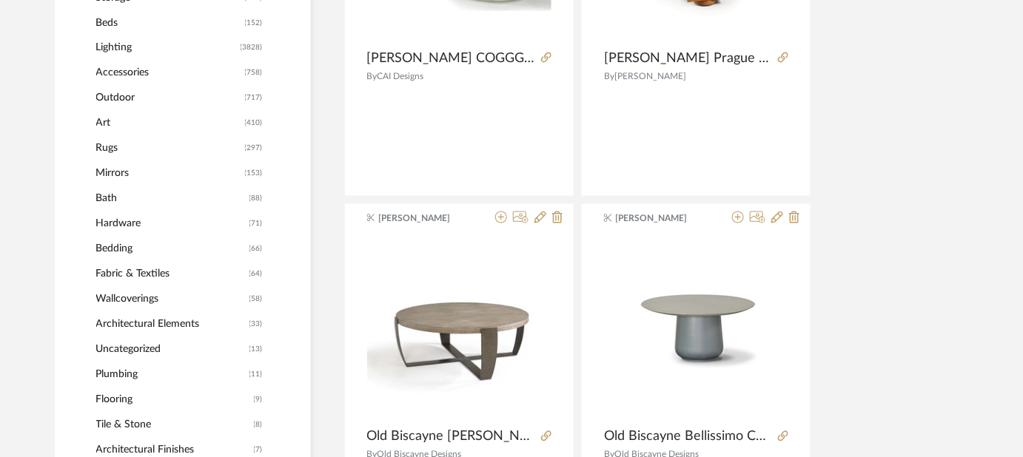
scroll to position [819, 0]
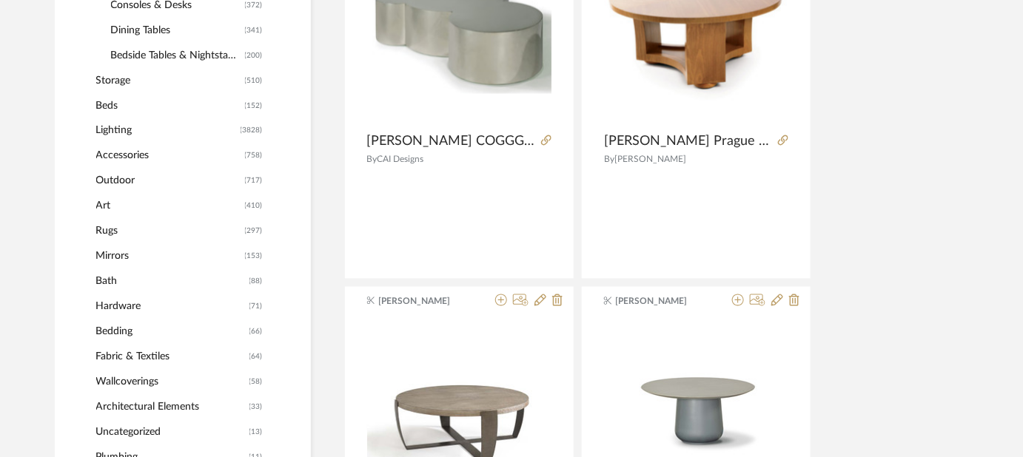
click at [221, 132] on span "Lighting" at bounding box center [166, 130] width 141 height 25
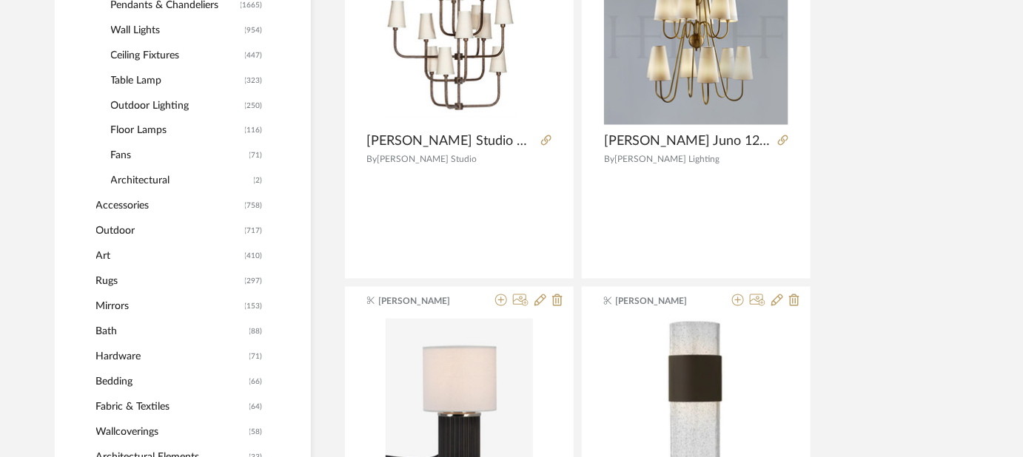
click at [161, 55] on span "Ceiling Fixtures" at bounding box center [176, 55] width 130 height 25
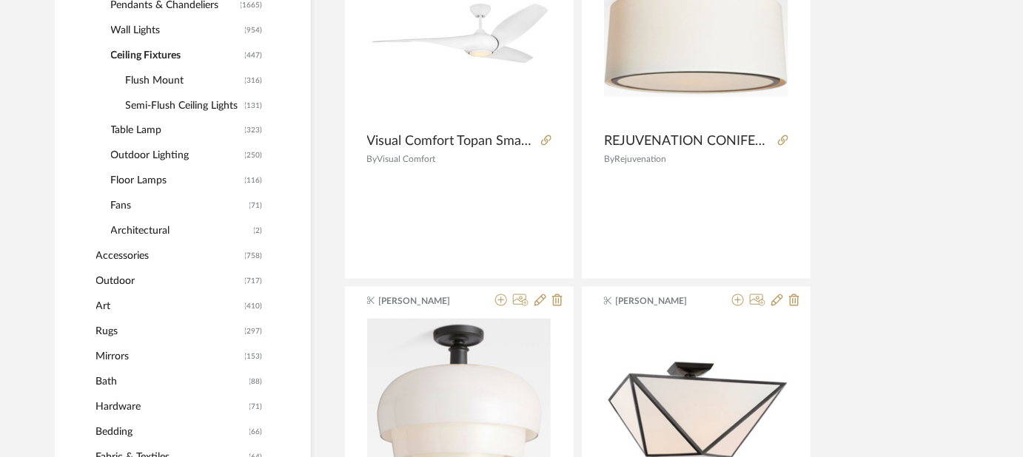
click at [195, 6] on span "Pendants & Chandeliers" at bounding box center [174, 5] width 126 height 25
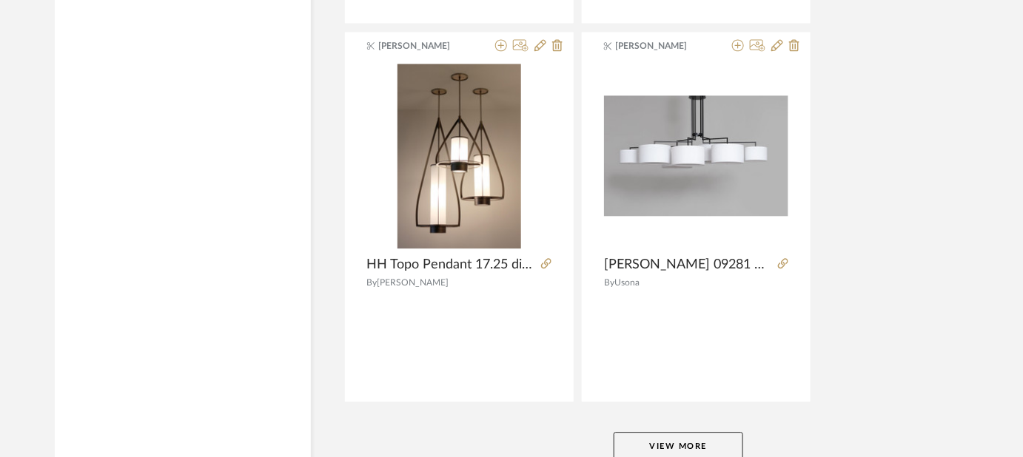
scroll to position [6796, 0]
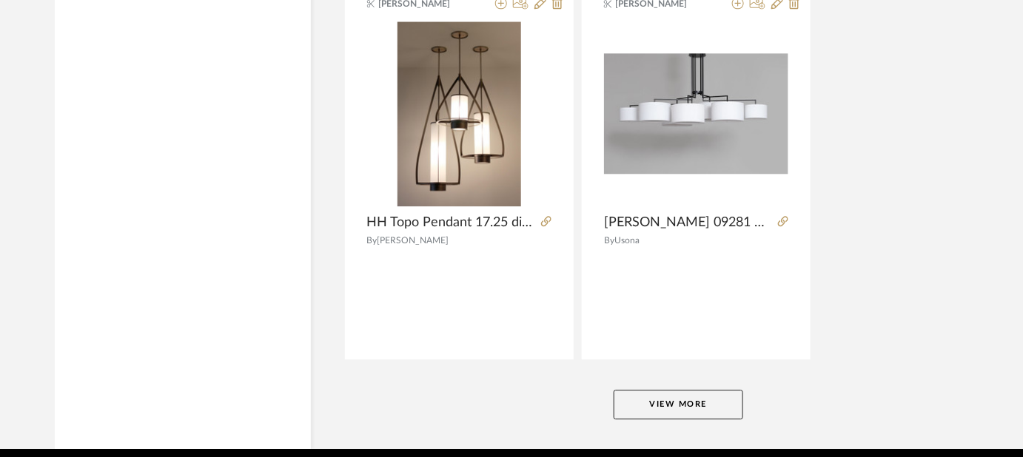
click at [697, 400] on button "View More" at bounding box center [679, 405] width 130 height 30
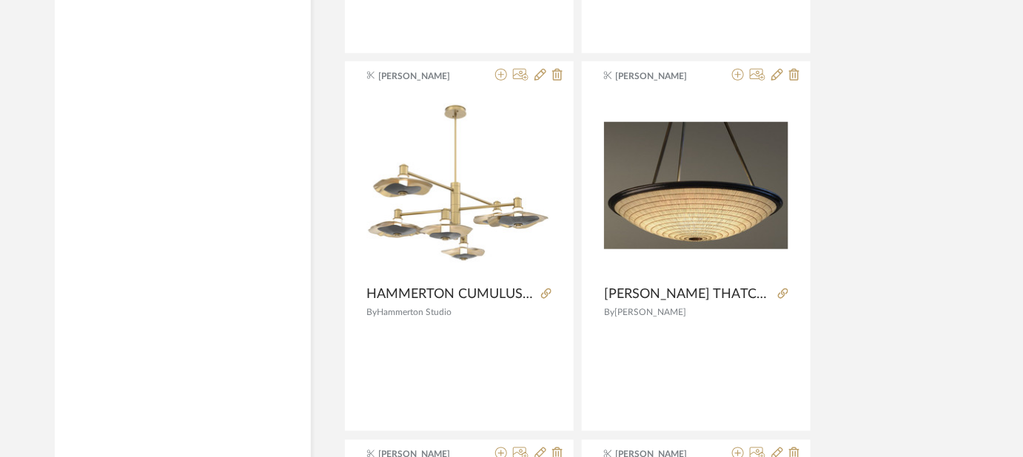
scroll to position [11612, 0]
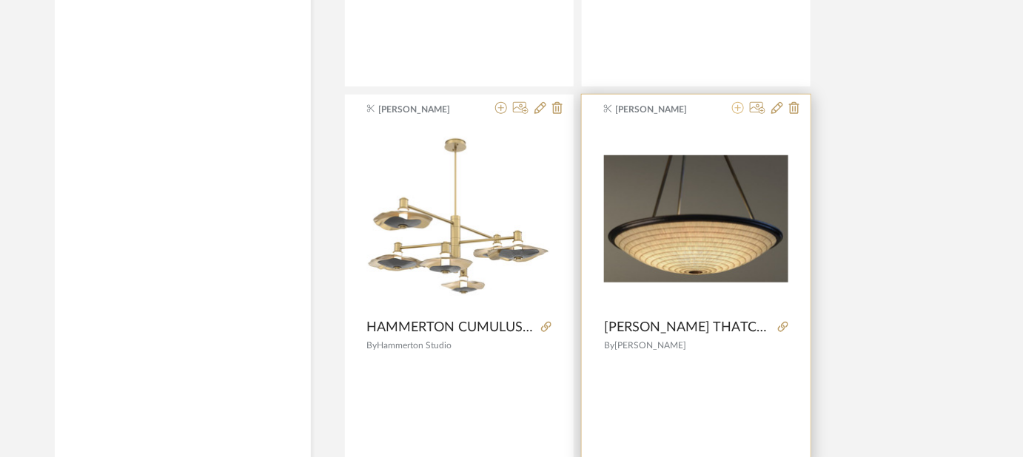
click at [738, 102] on icon at bounding box center [738, 108] width 12 height 12
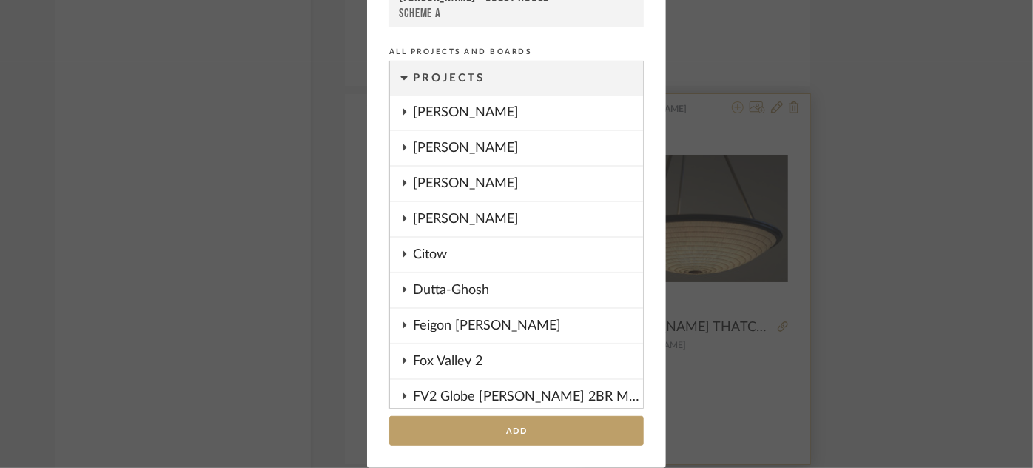
scroll to position [1648, 0]
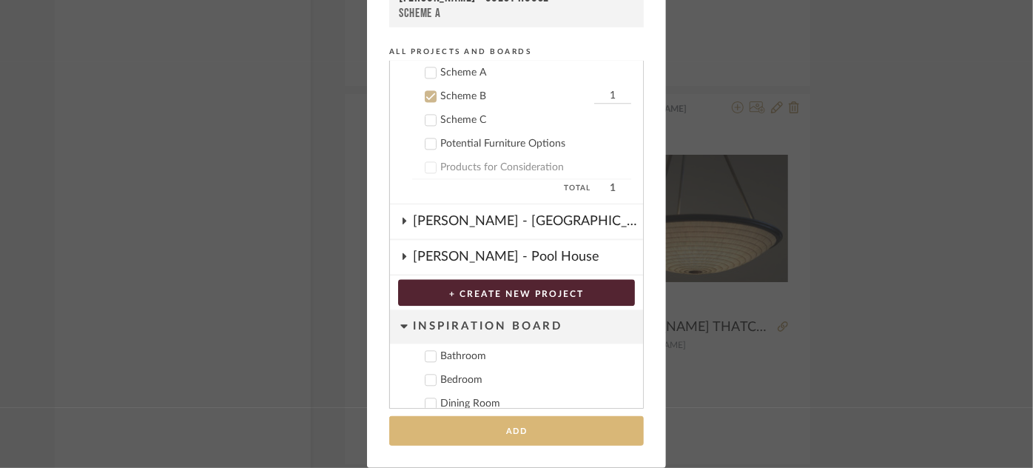
click at [516, 434] on button "Add" at bounding box center [516, 431] width 255 height 30
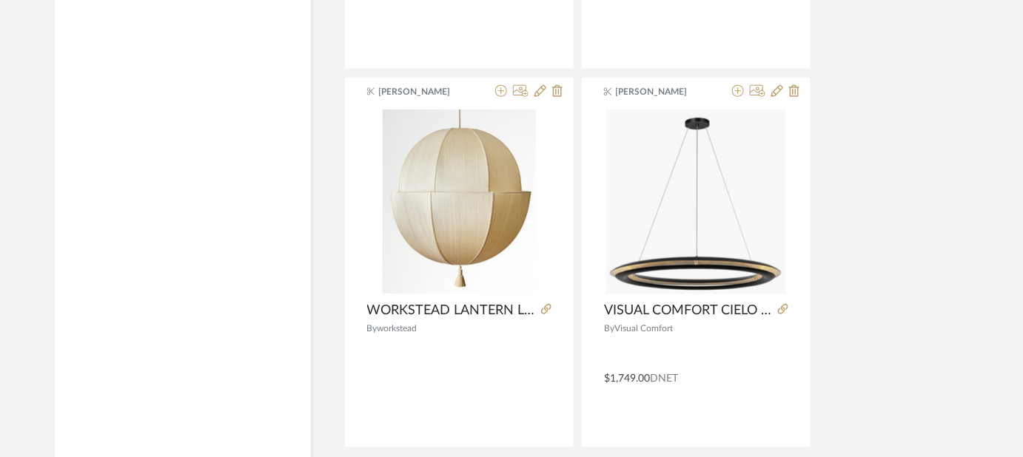
scroll to position [13656, 0]
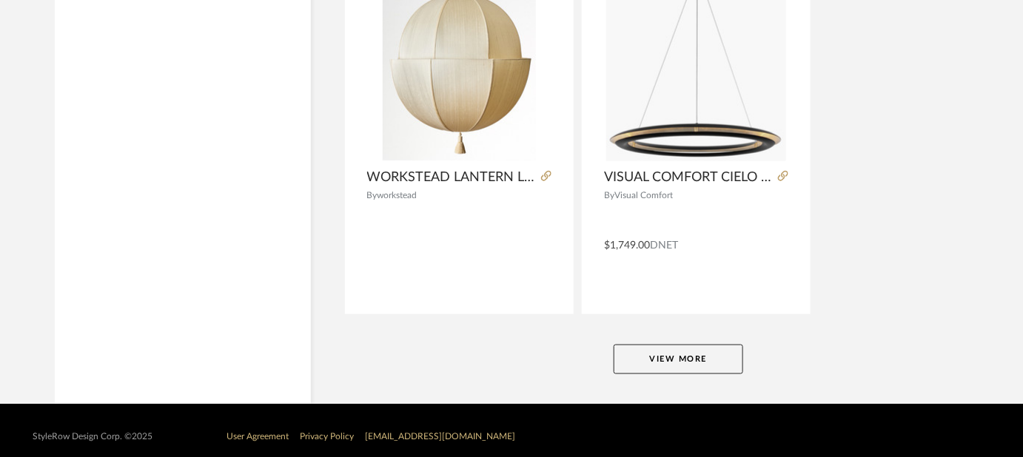
click at [705, 353] on button "View More" at bounding box center [679, 360] width 130 height 30
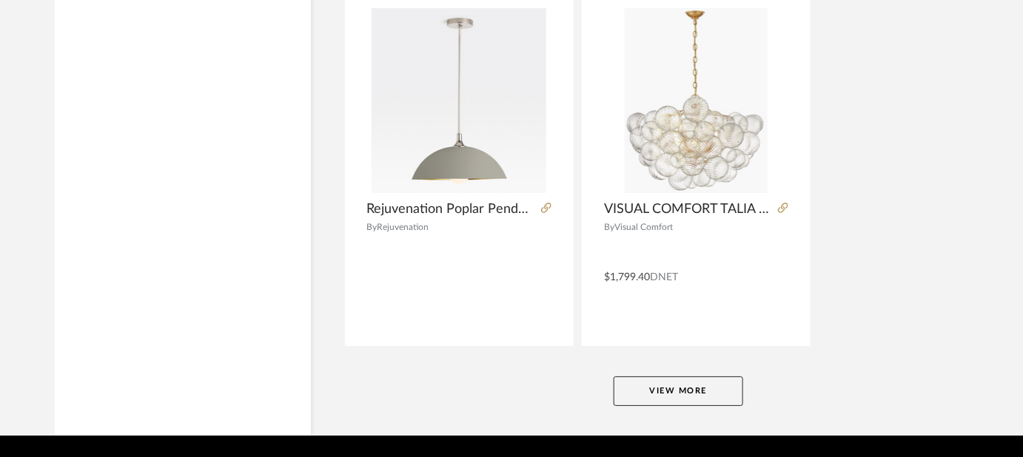
scroll to position [20464, 0]
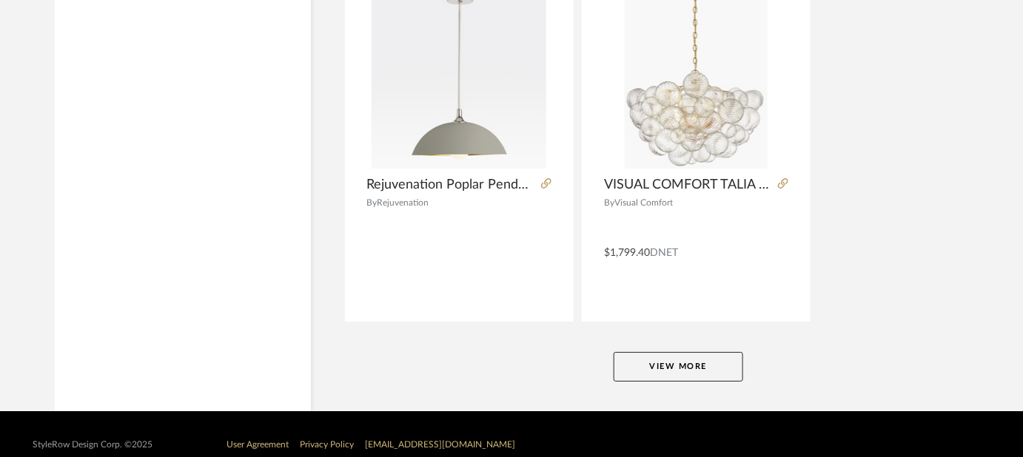
click at [699, 352] on button "View More" at bounding box center [679, 367] width 130 height 30
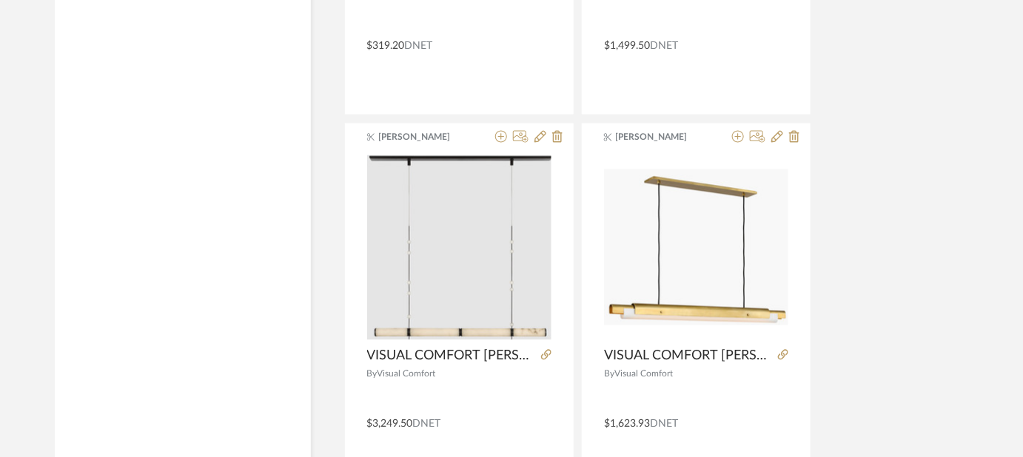
scroll to position [27272, 0]
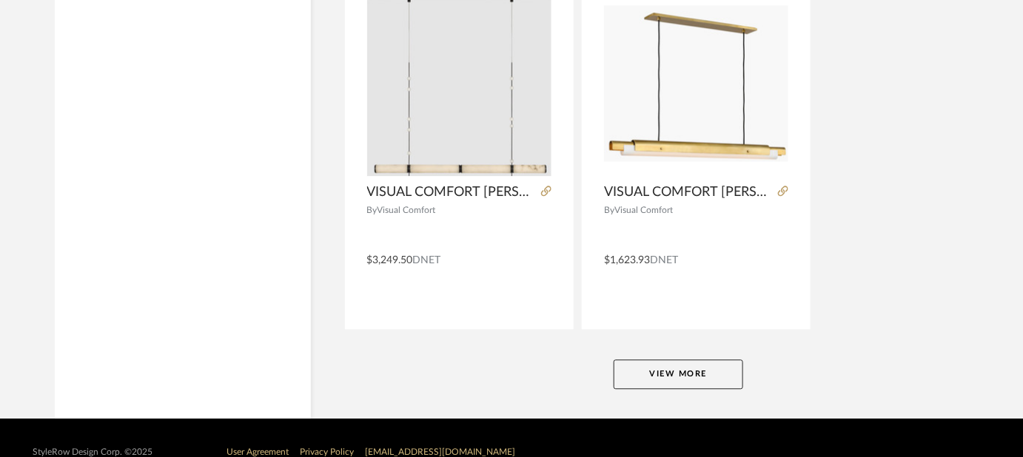
click at [702, 360] on button "View More" at bounding box center [679, 375] width 130 height 30
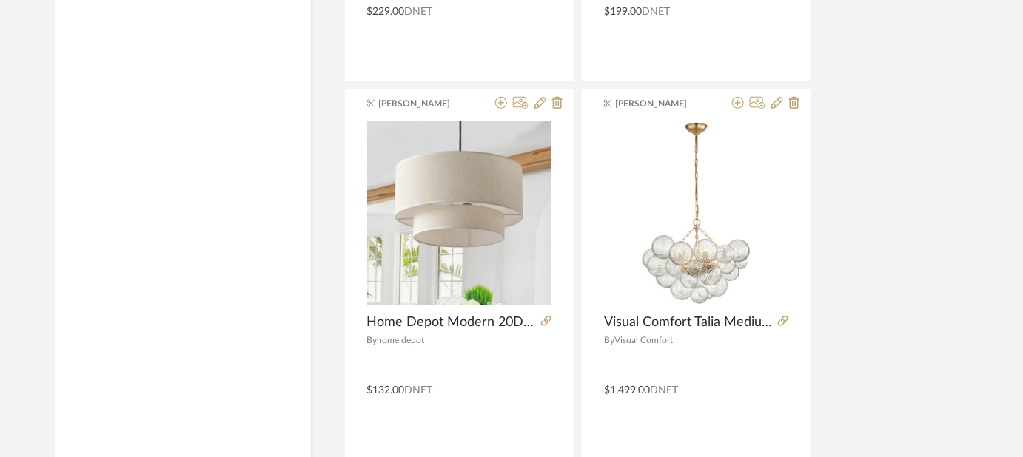
scroll to position [34079, 0]
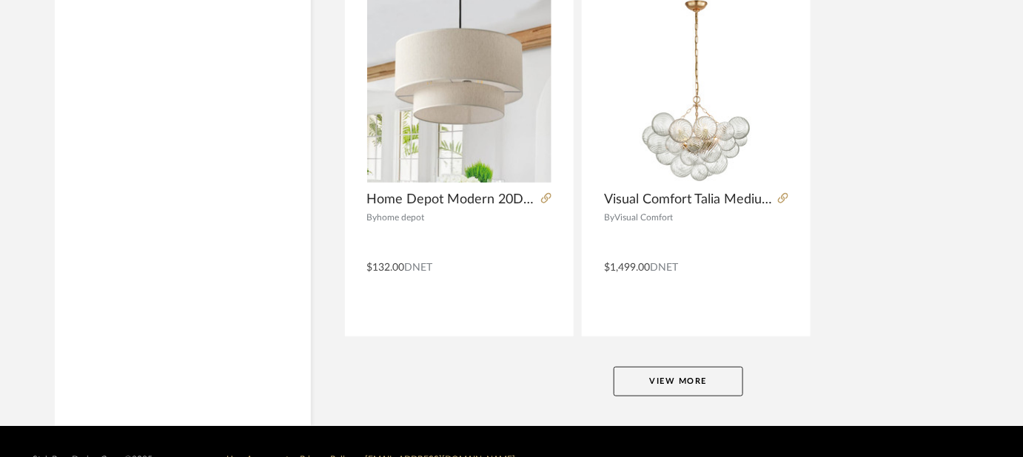
click at [701, 367] on button "View More" at bounding box center [679, 382] width 130 height 30
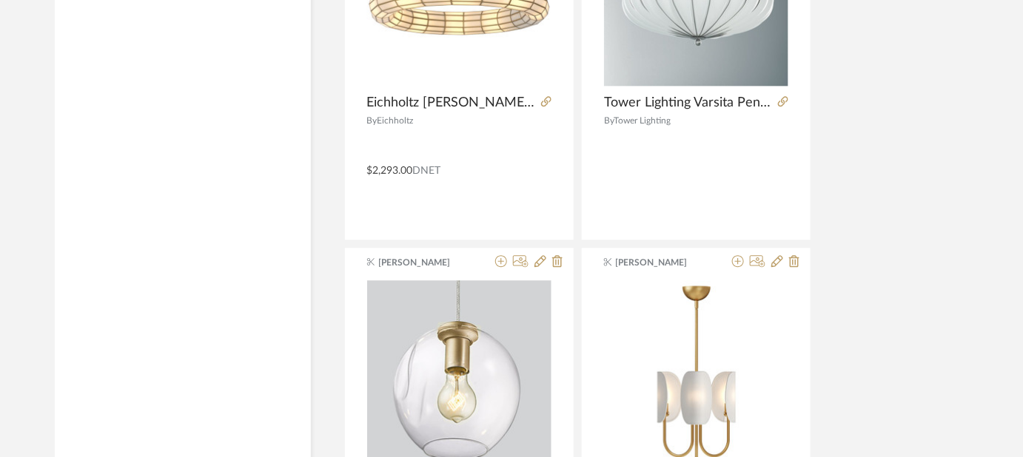
scroll to position [34835, 0]
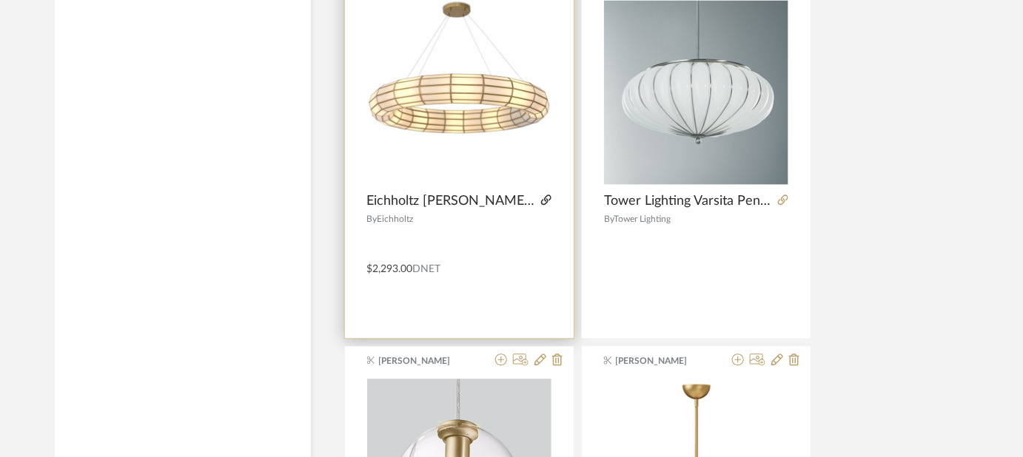
click at [543, 195] on icon at bounding box center [546, 200] width 10 height 10
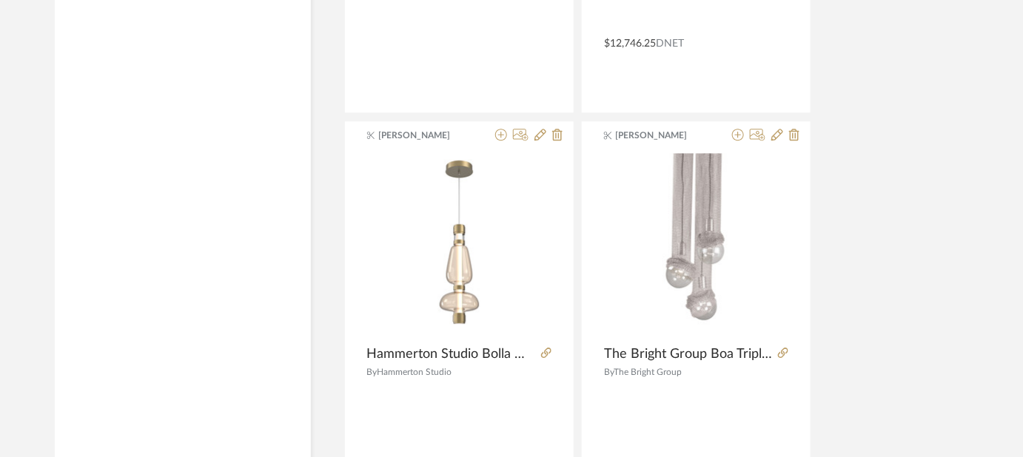
scroll to position [40887, 0]
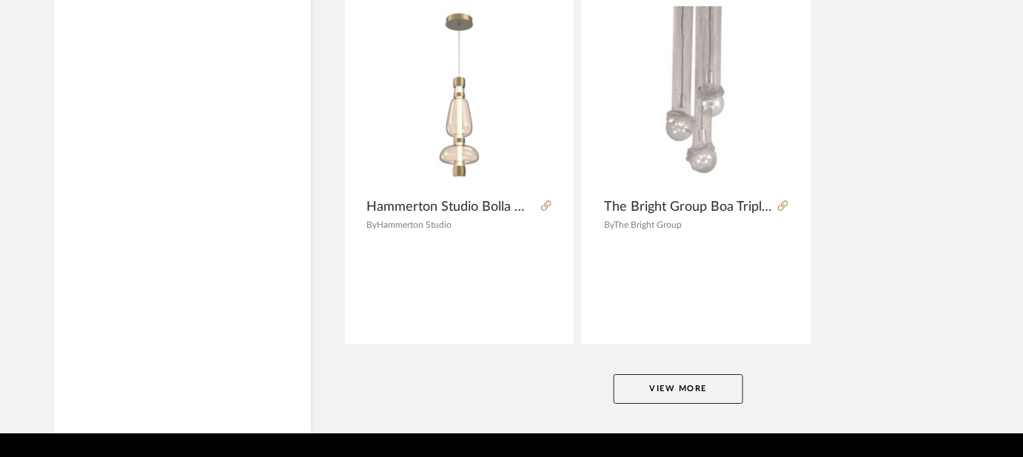
click at [693, 375] on button "View More" at bounding box center [679, 390] width 130 height 30
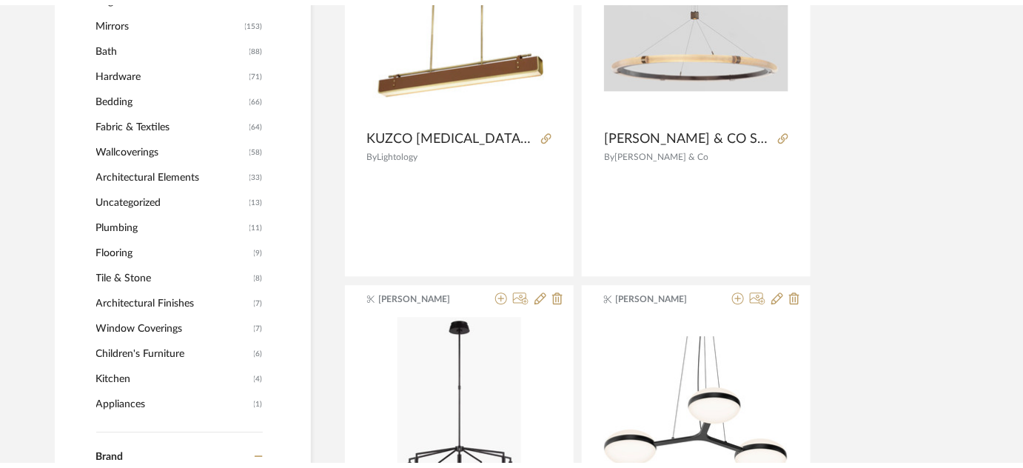
scroll to position [0, 0]
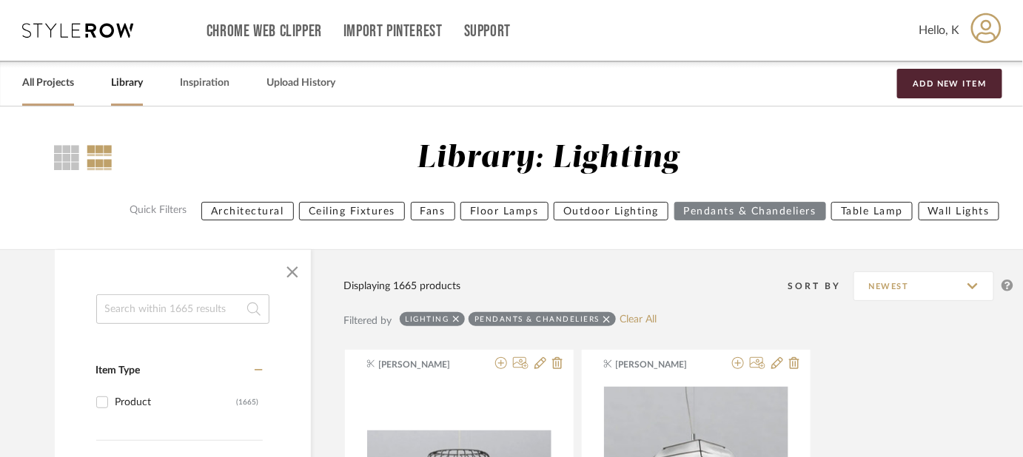
click at [59, 82] on link "All Projects" at bounding box center [48, 83] width 52 height 20
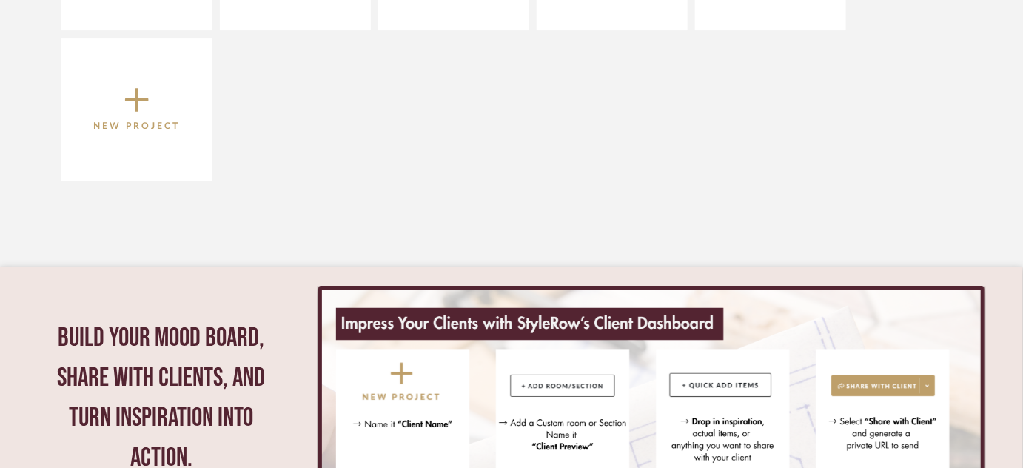
scroll to position [1873, 0]
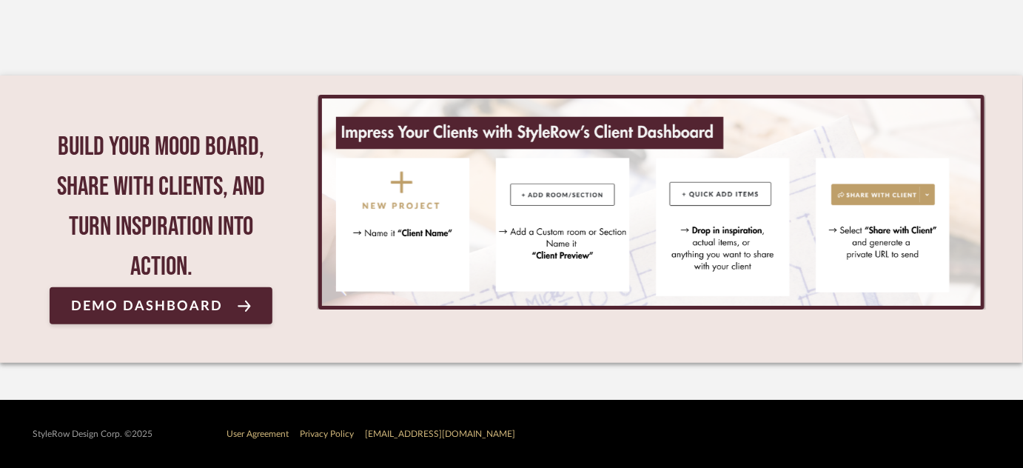
click at [443, 429] on link "[EMAIL_ADDRESS][DOMAIN_NAME]" at bounding box center [441, 433] width 150 height 9
click at [433, 449] on div "StyleRow Design Corp. ©2025 User Agreement Privacy Policy support@stylerow.com" at bounding box center [512, 434] width 1002 height 68
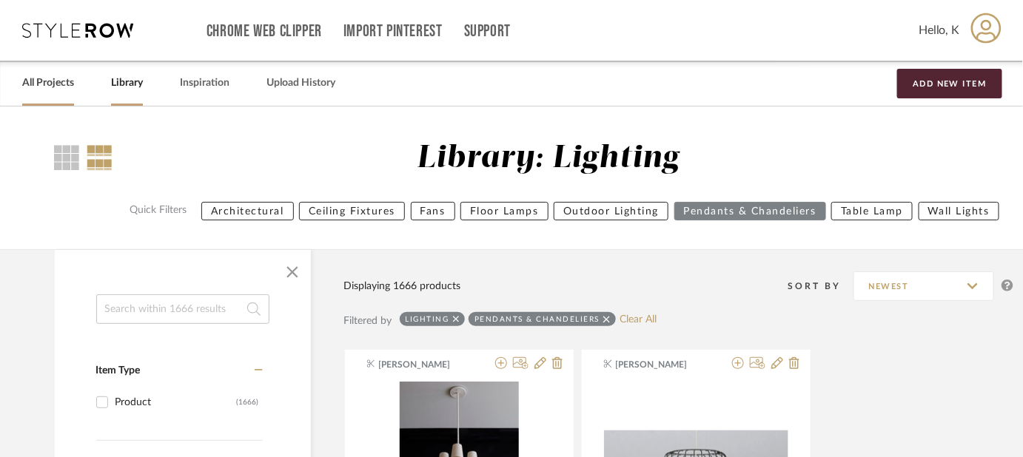
click at [53, 84] on link "All Projects" at bounding box center [48, 83] width 52 height 20
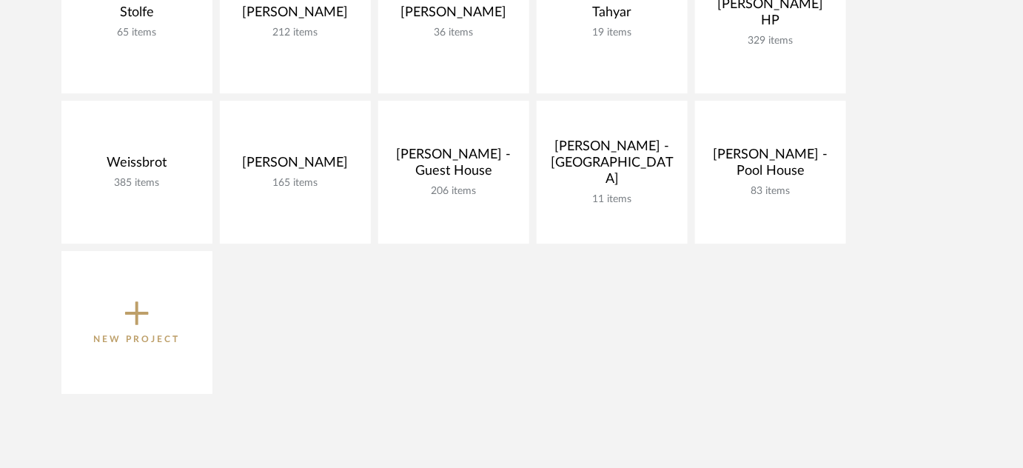
scroll to position [1455, 0]
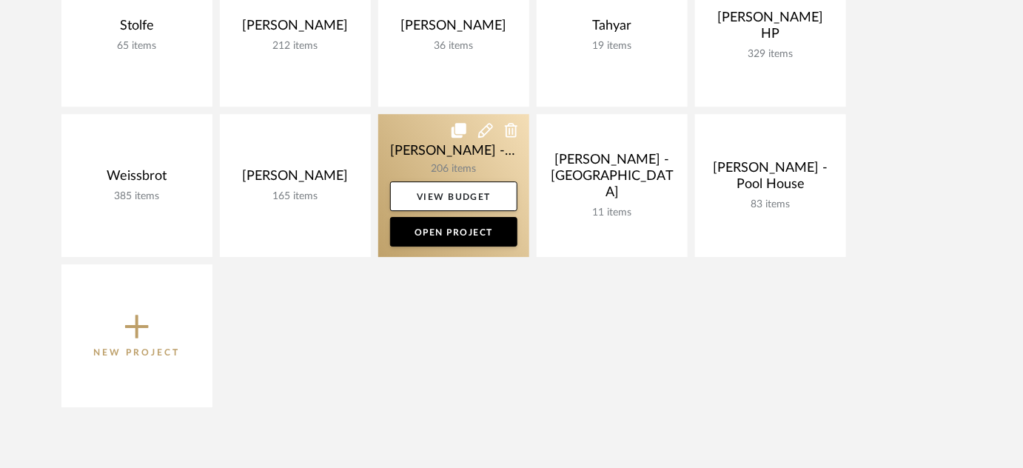
click at [480, 158] on link at bounding box center [453, 185] width 151 height 143
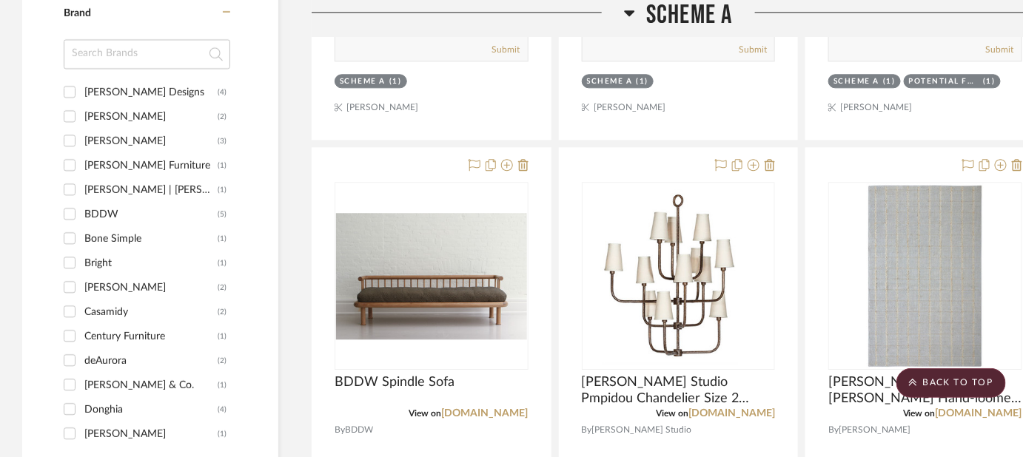
scroll to position [1182, 0]
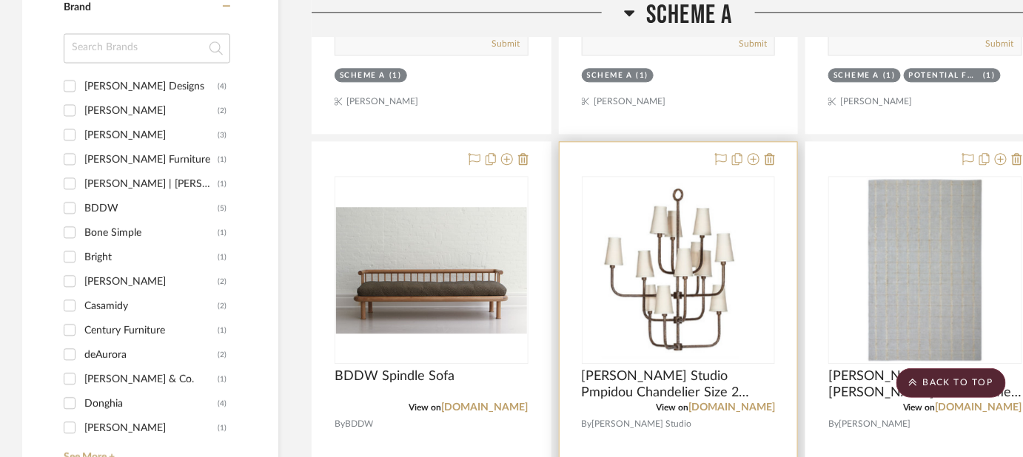
click at [714, 403] on div at bounding box center [679, 466] width 238 height 648
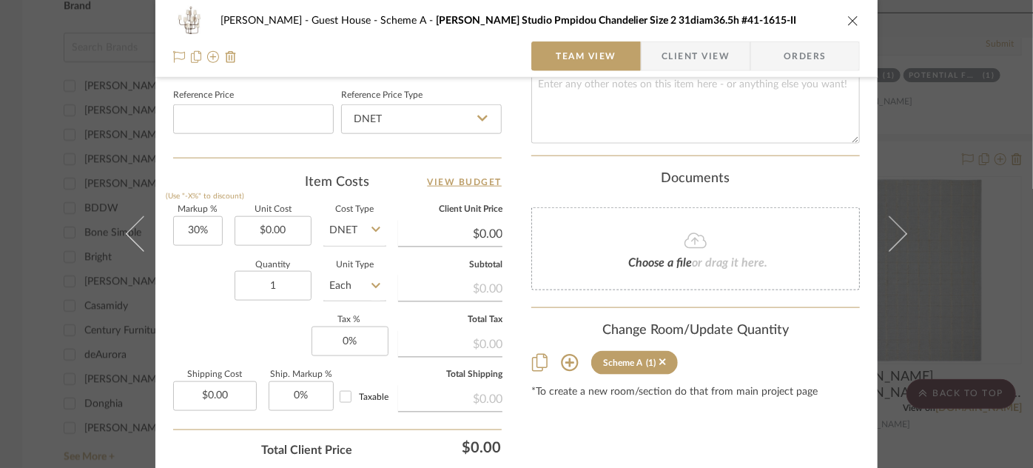
scroll to position [805, 0]
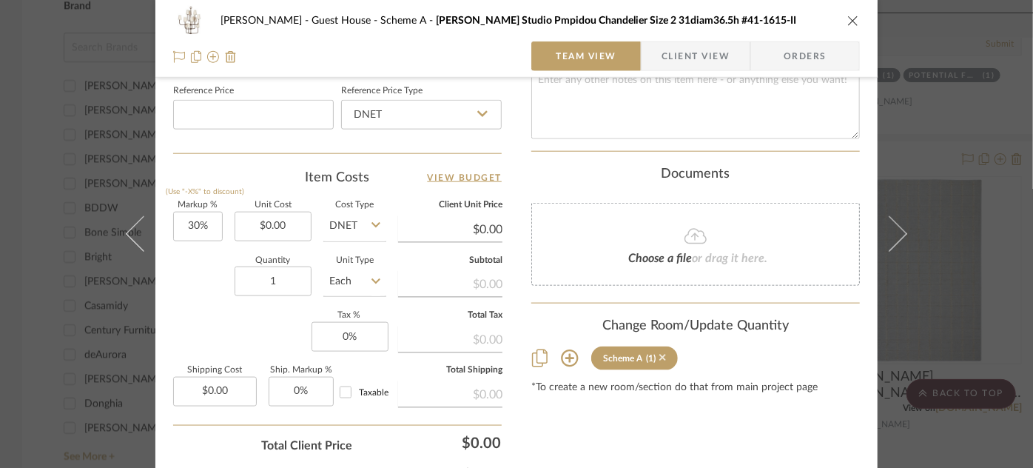
click at [660, 352] on icon at bounding box center [663, 357] width 7 height 10
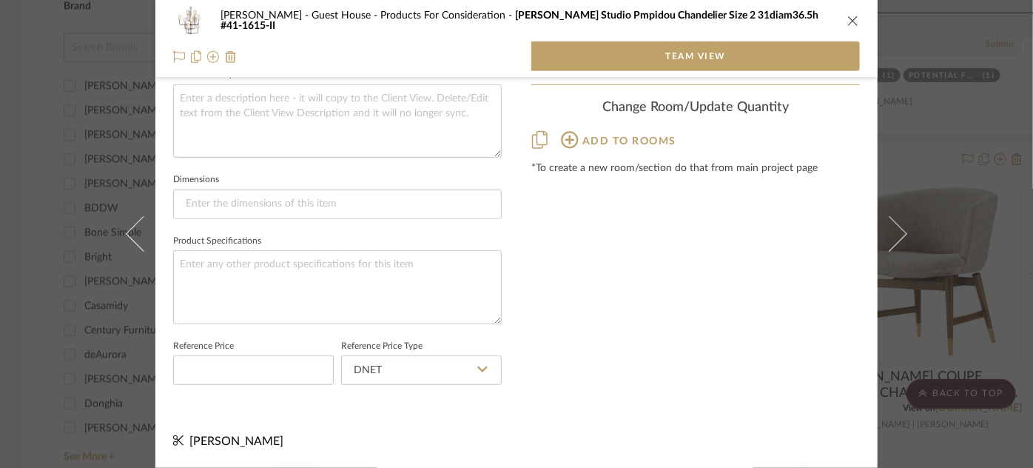
scroll to position [553, 0]
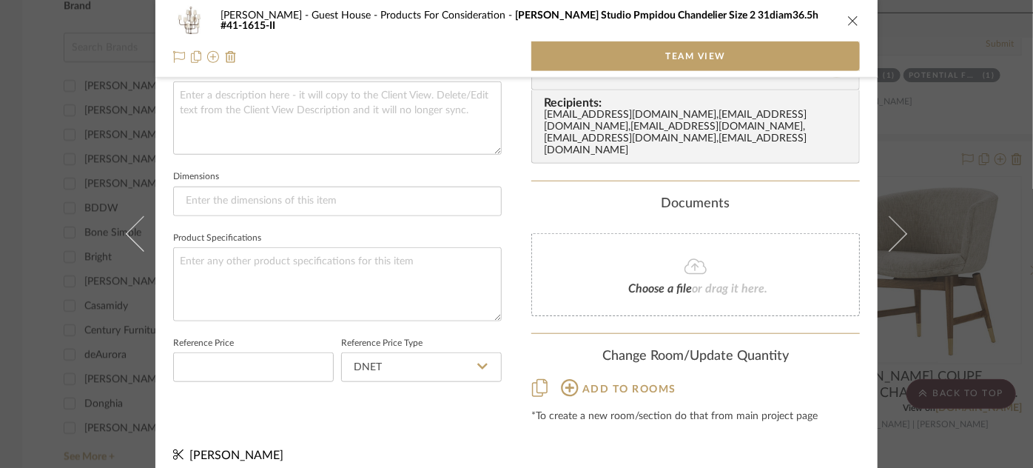
click at [848, 21] on icon "close" at bounding box center [854, 21] width 12 height 12
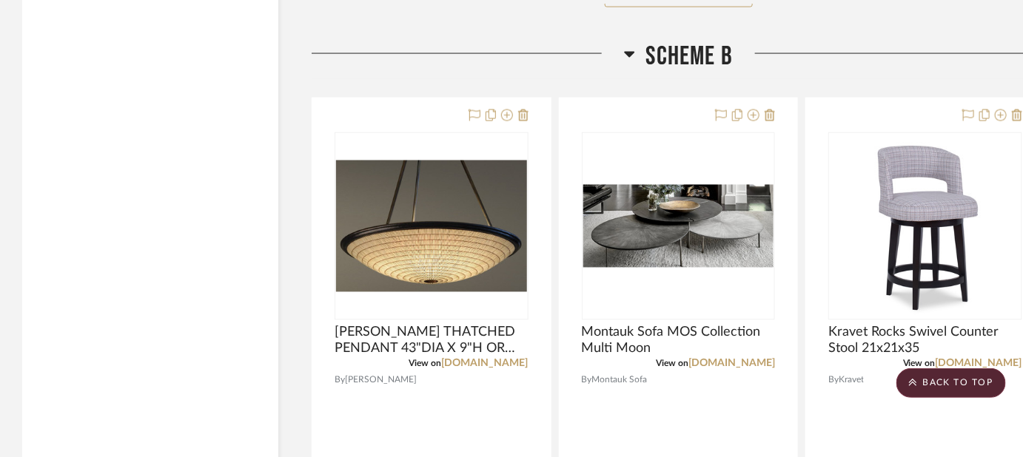
scroll to position [2660, 0]
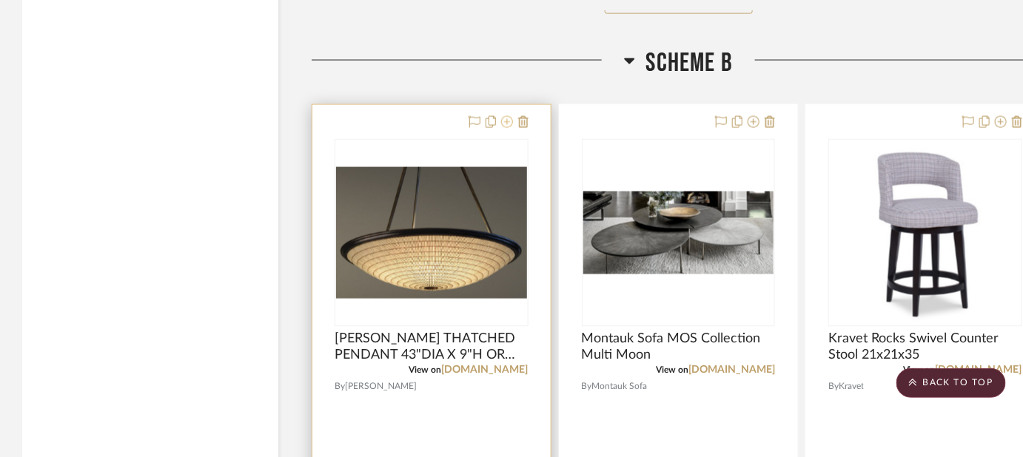
click at [509, 116] on icon at bounding box center [507, 122] width 12 height 12
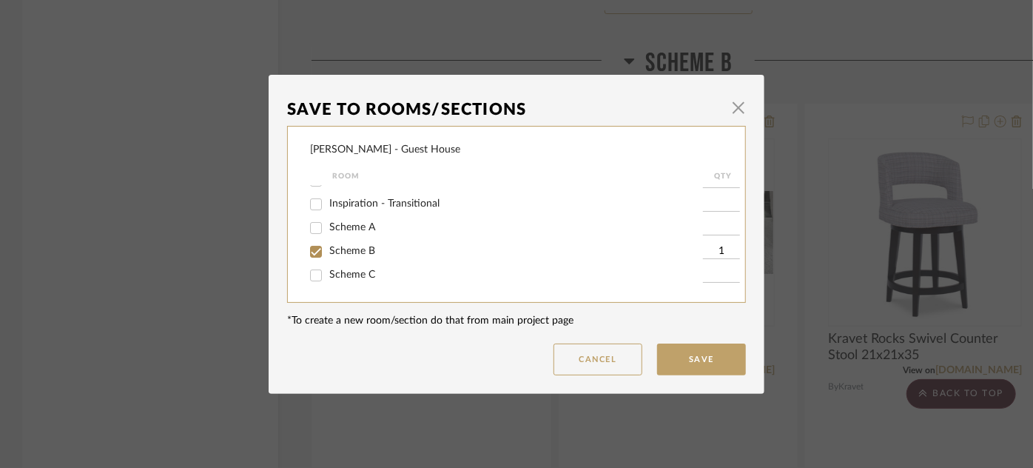
scroll to position [66, 0]
click at [309, 229] on input "Scheme A" at bounding box center [316, 226] width 24 height 24
checkbox input "true"
type input "1"
click at [309, 242] on input "Scheme B" at bounding box center [316, 250] width 24 height 24
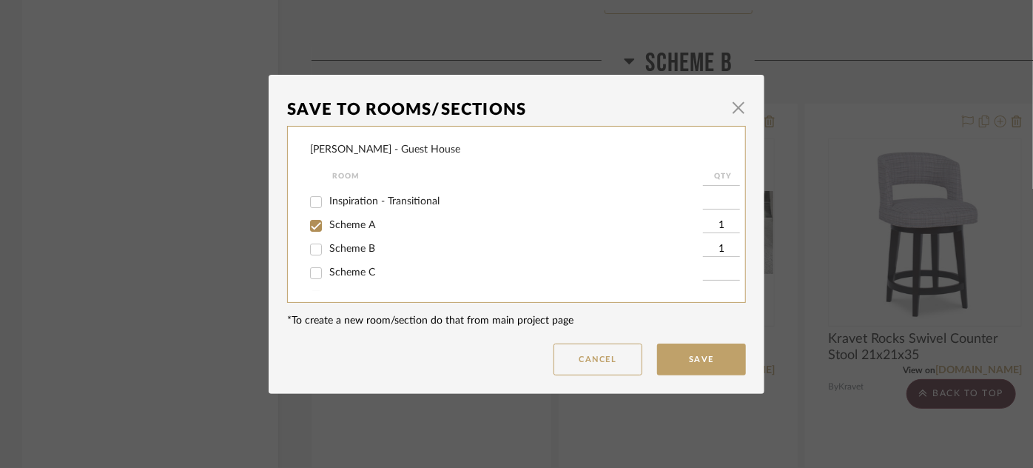
checkbox input "false"
click at [674, 366] on button "Save" at bounding box center [701, 359] width 89 height 32
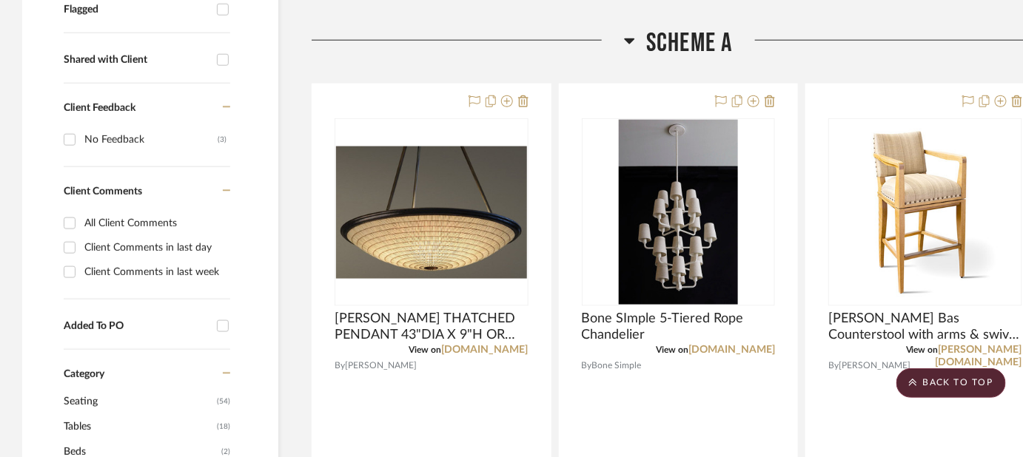
scroll to position [531, 0]
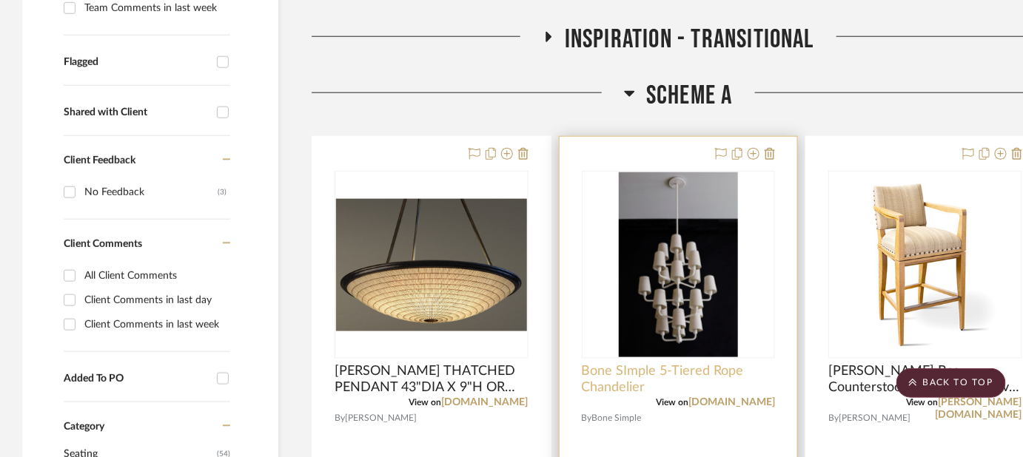
click at [744, 363] on span "Bone SImple 5-Tiered Rope Chandelier" at bounding box center [679, 379] width 194 height 33
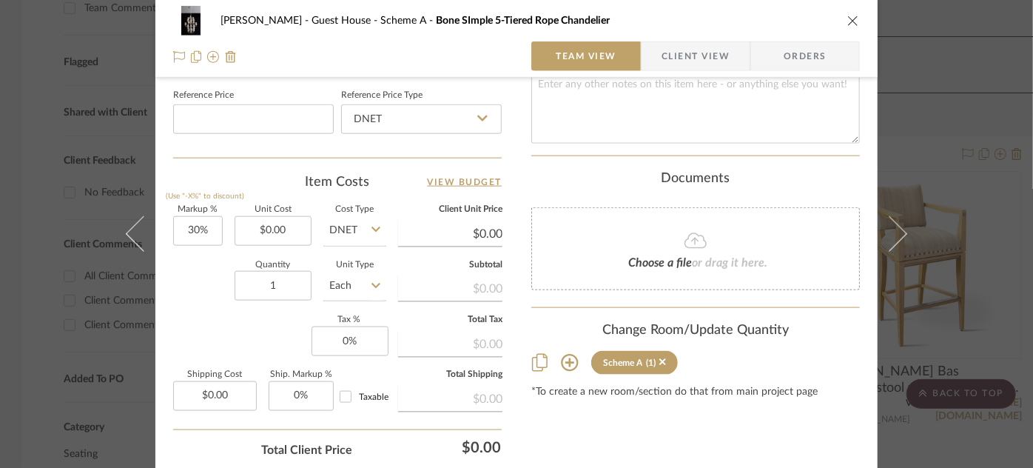
scroll to position [805, 0]
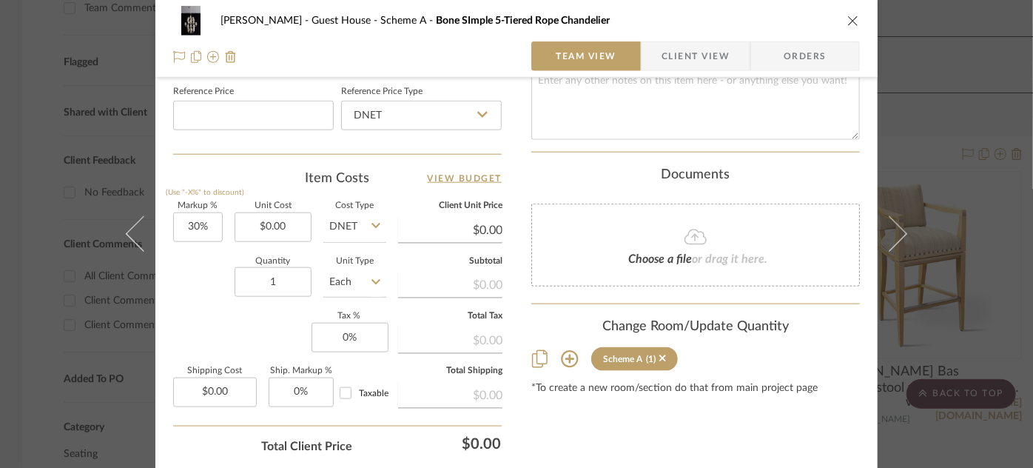
click at [660, 347] on sr-tag "Scheme A (1)" at bounding box center [634, 359] width 87 height 24
click at [660, 355] on icon at bounding box center [663, 358] width 7 height 7
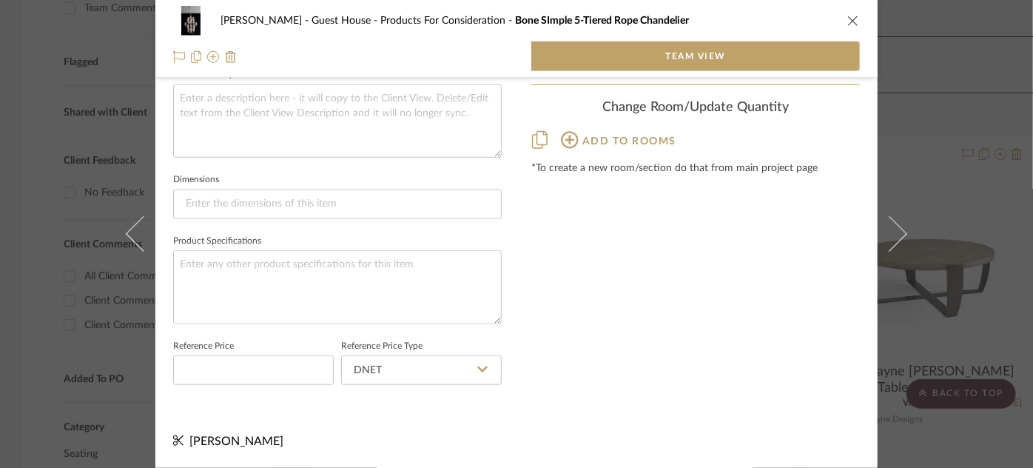
scroll to position [553, 0]
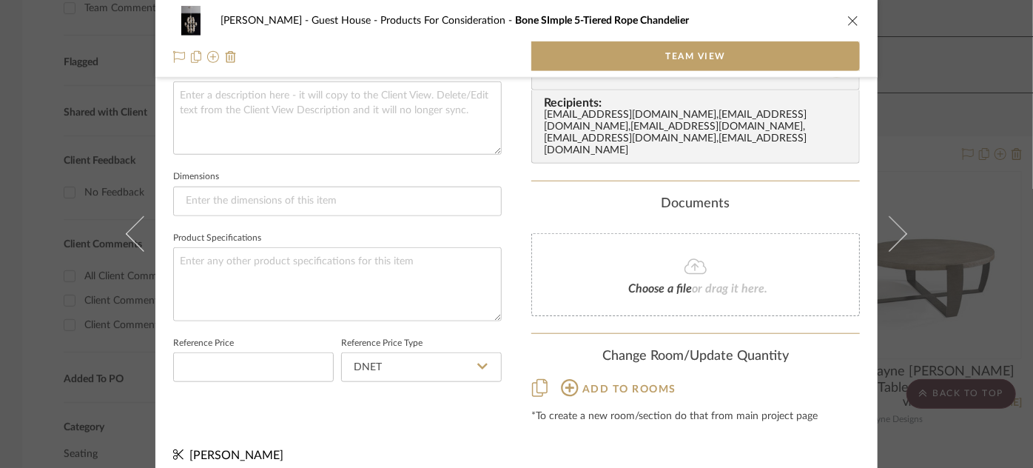
click at [961, 38] on div "[PERSON_NAME] - Guest House Products For Consideration Bone SImple 5-Tiered Rop…" at bounding box center [516, 234] width 1033 height 468
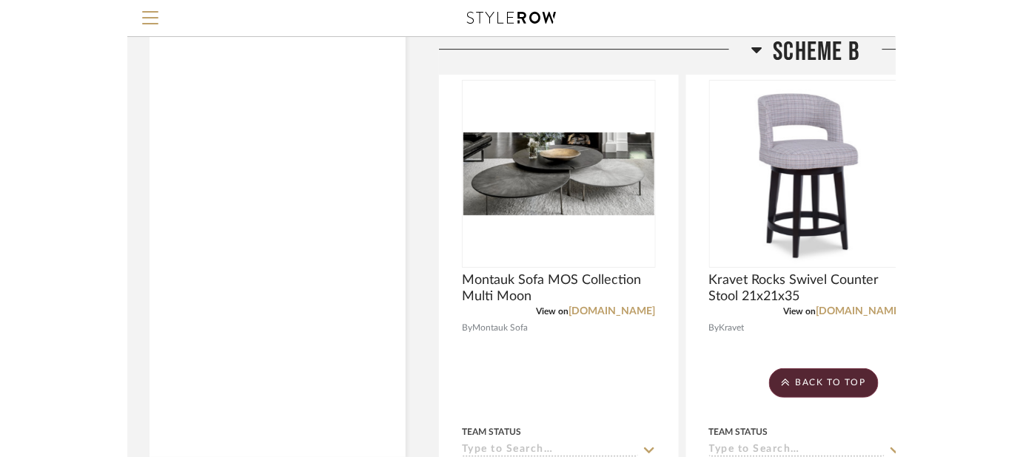
scroll to position [2637, 0]
